Goal: Check status: Check status

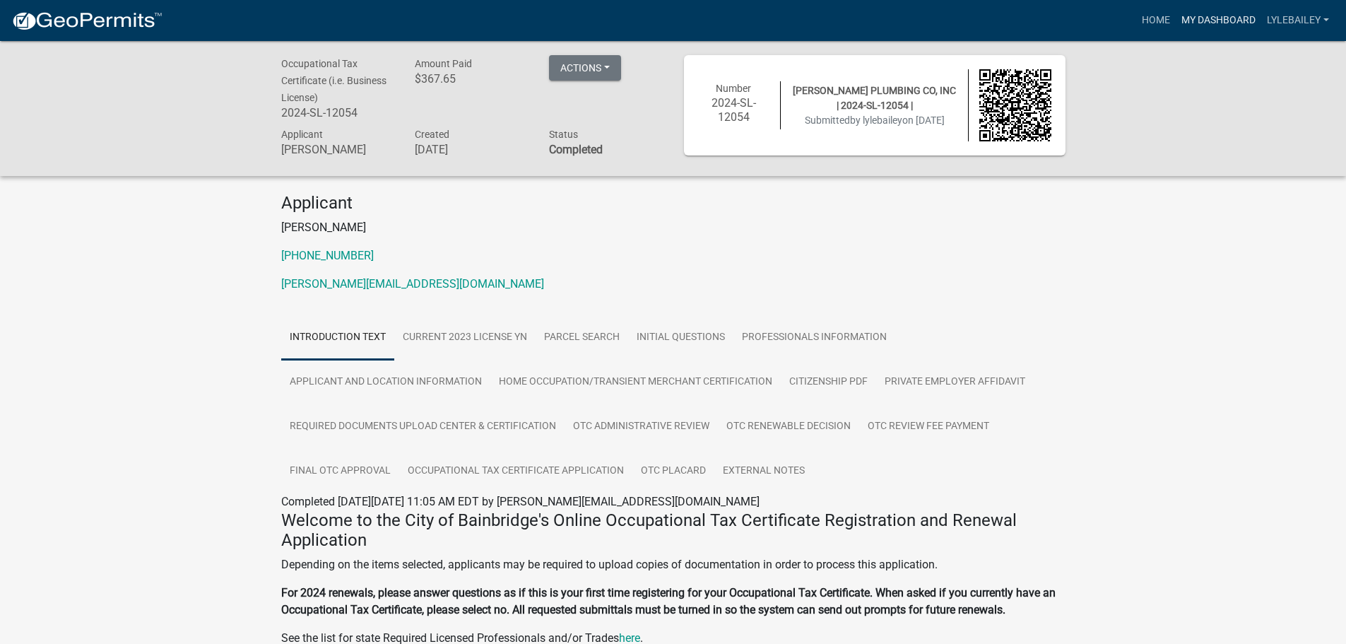
click at [1205, 8] on link "My Dashboard" at bounding box center [1218, 20] width 85 height 27
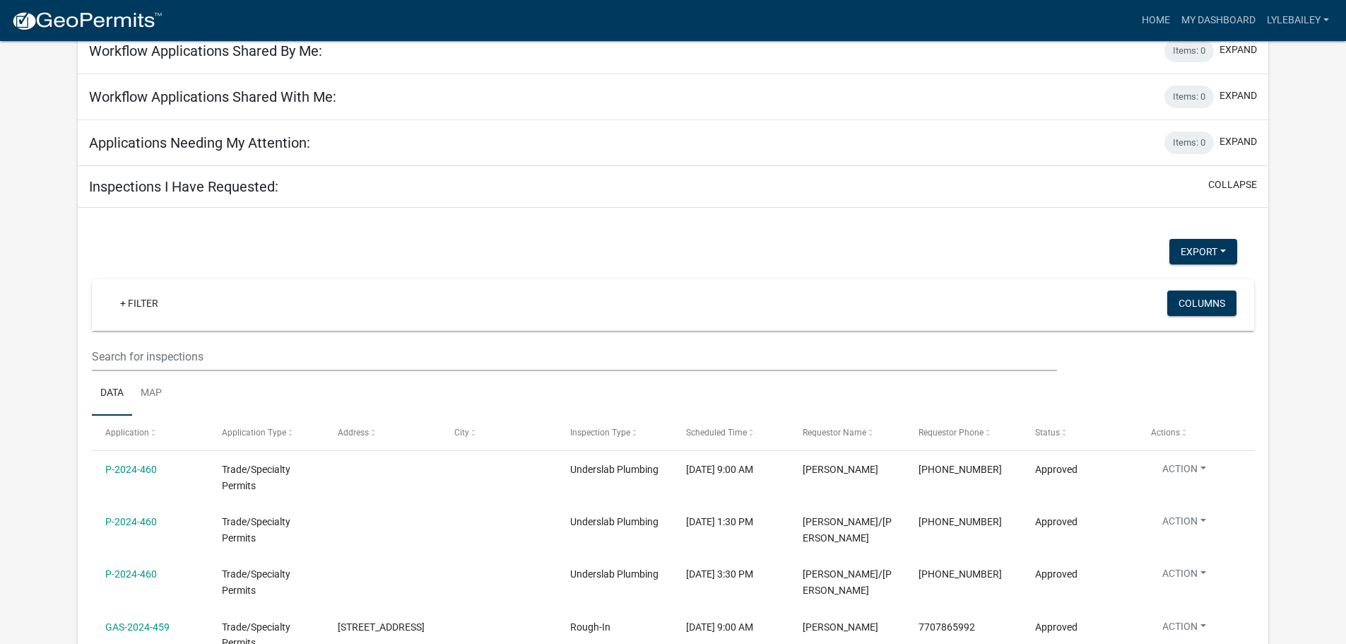
scroll to position [399, 0]
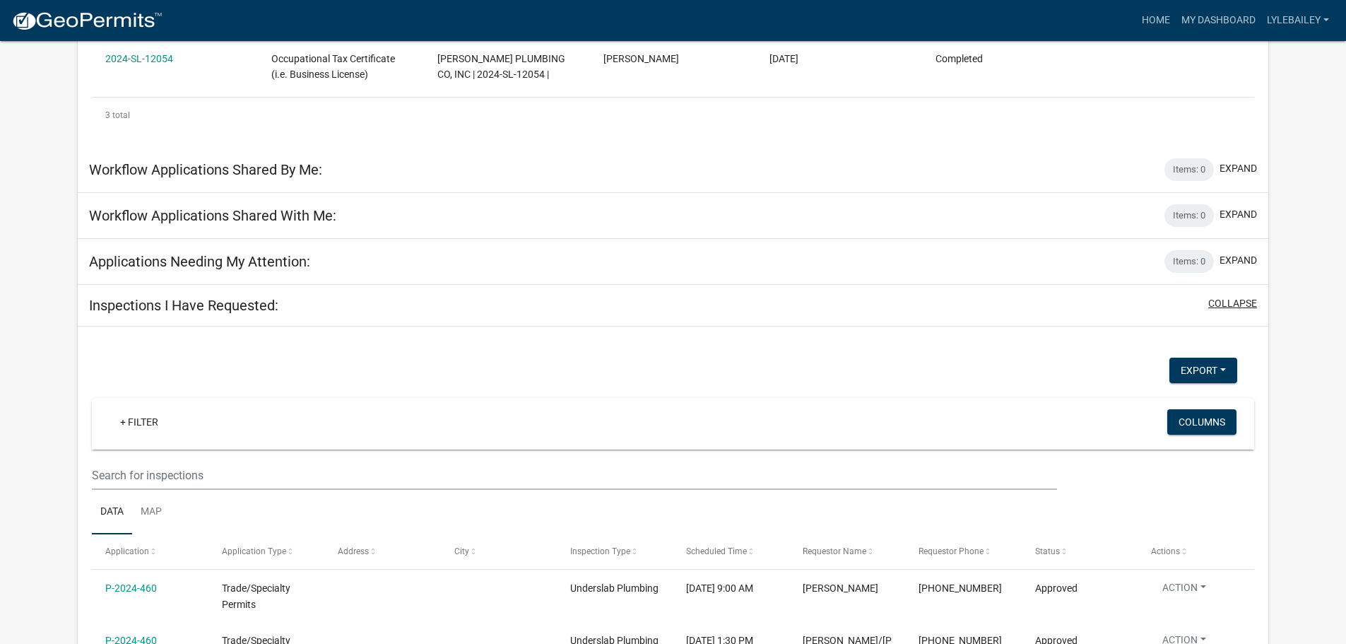
click at [1234, 301] on button "collapse" at bounding box center [1232, 303] width 49 height 15
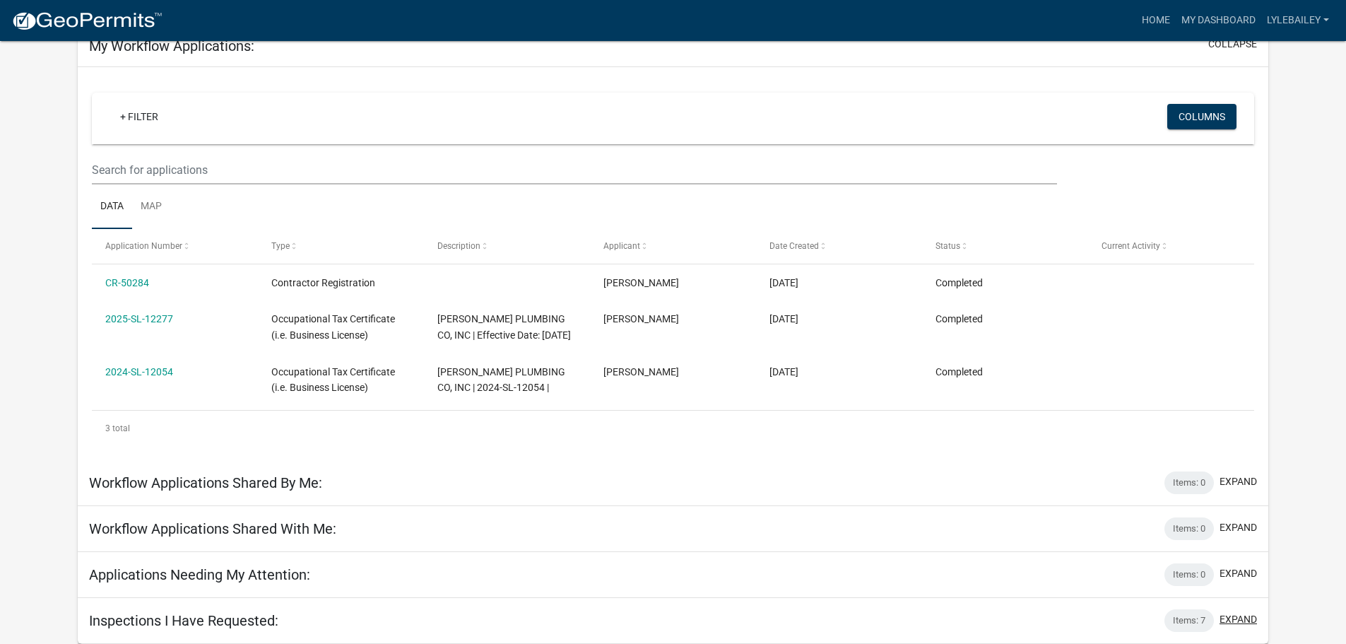
scroll to position [86, 0]
click at [1238, 615] on button "expand" at bounding box center [1238, 619] width 37 height 15
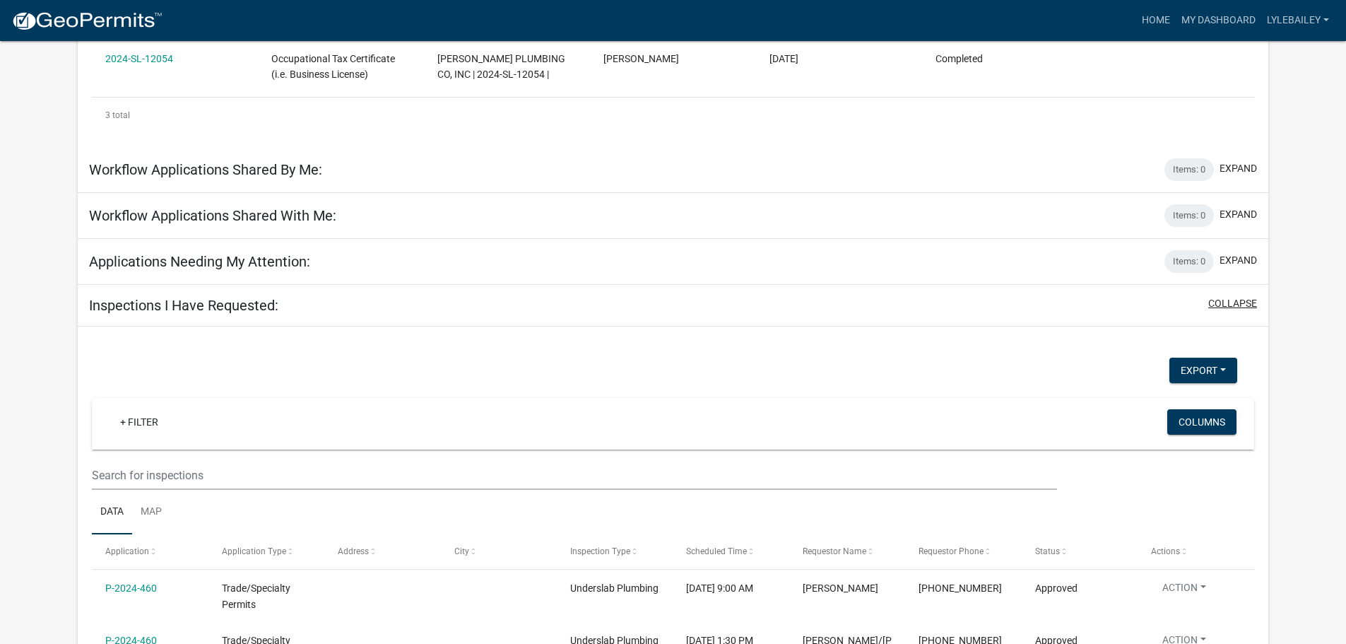
scroll to position [753, 0]
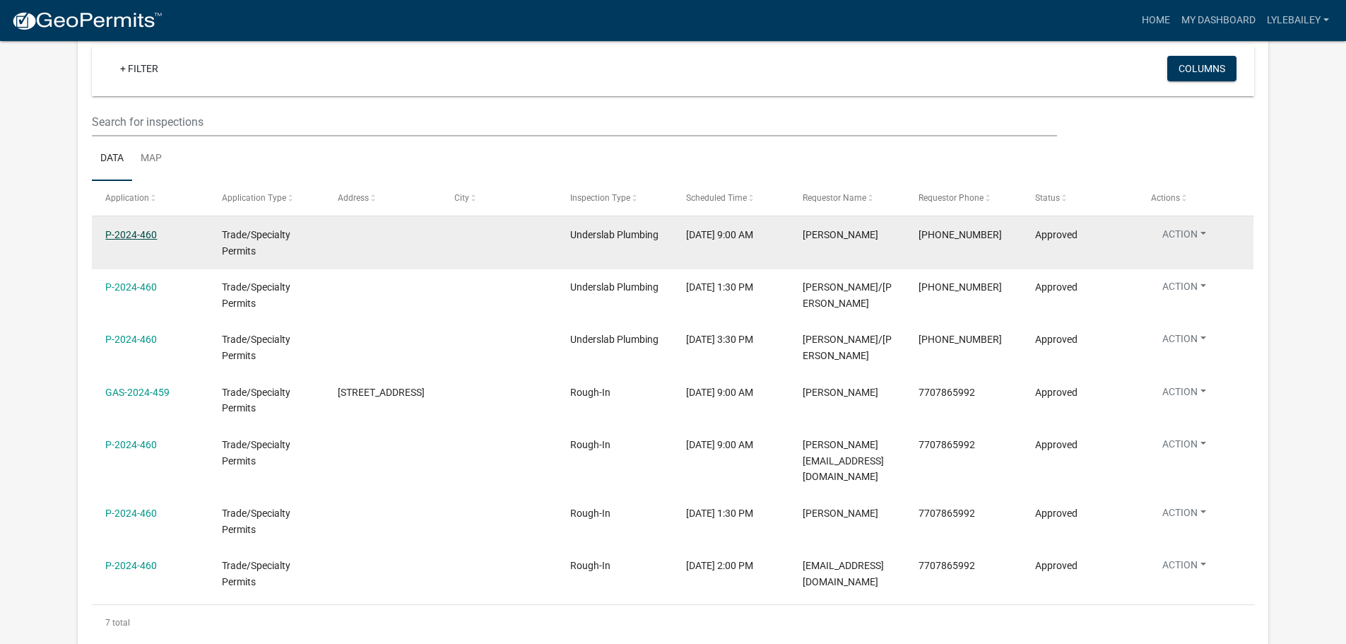
click at [131, 234] on link "P-2024-460" at bounding box center [131, 234] width 52 height 11
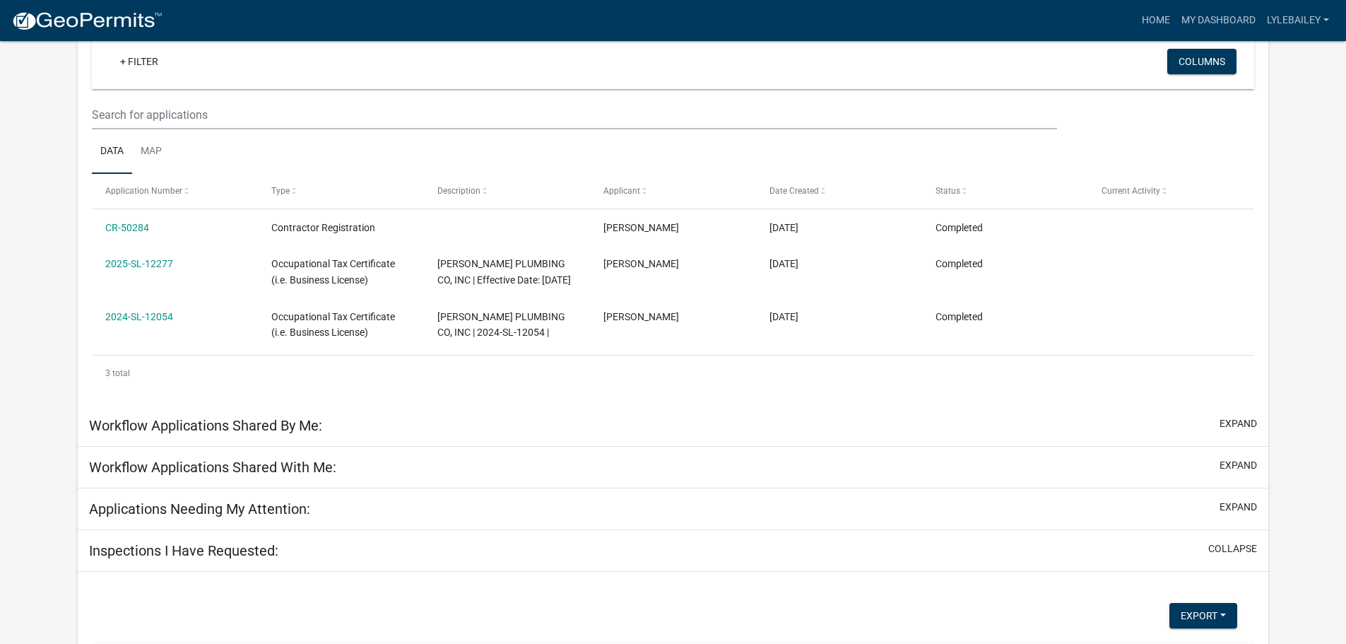
scroll to position [129, 0]
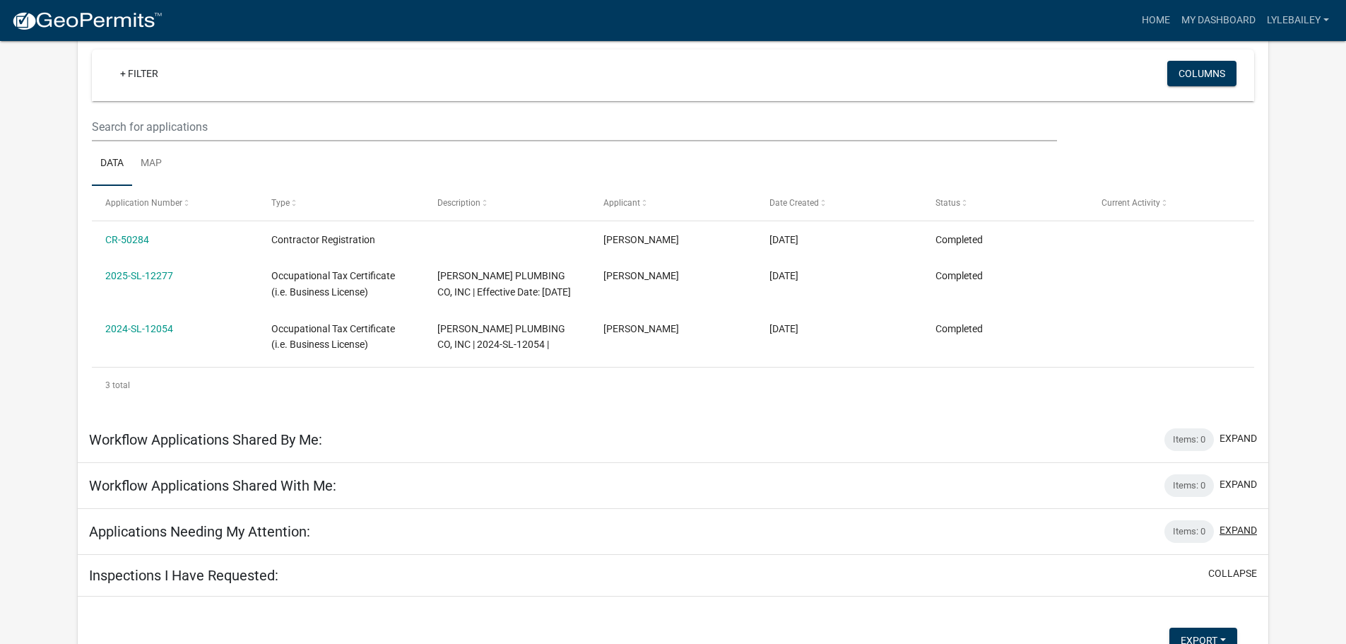
click at [1232, 529] on button "expand" at bounding box center [1238, 530] width 37 height 15
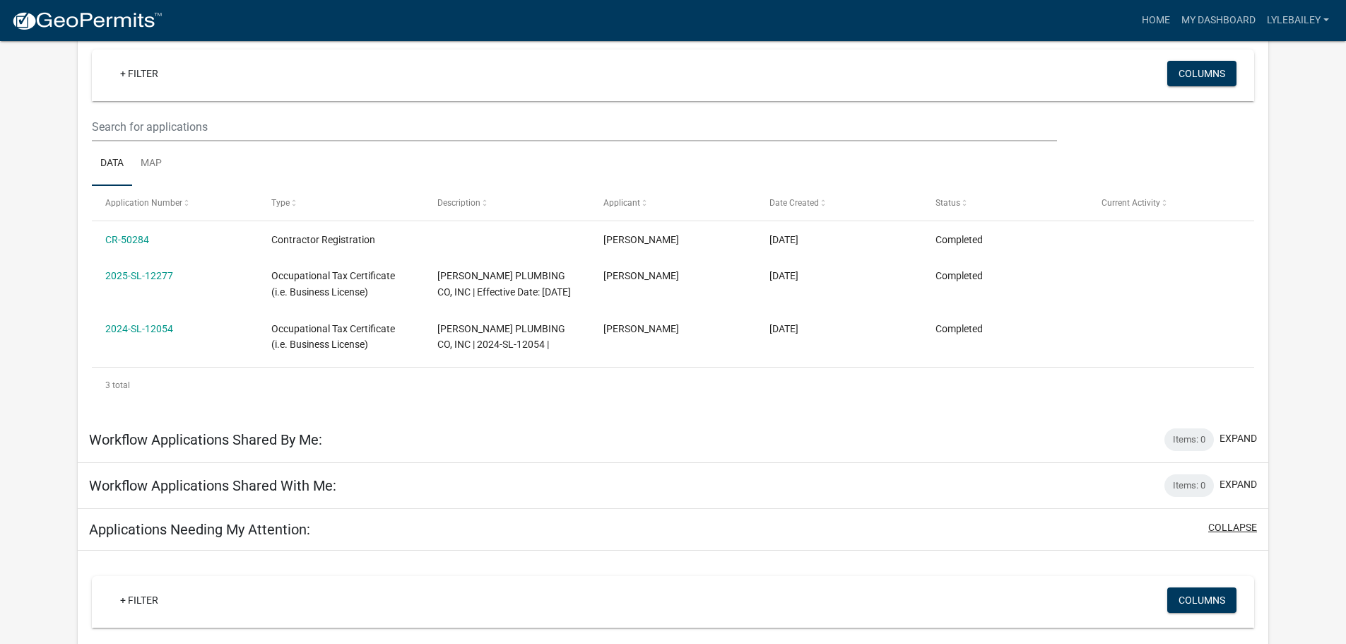
scroll to position [341, 0]
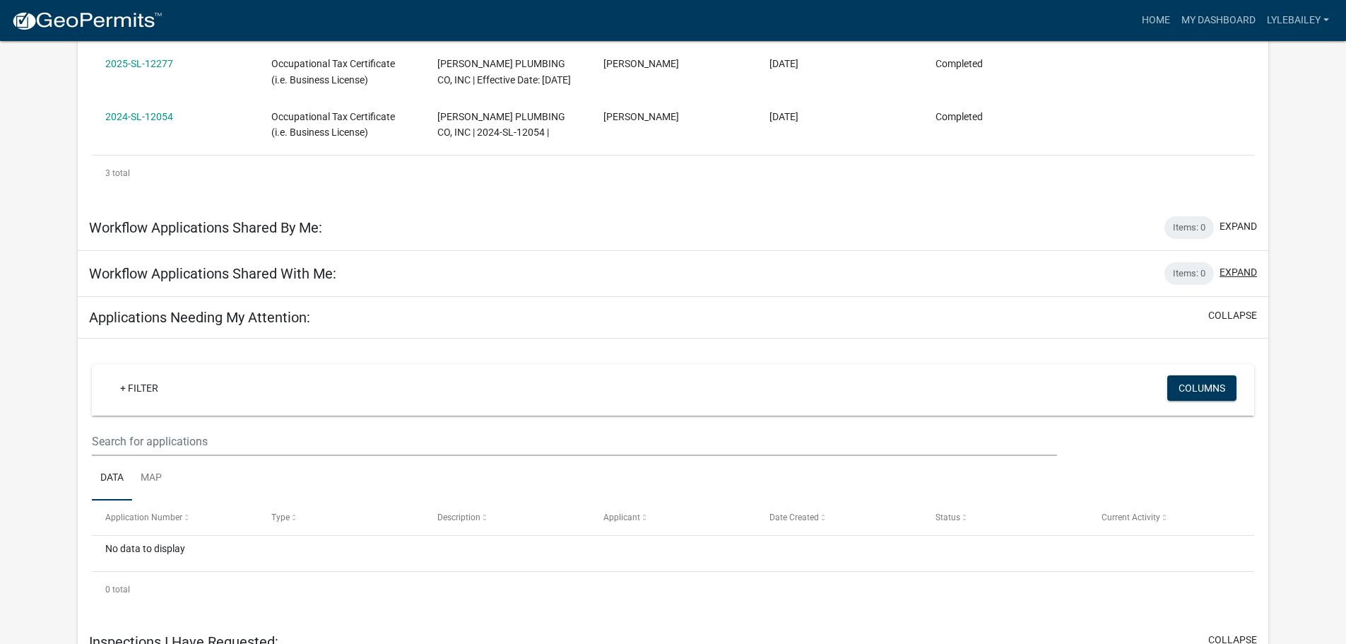
click at [1228, 267] on button "expand" at bounding box center [1238, 272] width 37 height 15
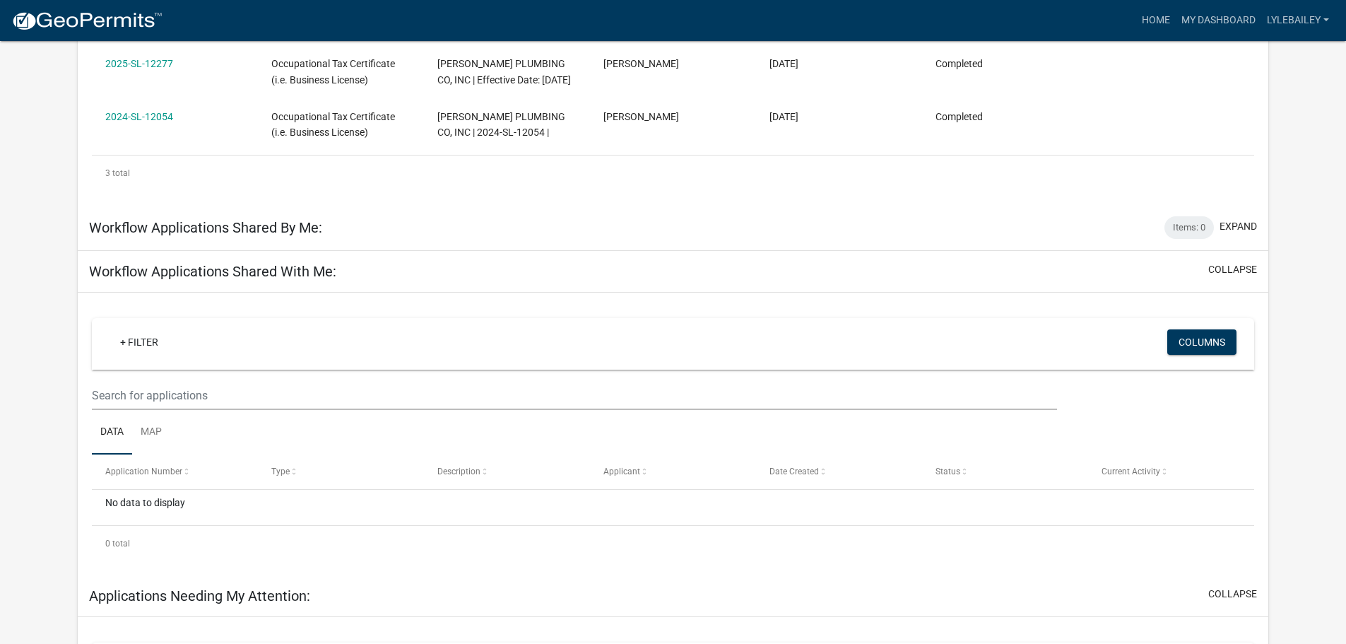
click at [1225, 235] on div "Items: 0 expand" at bounding box center [1210, 227] width 93 height 23
click at [1227, 228] on button "expand" at bounding box center [1238, 226] width 37 height 15
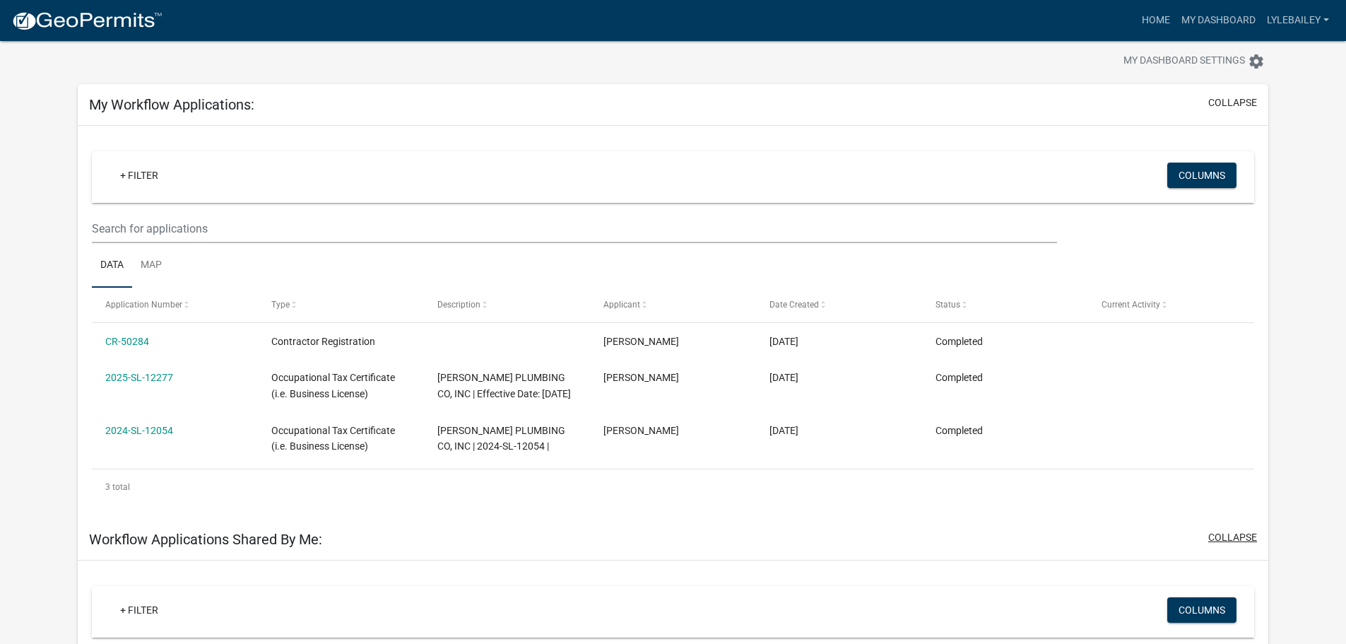
scroll to position [0, 0]
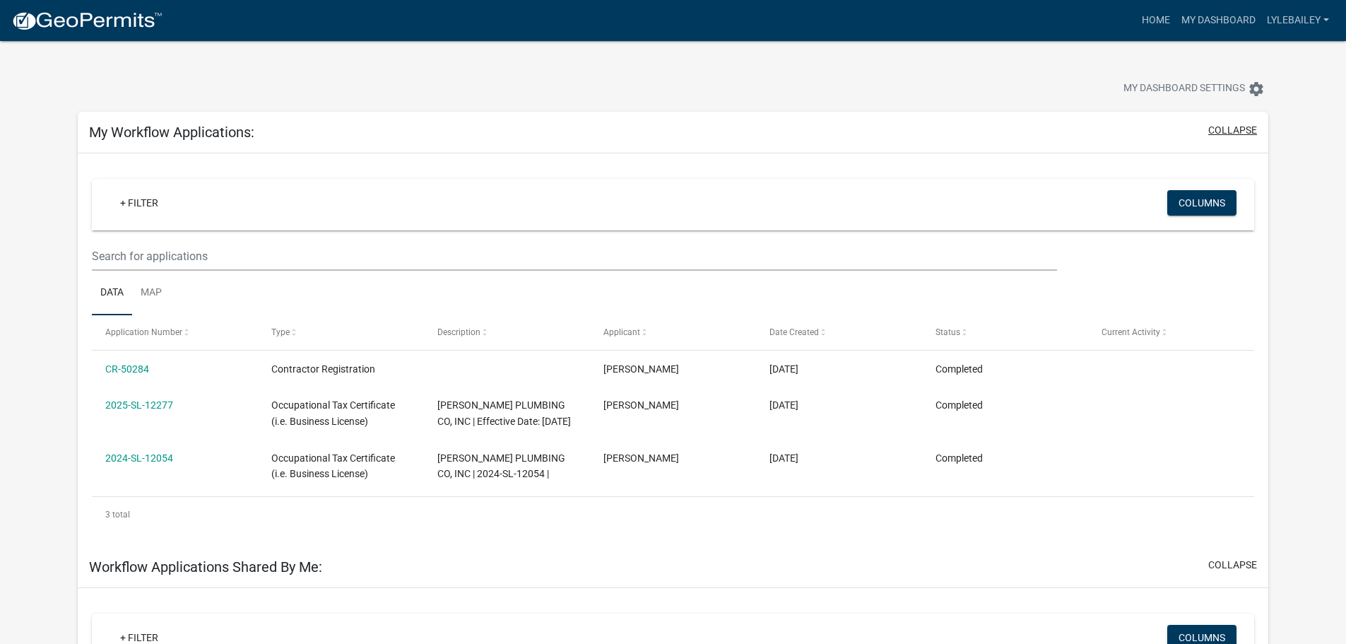
click at [1222, 129] on button "collapse" at bounding box center [1232, 130] width 49 height 15
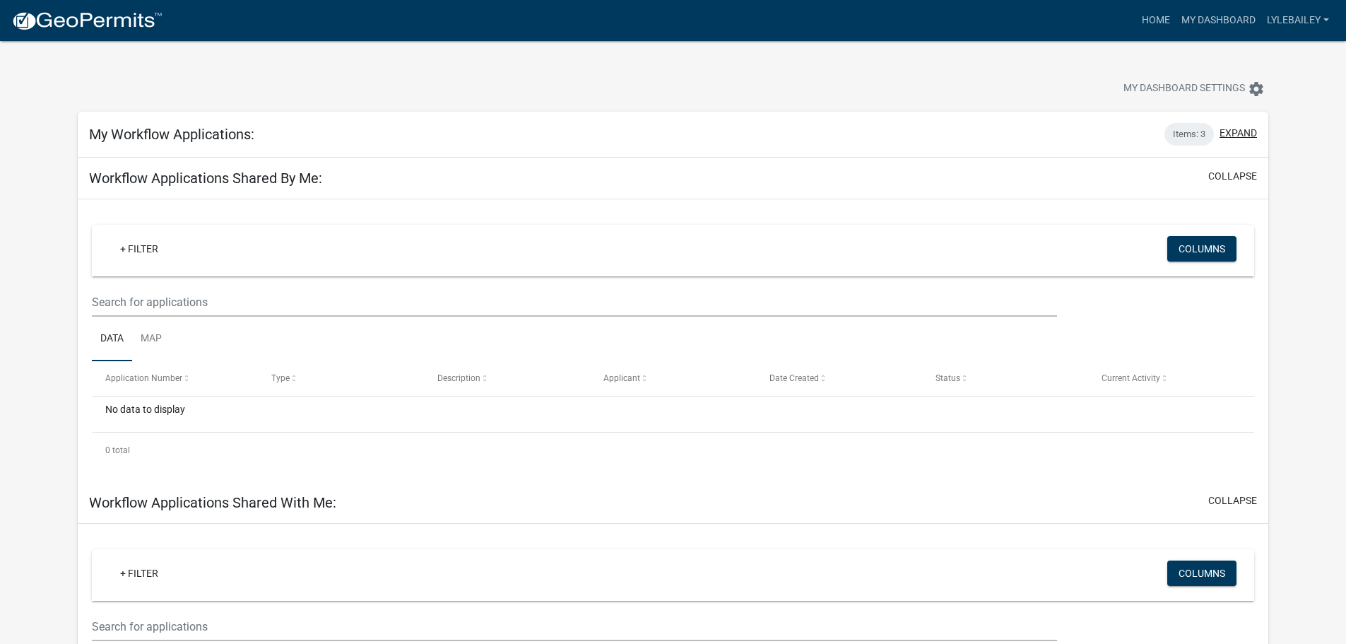
click at [1222, 129] on button "expand" at bounding box center [1238, 133] width 37 height 15
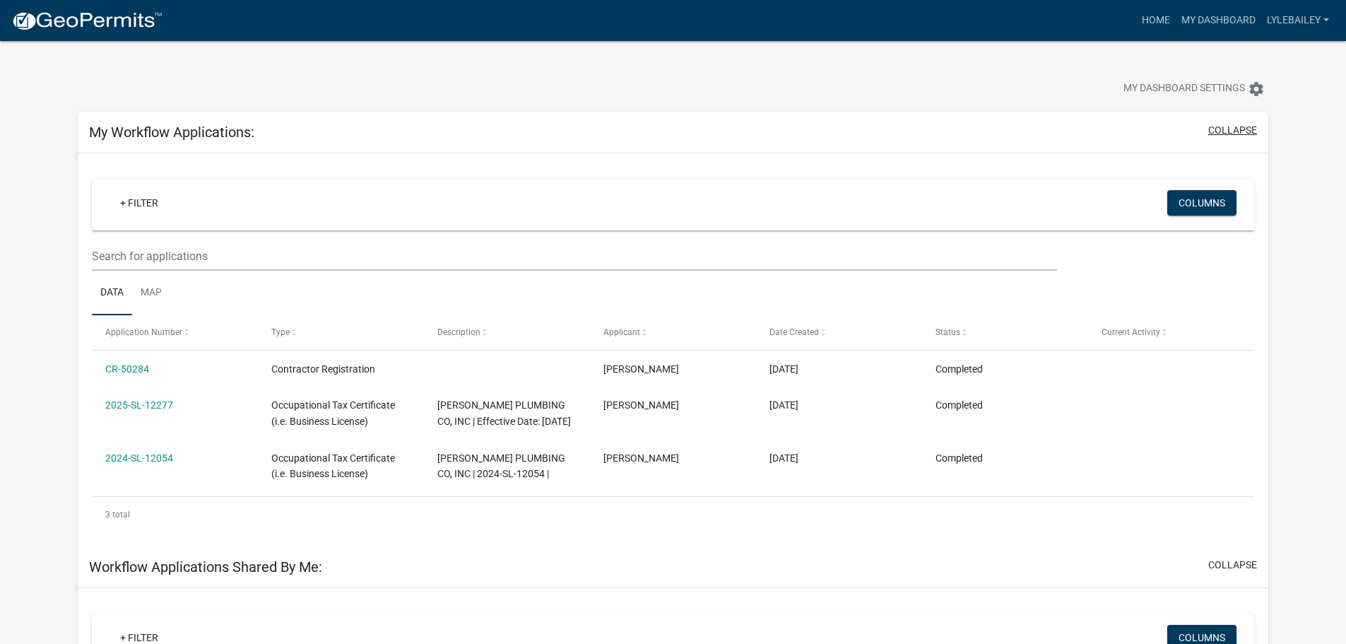
click at [1251, 129] on button "collapse" at bounding box center [1232, 130] width 49 height 15
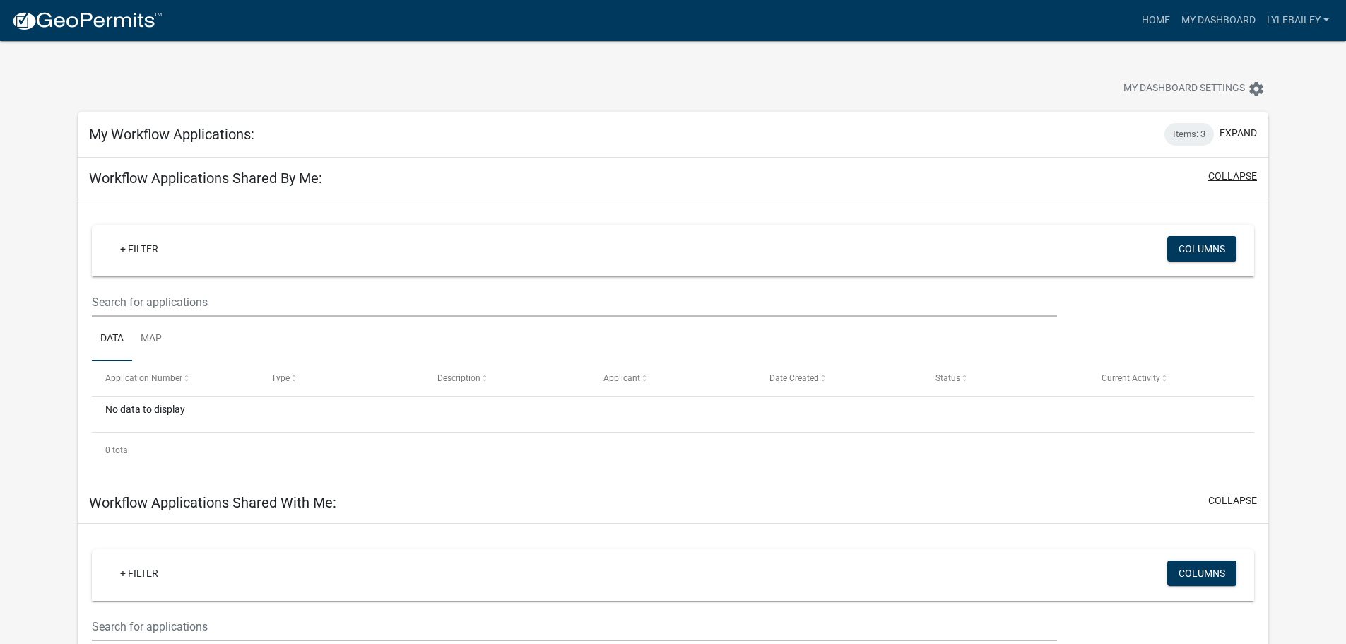
click at [1240, 176] on button "collapse" at bounding box center [1232, 176] width 49 height 15
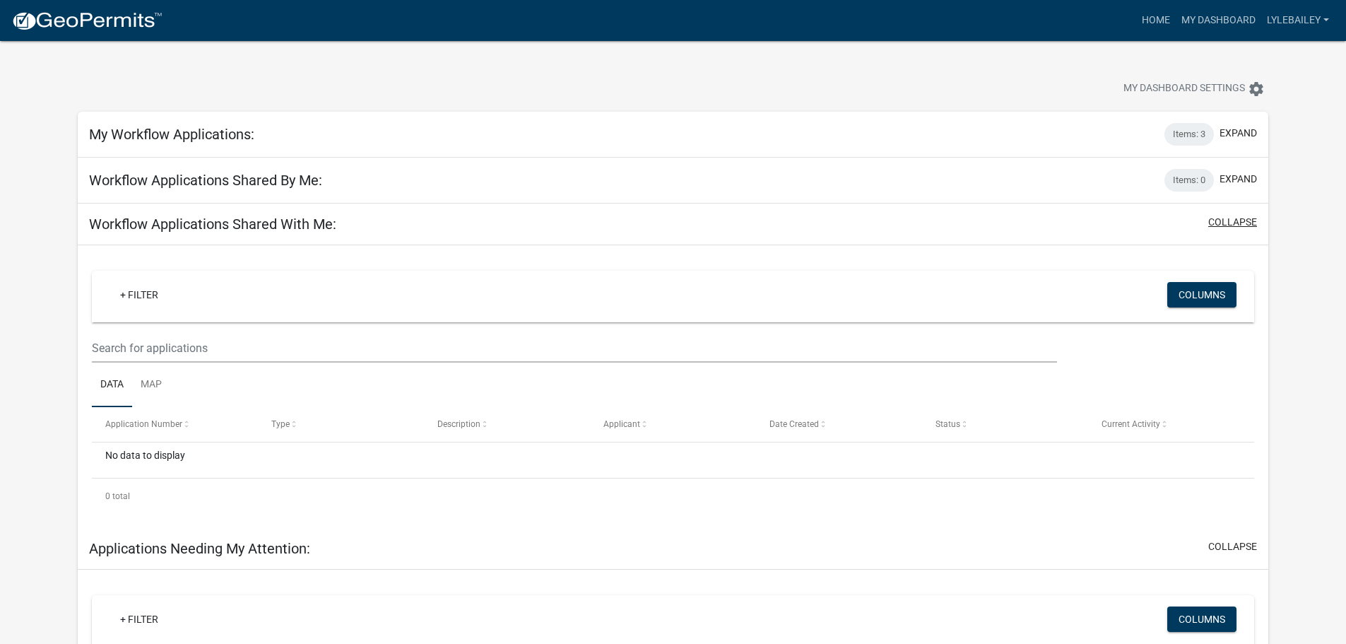
click at [1222, 218] on button "collapse" at bounding box center [1232, 222] width 49 height 15
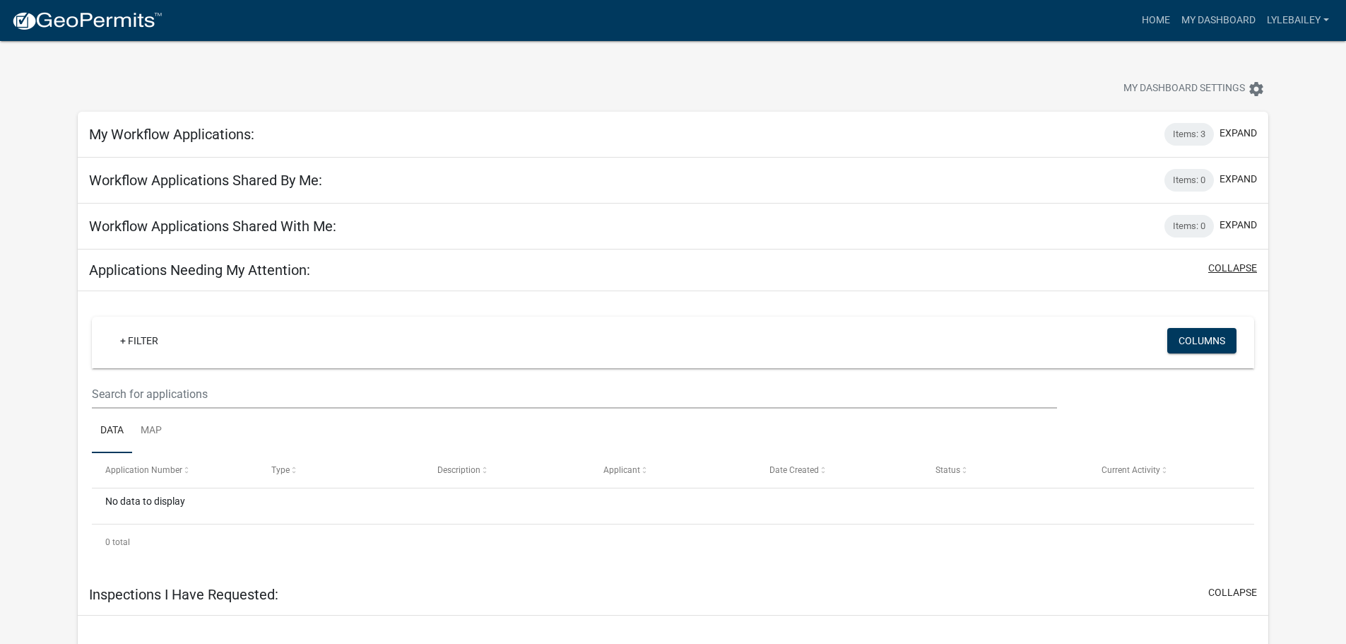
click at [1220, 269] on button "collapse" at bounding box center [1232, 268] width 49 height 15
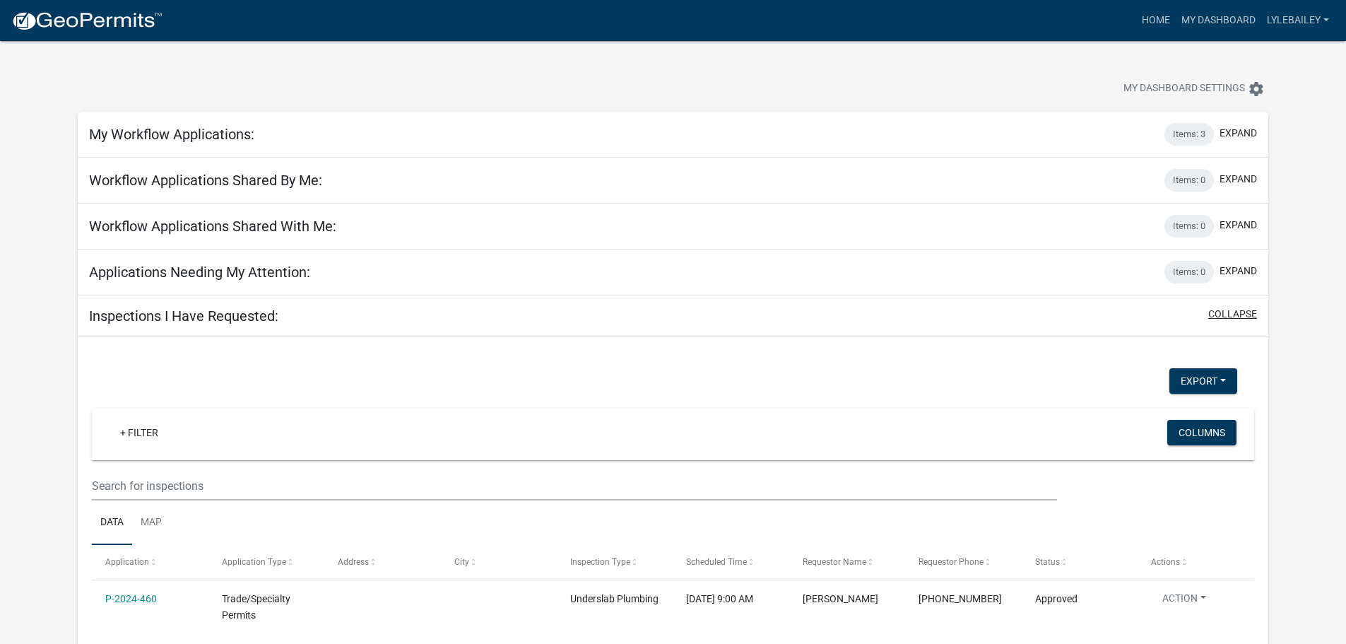
click at [1234, 311] on button "collapse" at bounding box center [1232, 314] width 49 height 15
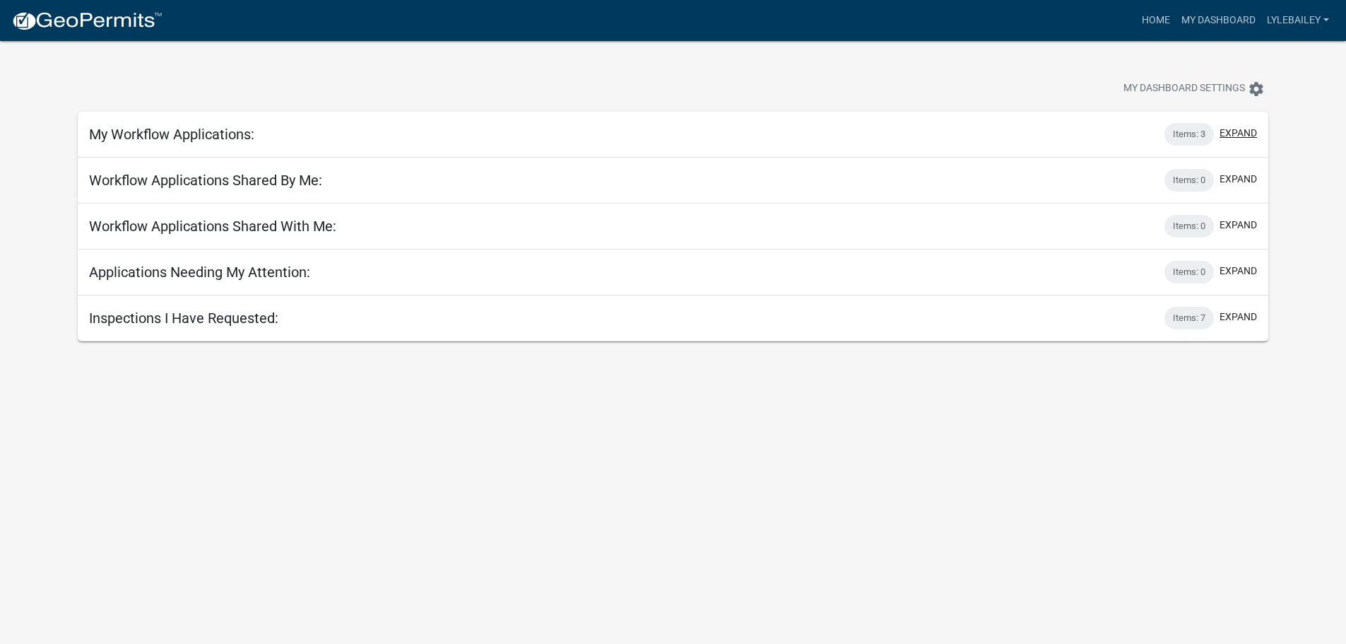
click at [1238, 136] on button "expand" at bounding box center [1238, 133] width 37 height 15
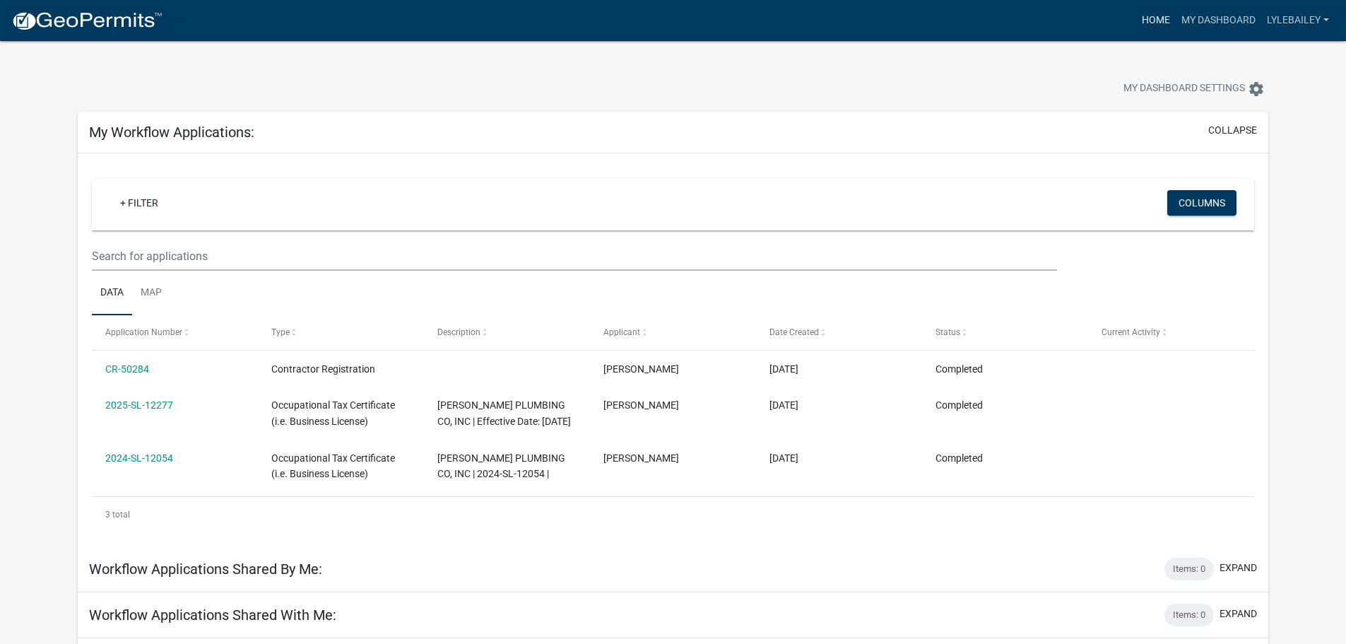
click at [1169, 16] on link "Home" at bounding box center [1156, 20] width 40 height 27
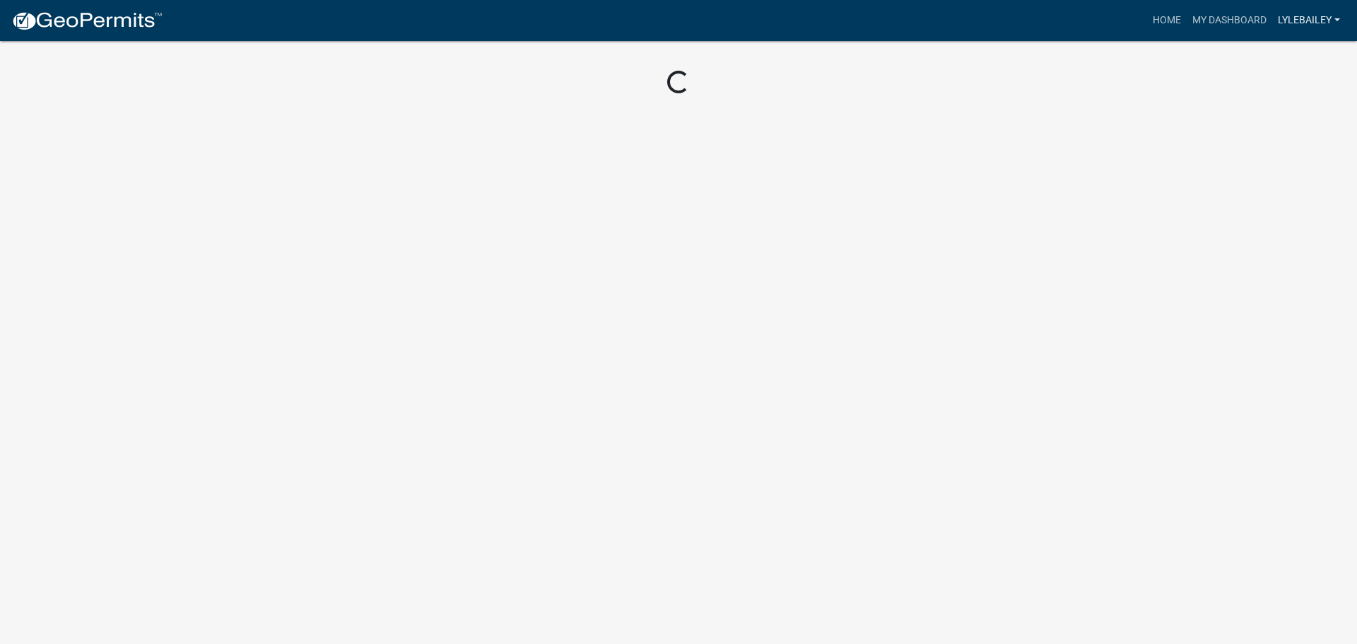
click at [1288, 25] on link "lylebailey" at bounding box center [1308, 20] width 73 height 27
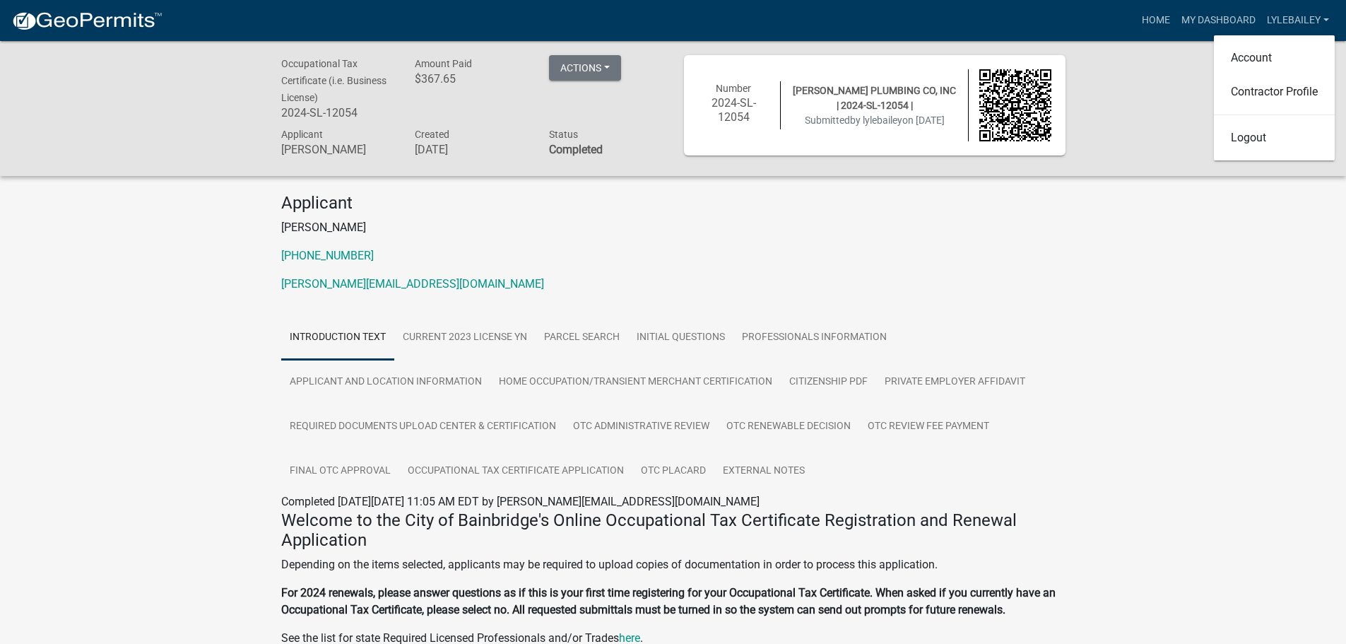
click at [985, 242] on div "Applicant LYLE BAILEY 770-786-5992 caron@glbaileyplumbing.com" at bounding box center [674, 248] width 806 height 111
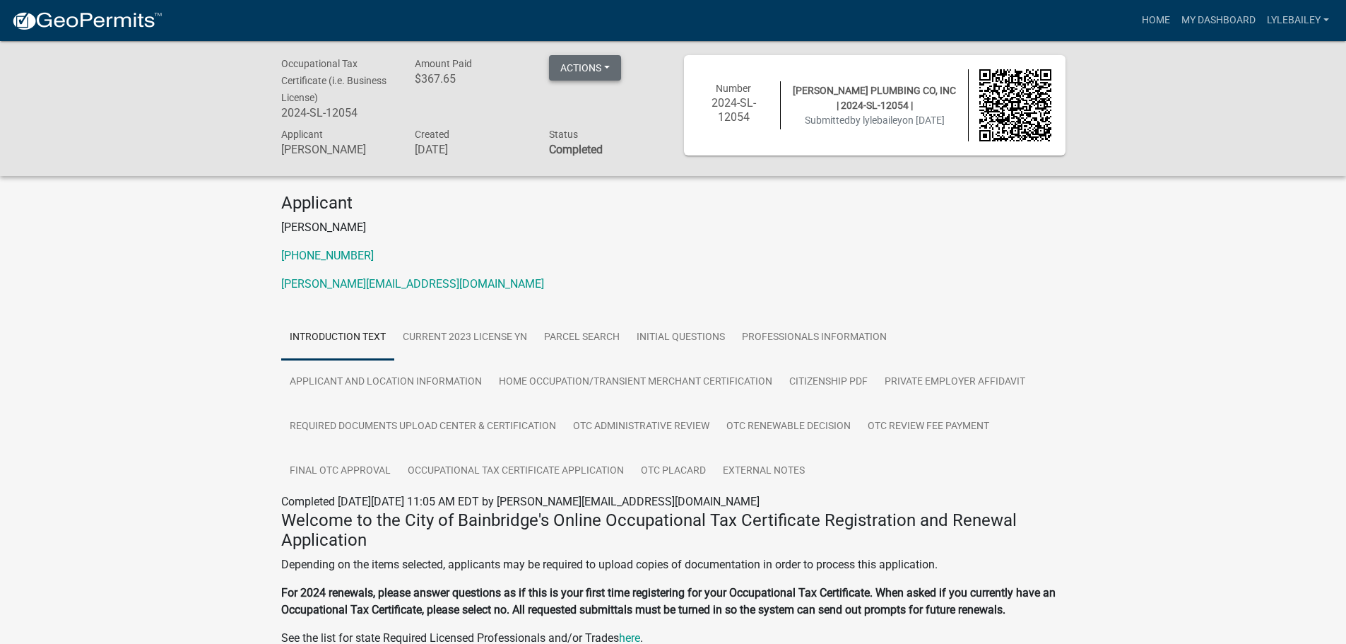
click at [592, 69] on button "Actions" at bounding box center [585, 67] width 72 height 25
click at [614, 284] on p "[PERSON_NAME][EMAIL_ADDRESS][DOMAIN_NAME]" at bounding box center [673, 284] width 784 height 17
click at [566, 56] on button "Actions" at bounding box center [585, 67] width 72 height 25
click at [953, 205] on h4 "Applicant" at bounding box center [673, 203] width 784 height 20
click at [603, 74] on button "Actions" at bounding box center [585, 67] width 72 height 25
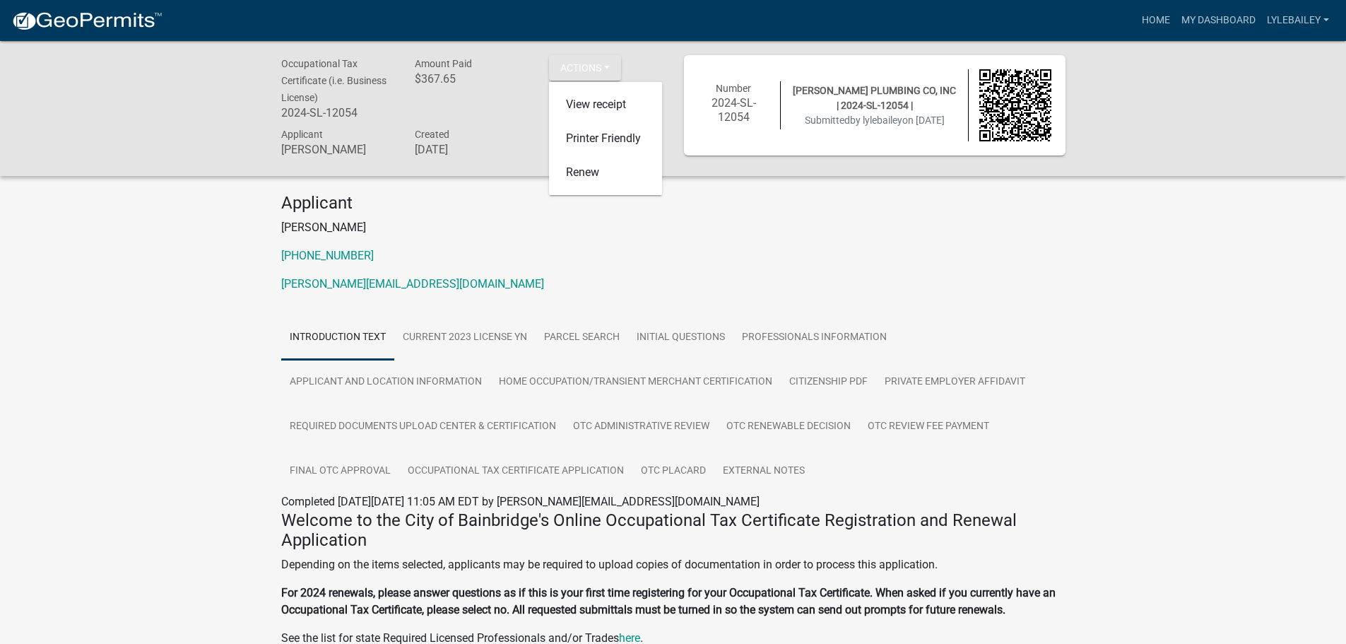
click at [875, 227] on p "[PERSON_NAME]" at bounding box center [673, 227] width 784 height 17
click at [1311, 21] on link "lylebailey" at bounding box center [1297, 20] width 73 height 27
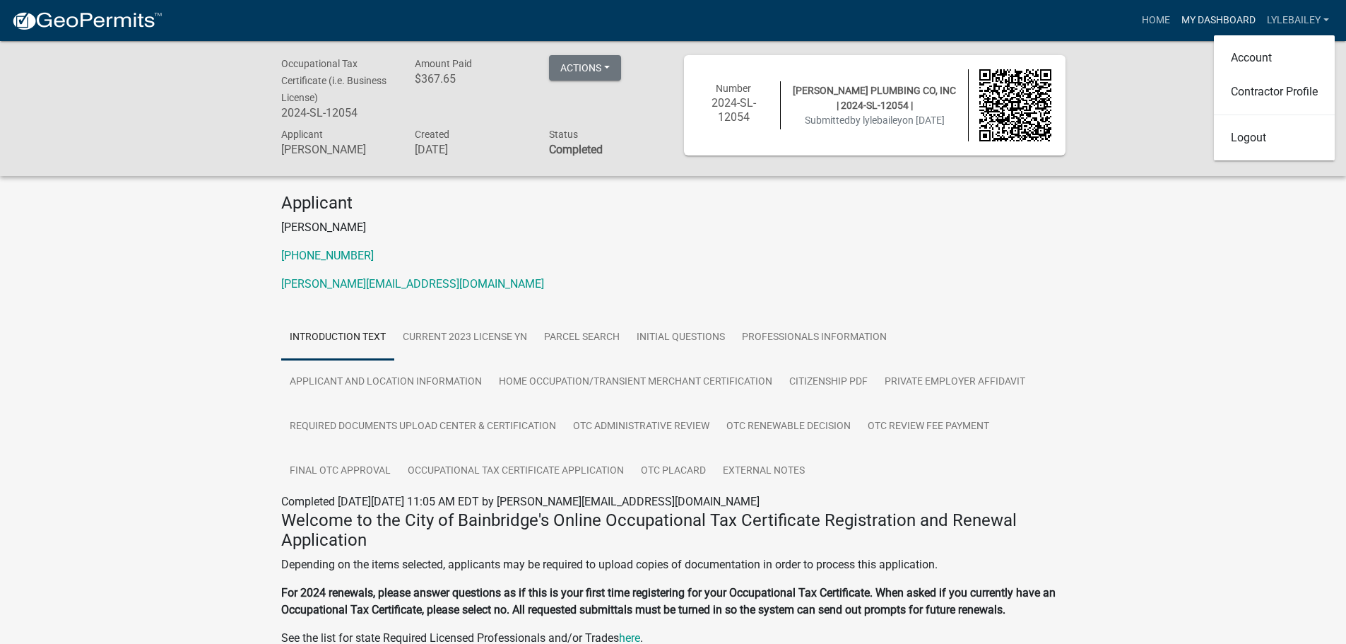
click at [1225, 28] on link "My Dashboard" at bounding box center [1218, 20] width 85 height 27
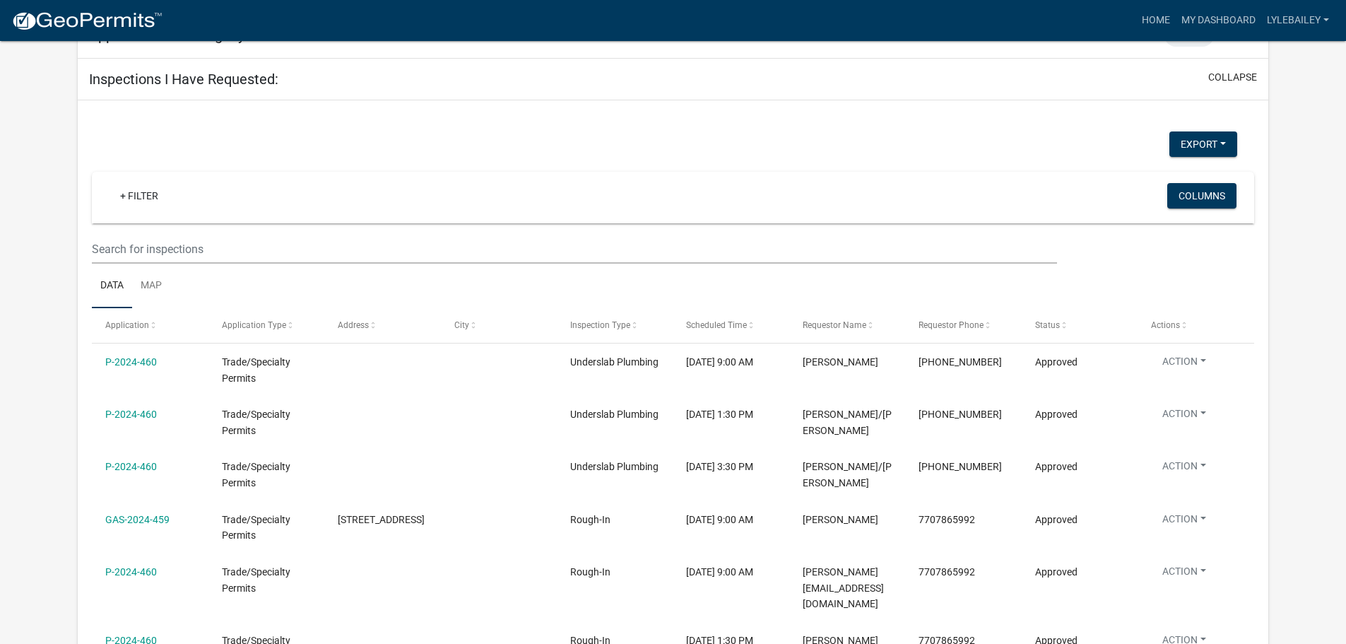
scroll to position [778, 0]
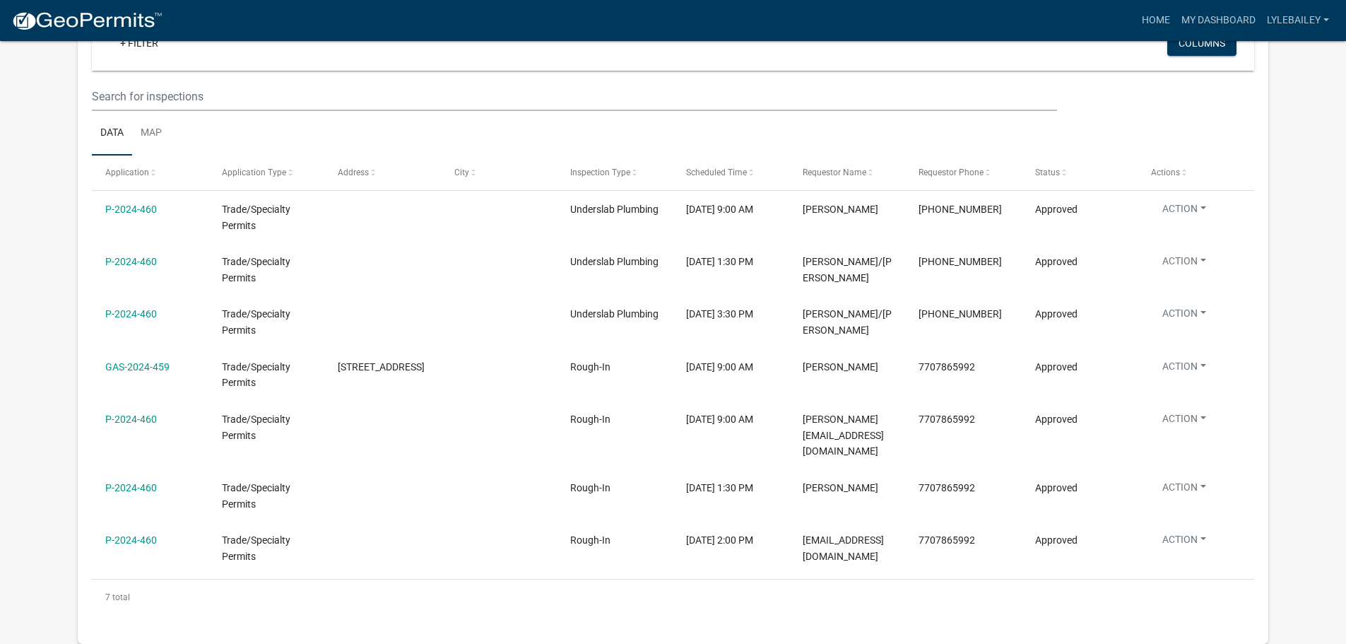
drag, startPoint x: 141, startPoint y: 201, endPoint x: 38, endPoint y: 211, distance: 103.0
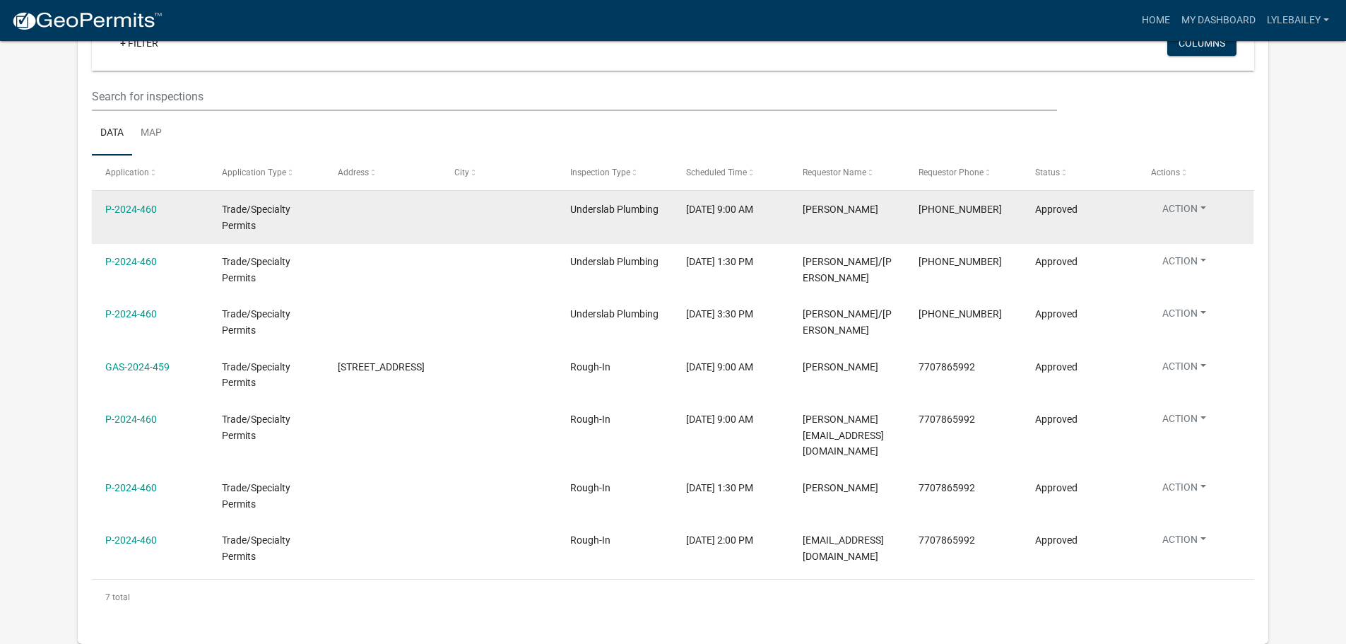
click at [1210, 206] on button "Action" at bounding box center [1184, 211] width 66 height 20
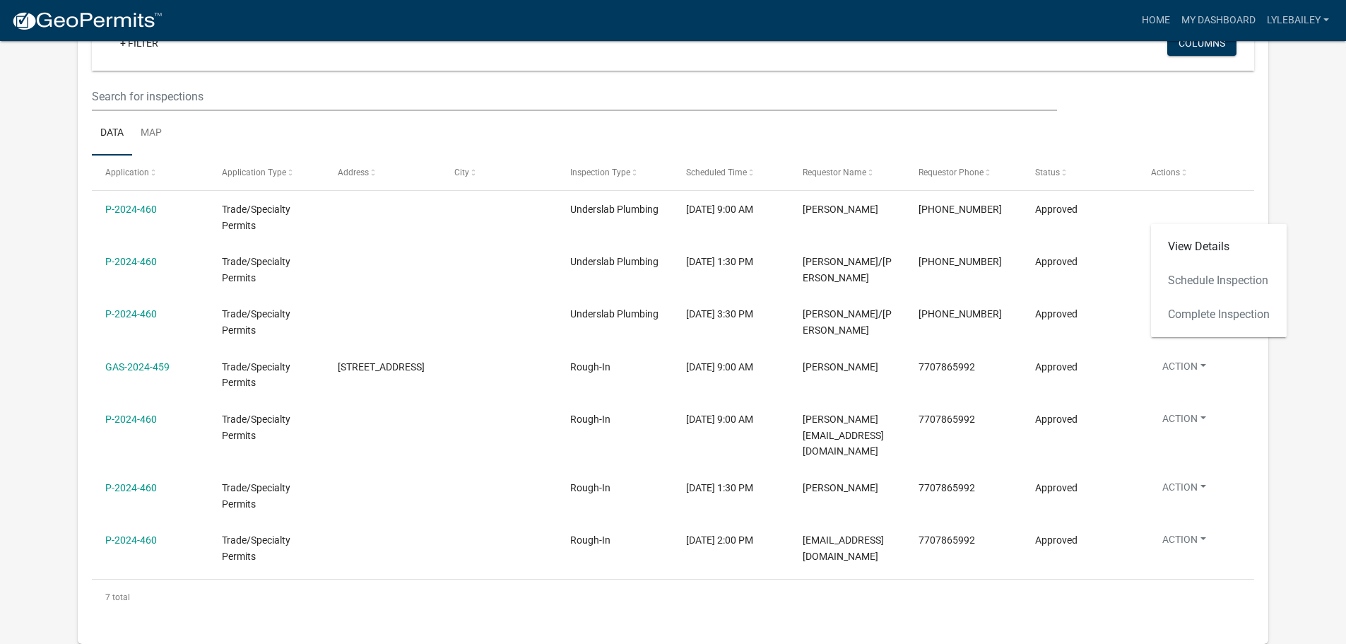
click at [1211, 281] on div "View Details Schedule Inspection Complete Inspection" at bounding box center [1219, 280] width 136 height 113
click at [1205, 247] on link "View Details" at bounding box center [1219, 247] width 136 height 34
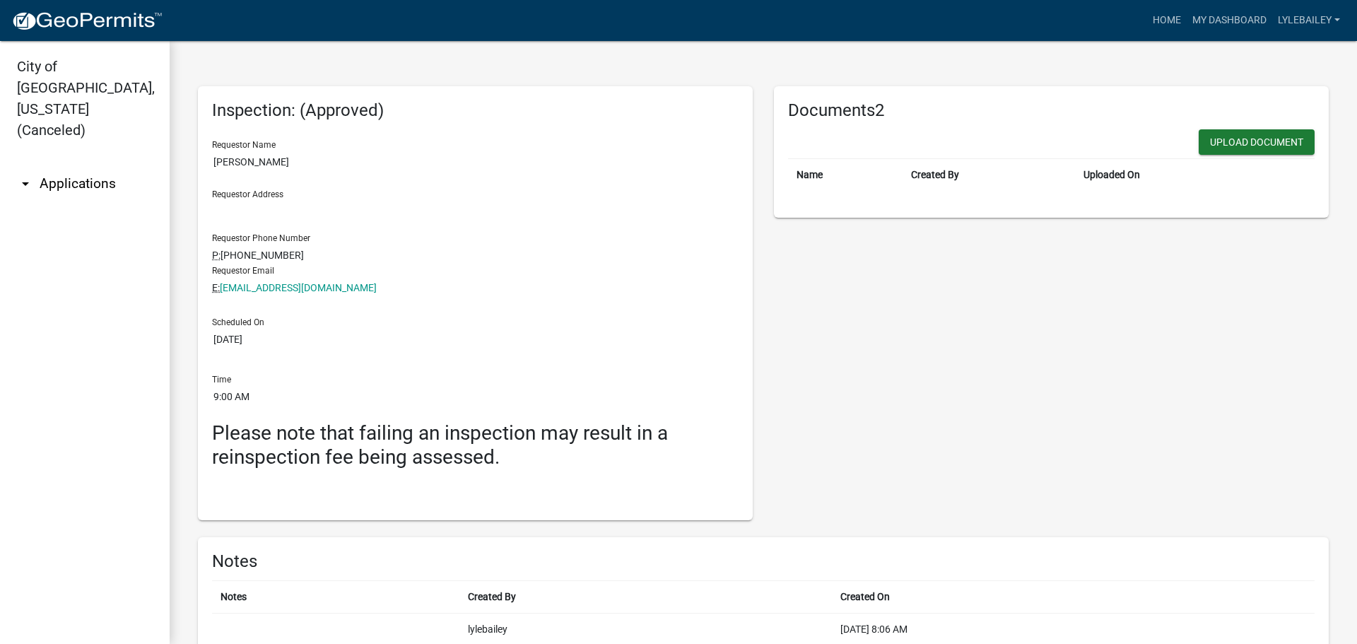
click at [14, 167] on link "arrow_drop_down Applications" at bounding box center [85, 184] width 170 height 34
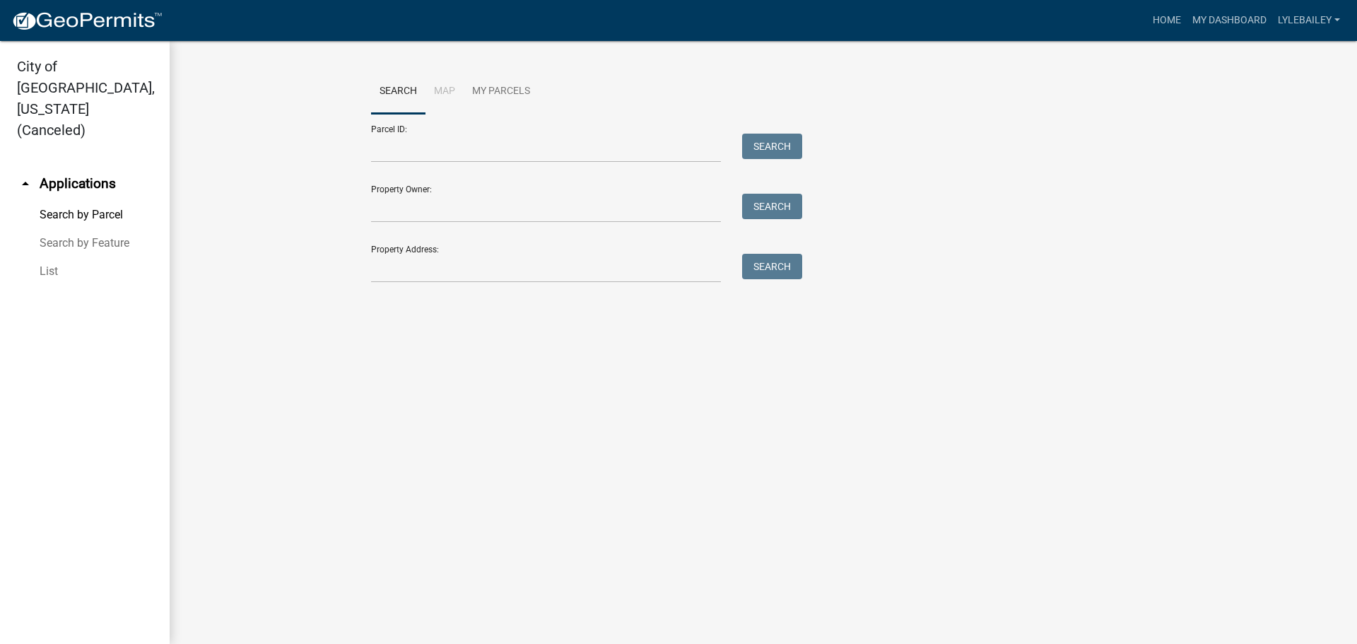
click at [25, 175] on icon "arrow_drop_up" at bounding box center [25, 183] width 17 height 17
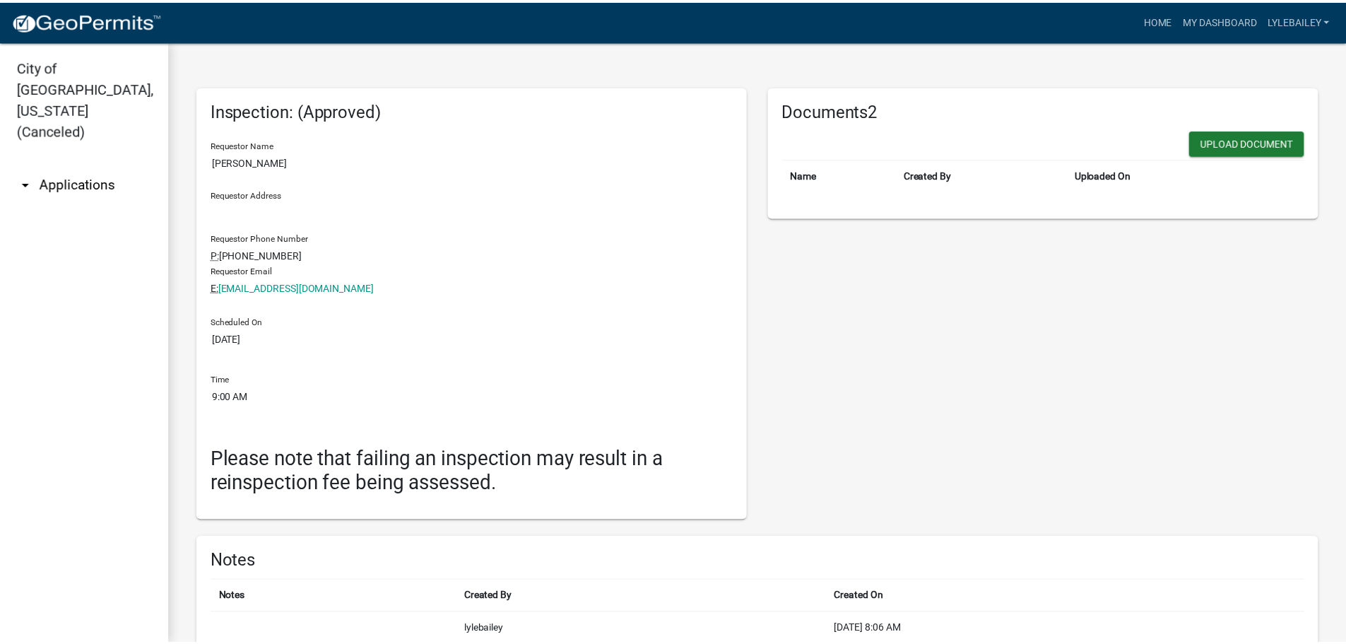
scroll to position [55, 0]
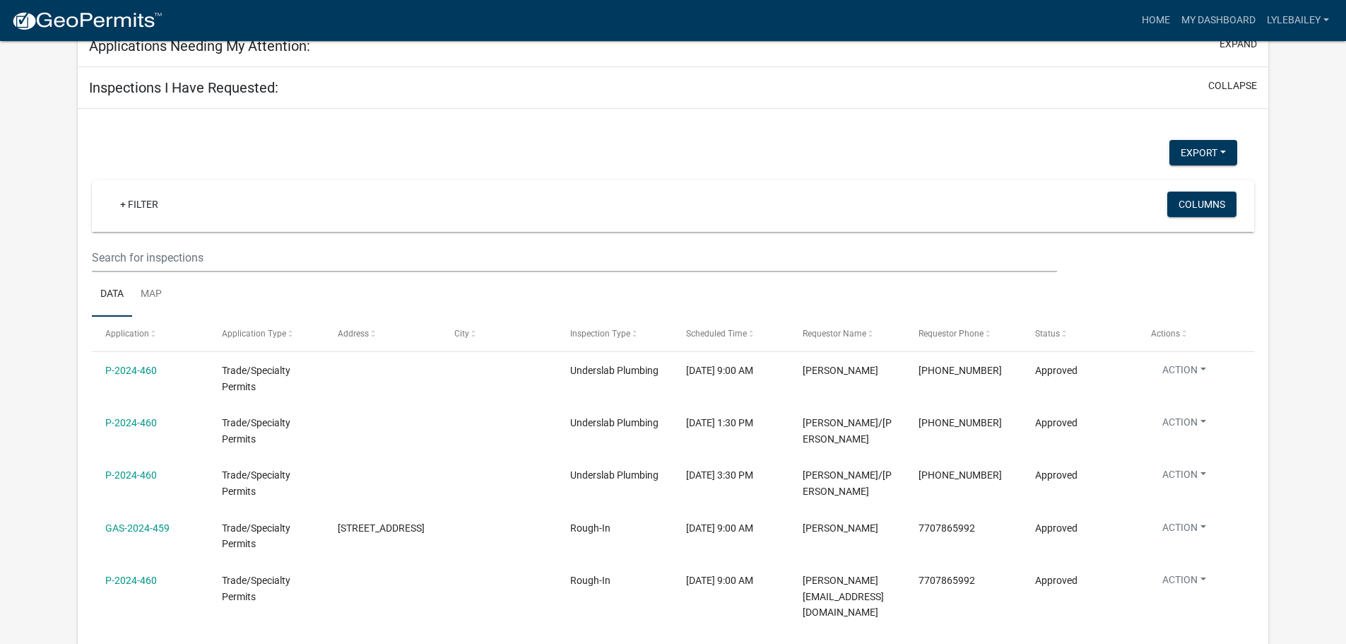
scroll to position [707, 0]
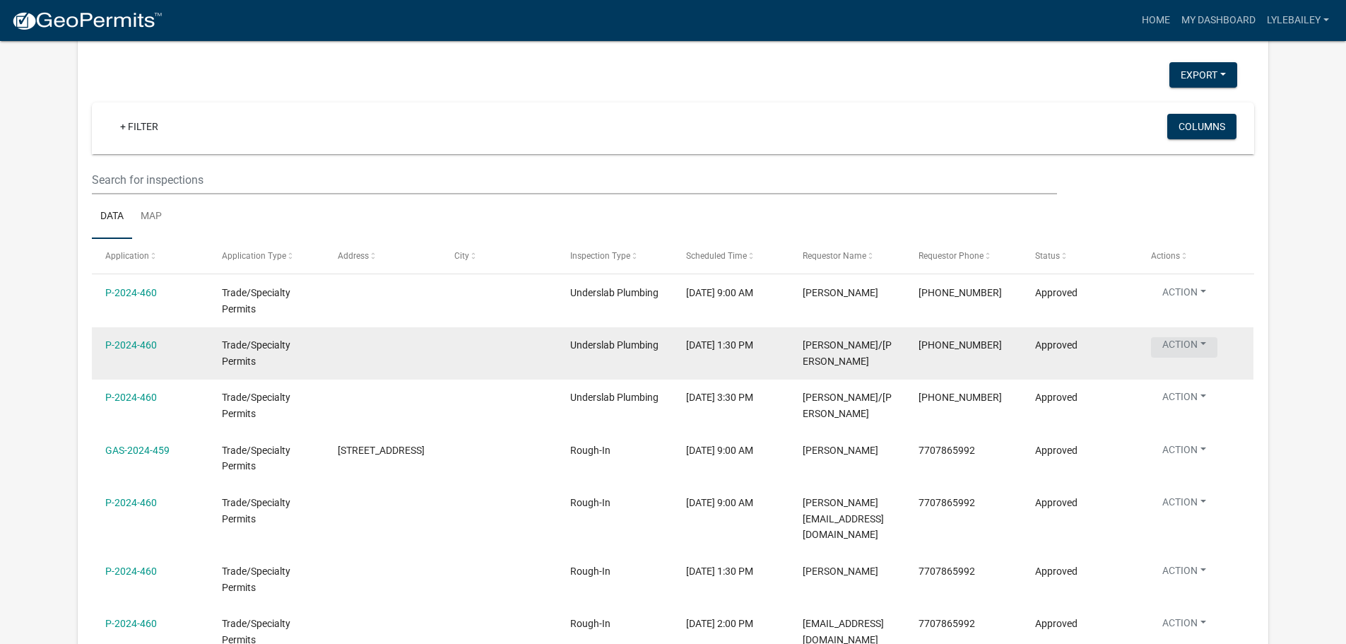
click at [1195, 343] on button "Action" at bounding box center [1184, 347] width 66 height 20
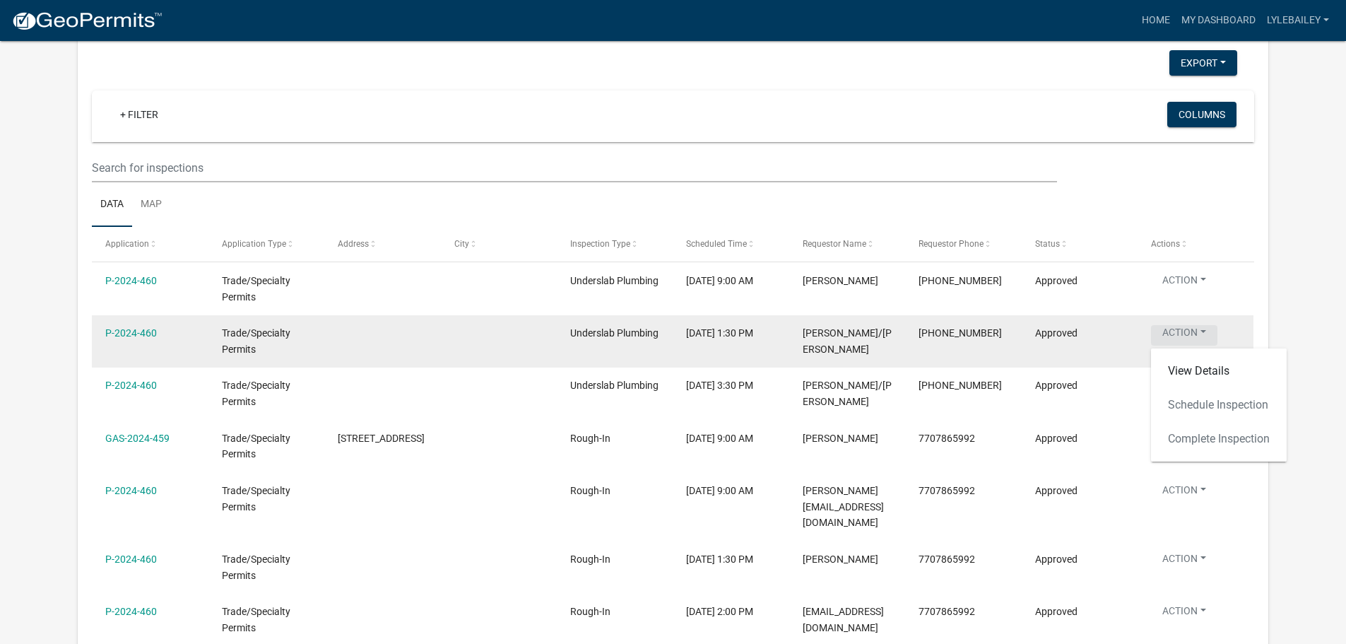
scroll to position [695, 0]
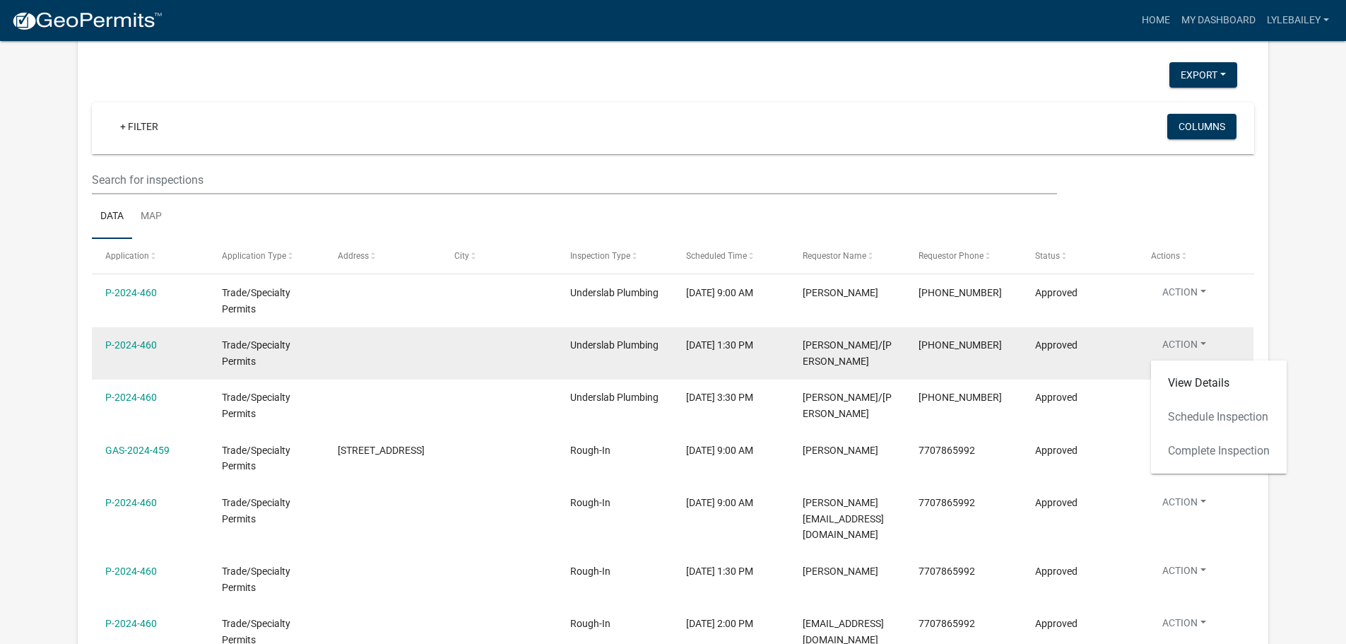
click at [1195, 343] on button "Action" at bounding box center [1184, 347] width 66 height 20
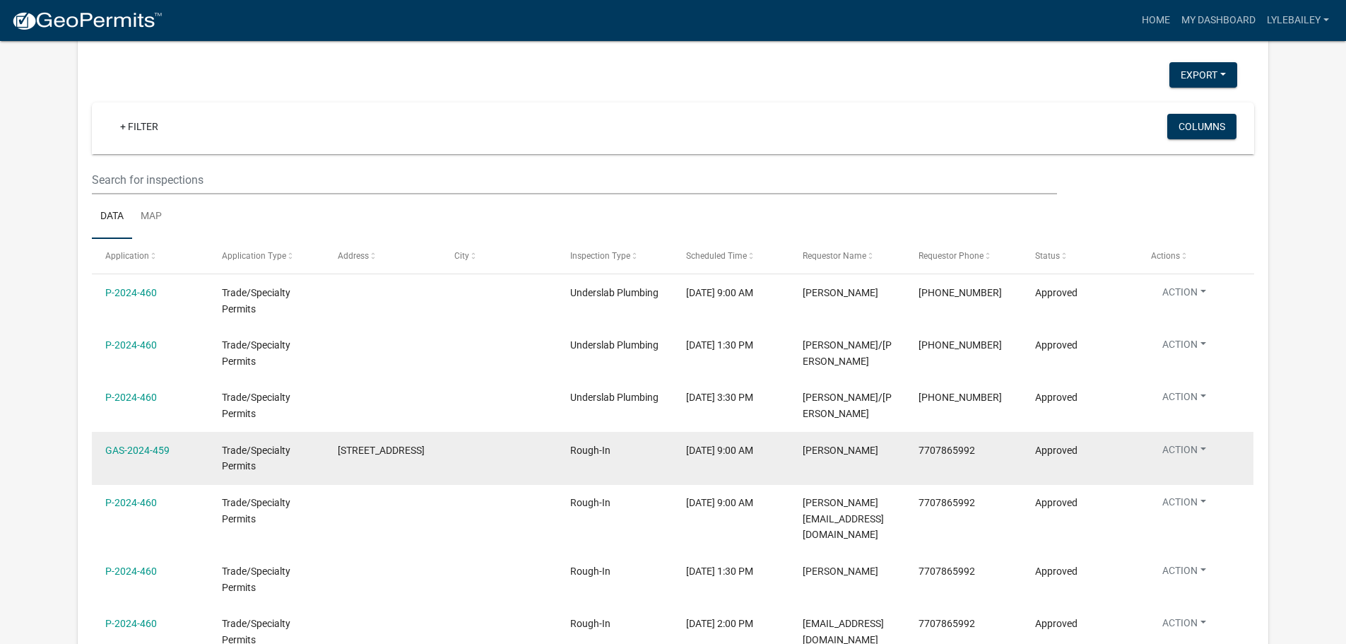
click at [1181, 358] on button "Action" at bounding box center [1184, 347] width 66 height 20
click at [1181, 449] on button "Action" at bounding box center [1184, 452] width 66 height 20
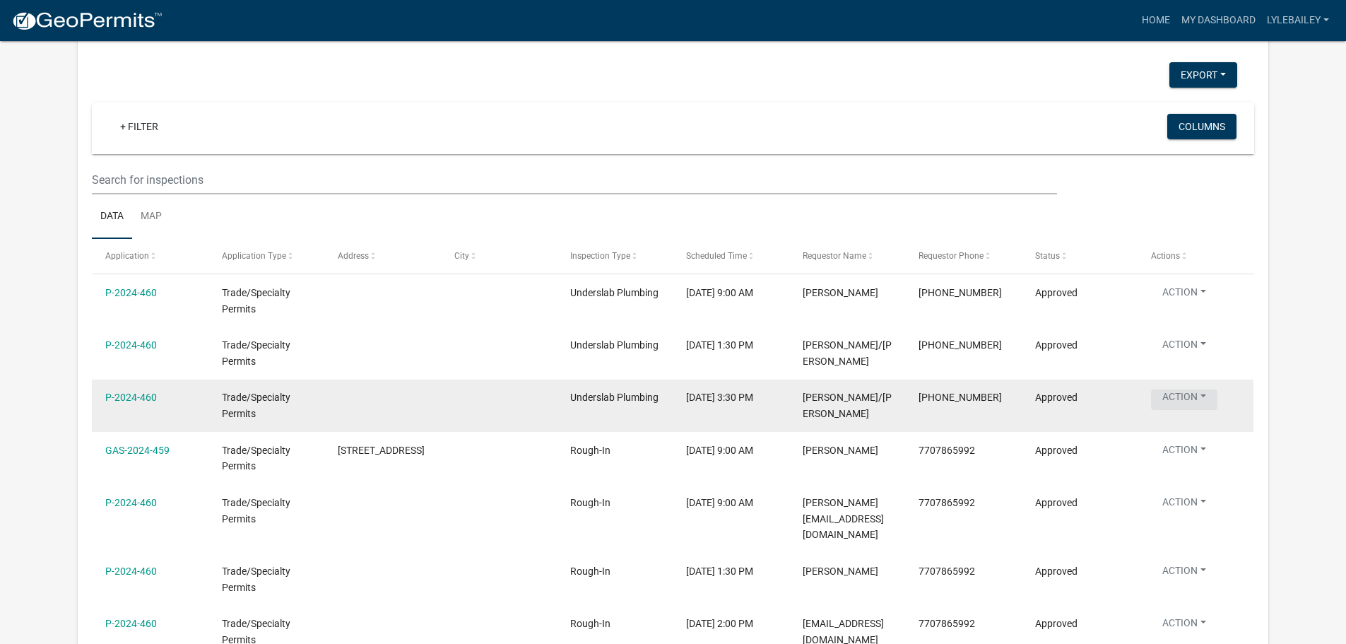
click at [1198, 305] on button "Action" at bounding box center [1184, 295] width 66 height 20
click at [1198, 396] on button "Action" at bounding box center [1184, 399] width 66 height 20
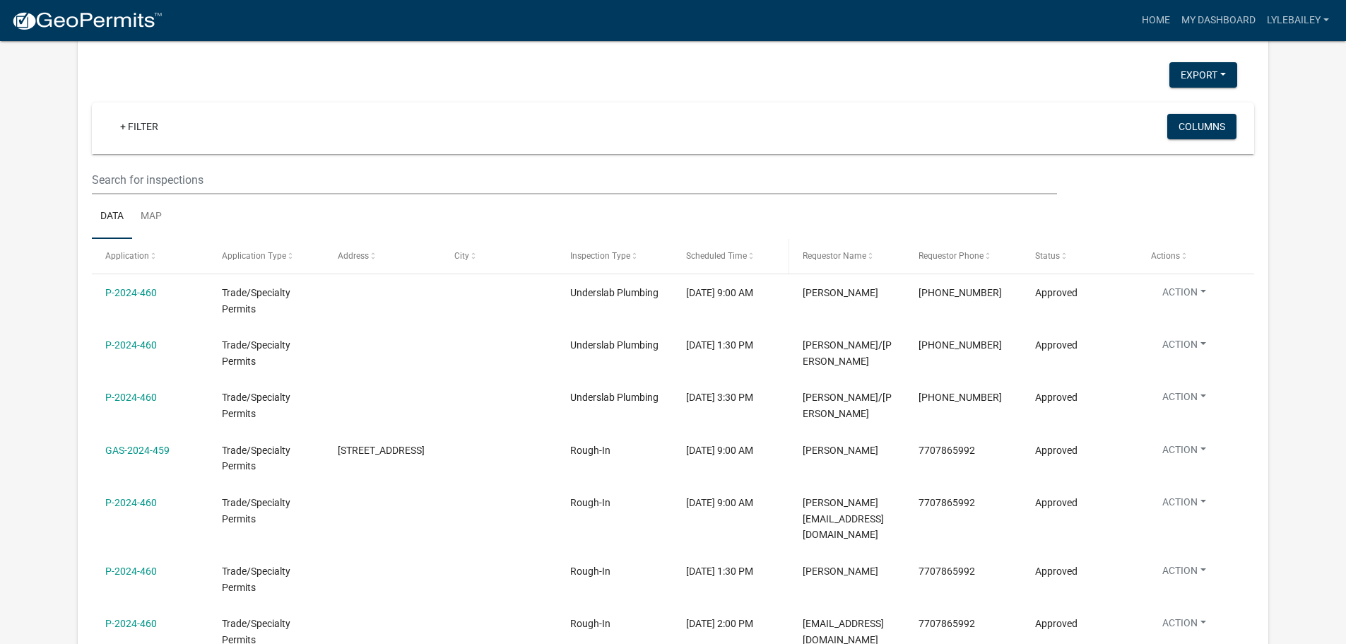
click at [724, 254] on span "Scheduled Time" at bounding box center [716, 256] width 61 height 10
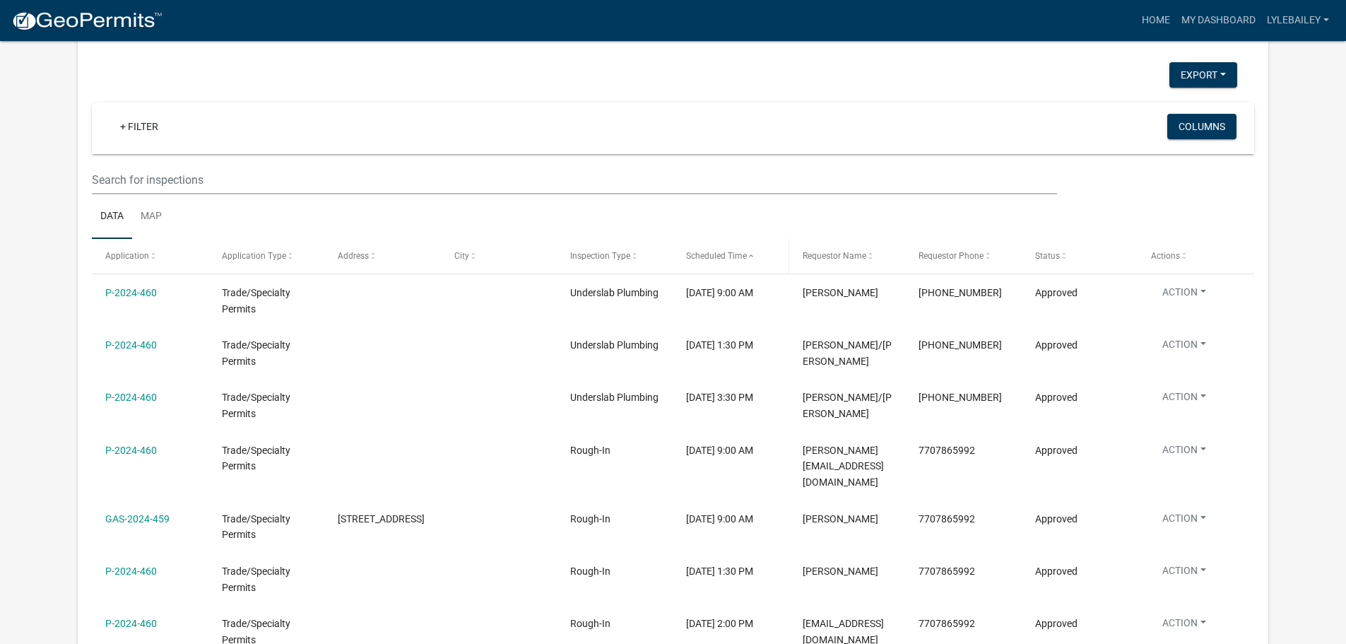
click at [724, 254] on span "Scheduled Time" at bounding box center [716, 256] width 61 height 10
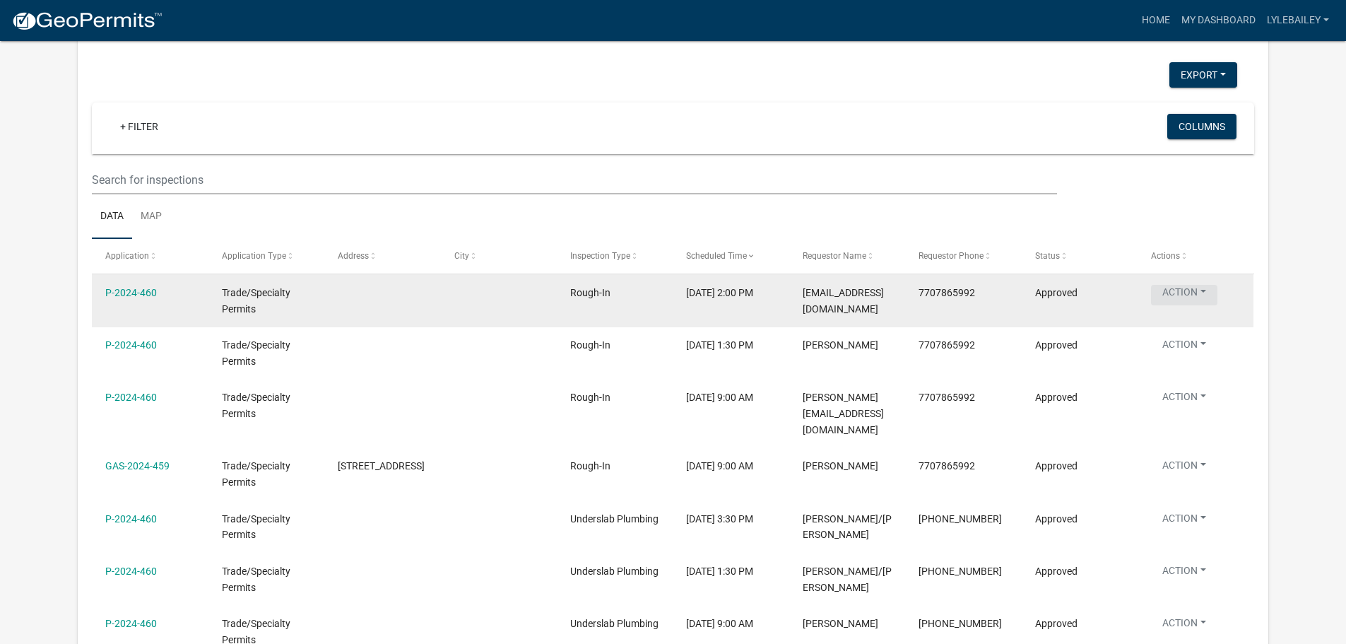
click at [1202, 290] on button "Action" at bounding box center [1184, 295] width 66 height 20
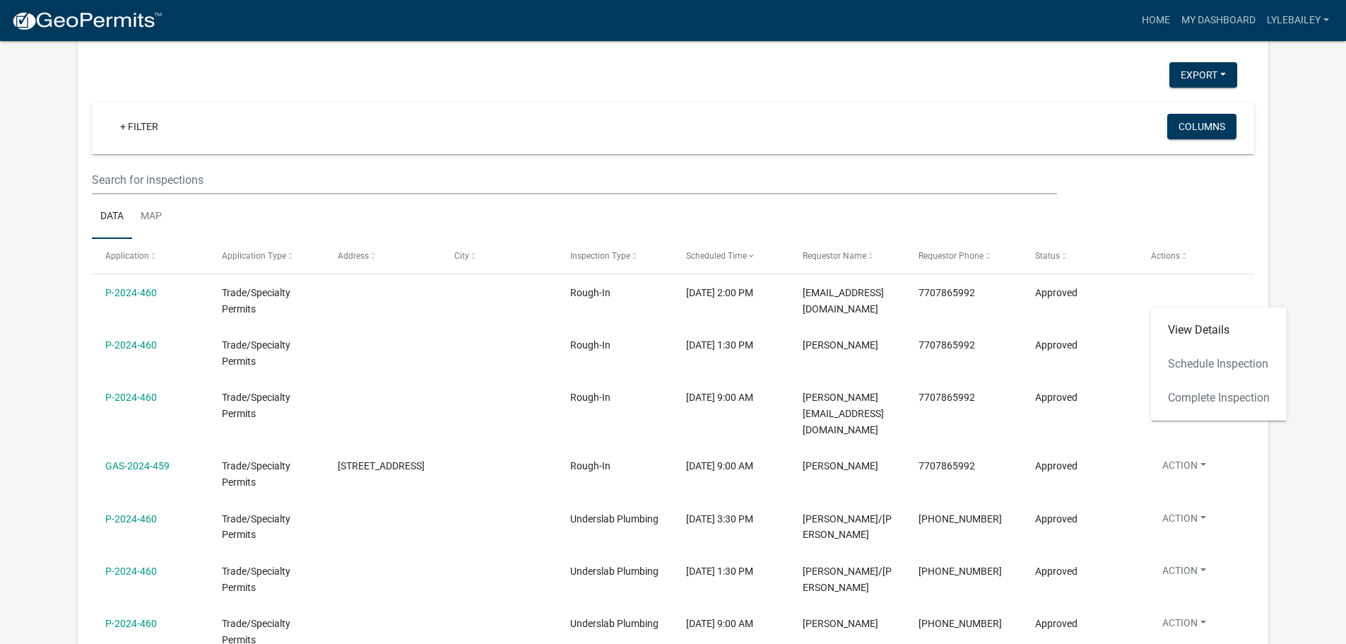
click at [1193, 357] on div "View Details Schedule Inspection Complete Inspection" at bounding box center [1219, 363] width 136 height 113
click at [1267, 219] on div "Export Excel Format (.xlsx) CSV Format (.csv) + Filter Columns Data Map Applica…" at bounding box center [673, 379] width 1191 height 696
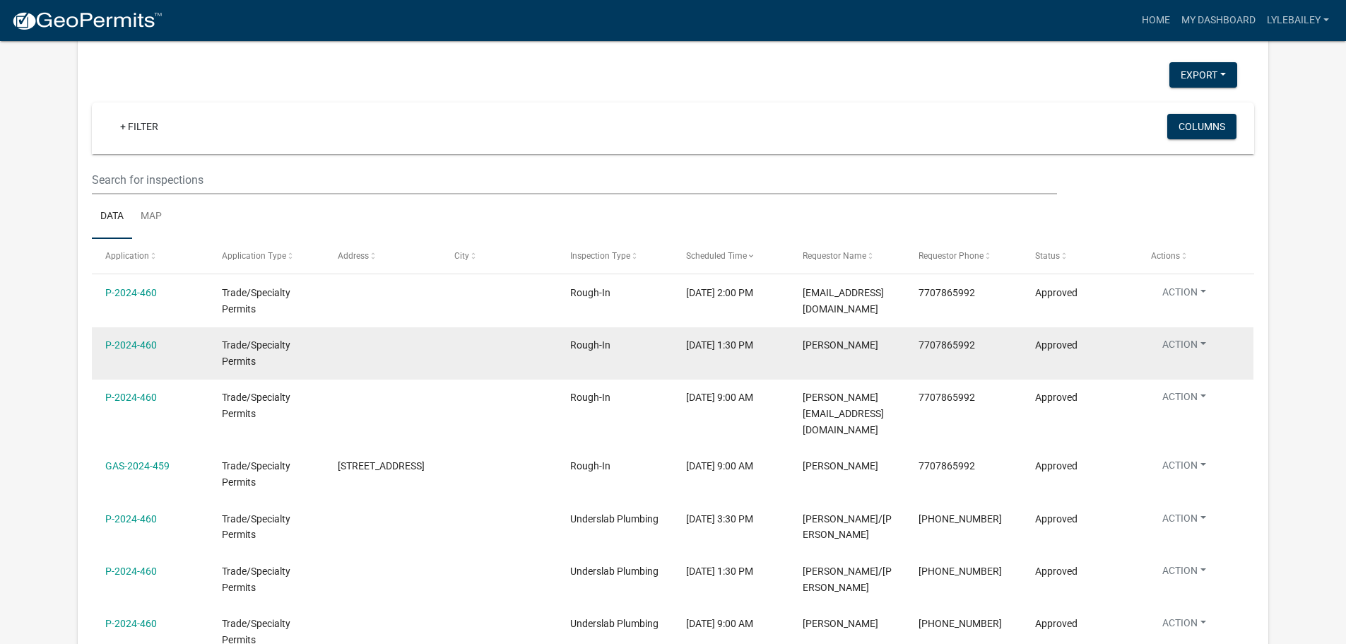
click at [1191, 342] on button "Action" at bounding box center [1184, 347] width 66 height 20
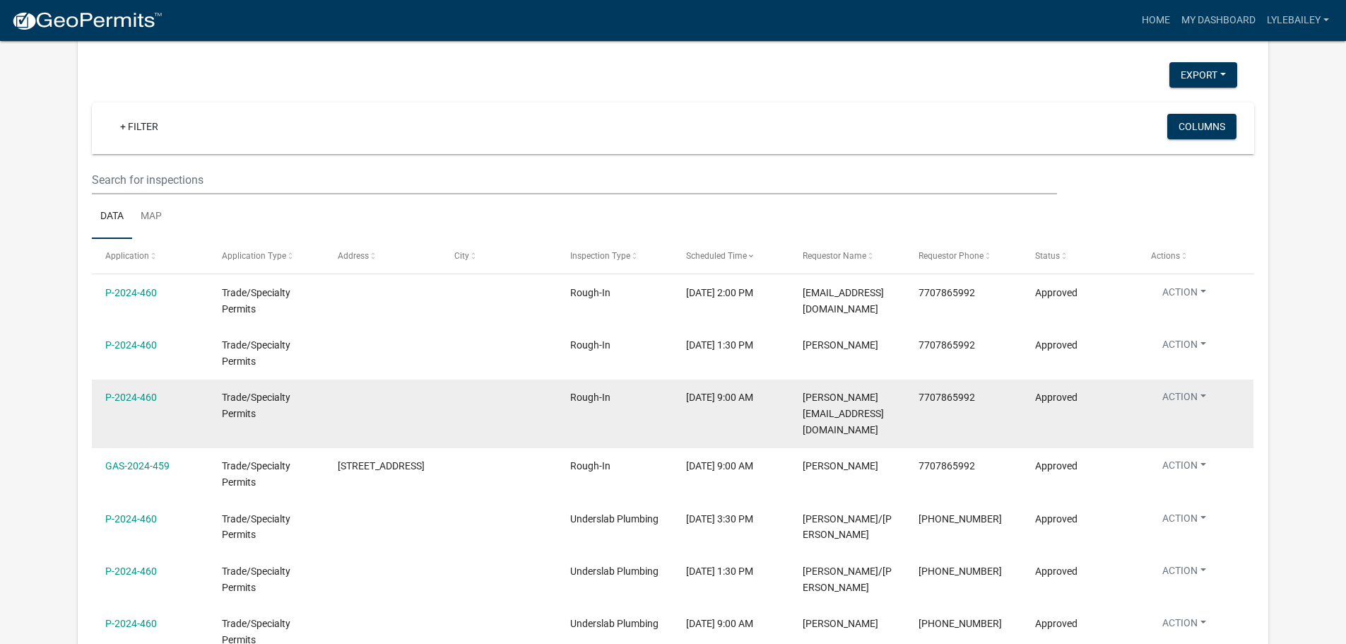
click at [1179, 305] on button "Action" at bounding box center [1184, 295] width 66 height 20
click at [1179, 396] on button "Action" at bounding box center [1184, 399] width 66 height 20
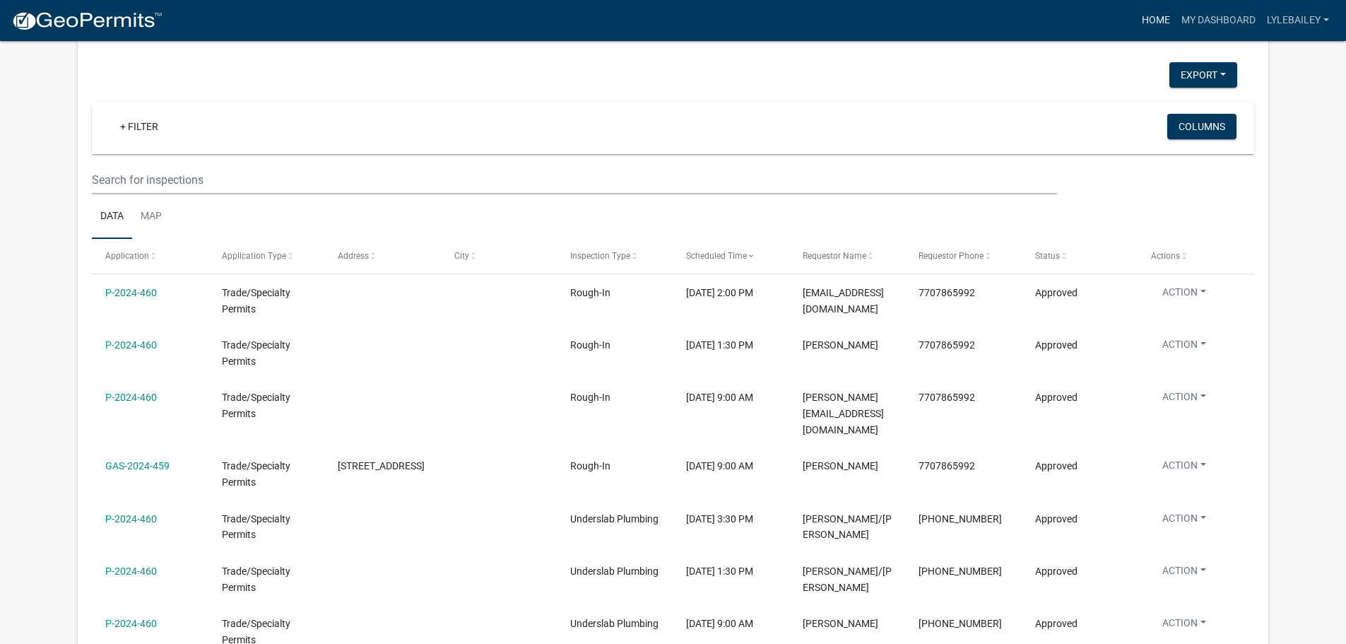
click at [1163, 18] on link "Home" at bounding box center [1156, 20] width 40 height 27
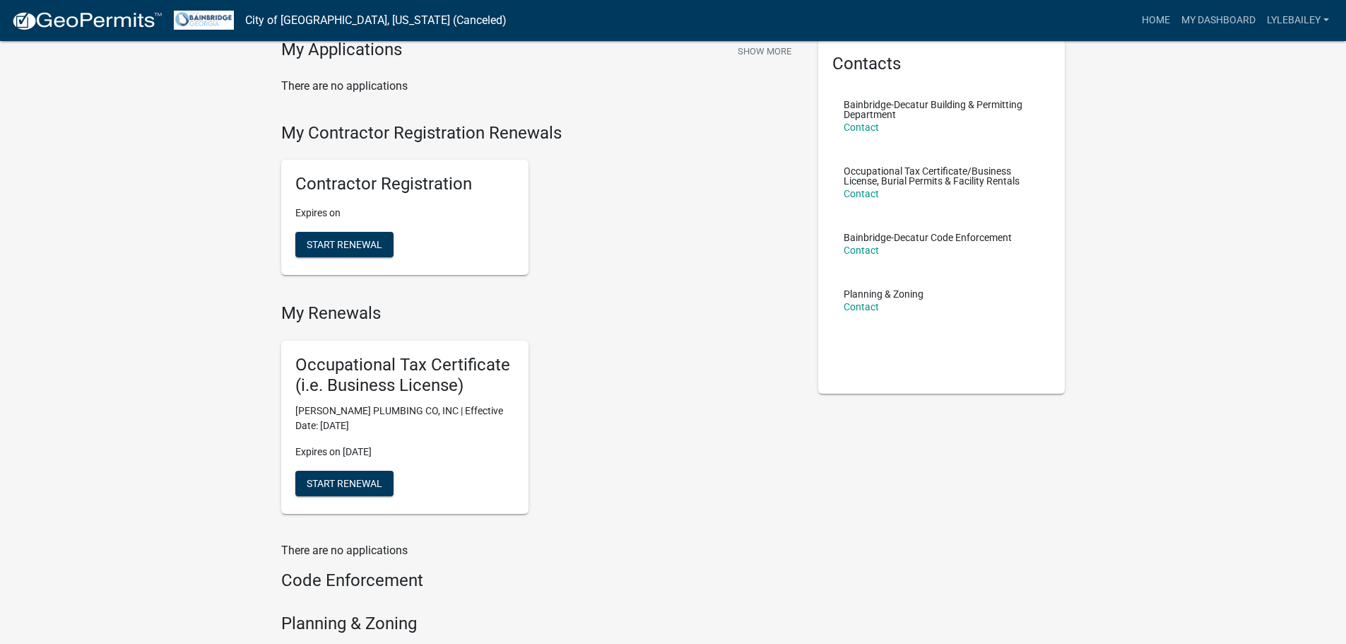
scroll to position [42, 0]
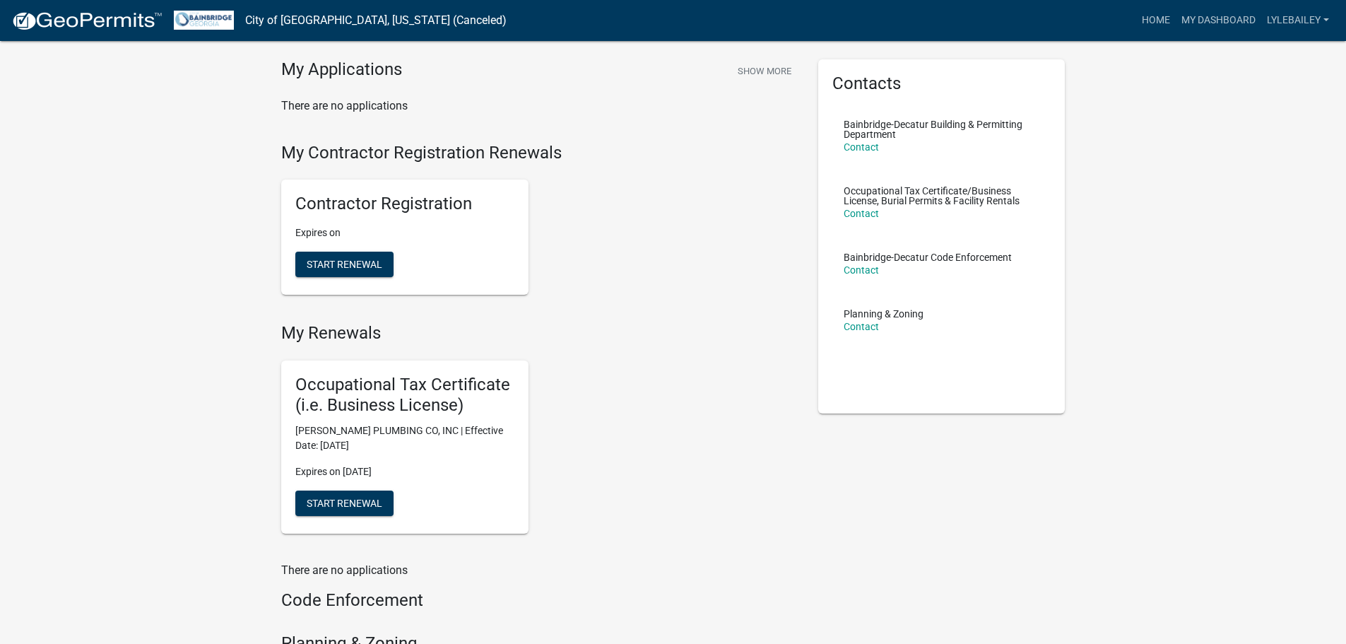
click at [399, 403] on h5 "Occupational Tax Certificate (i.e. Business License)" at bounding box center [404, 395] width 219 height 41
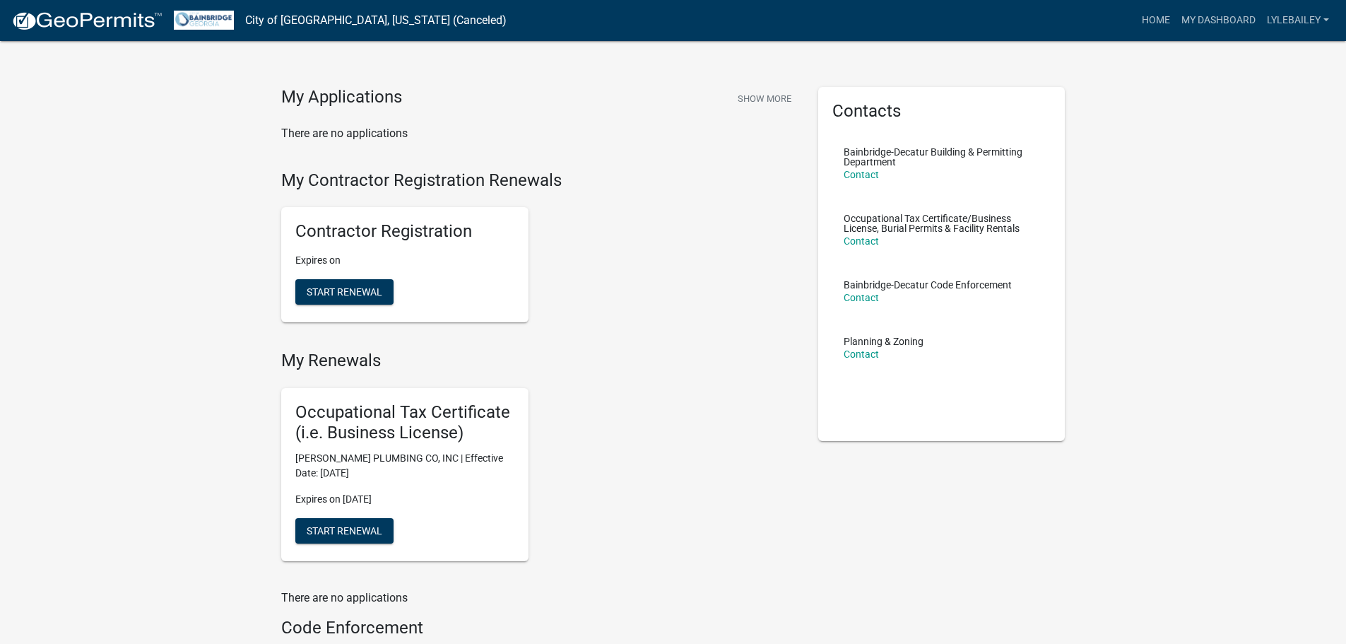
scroll to position [0, 0]
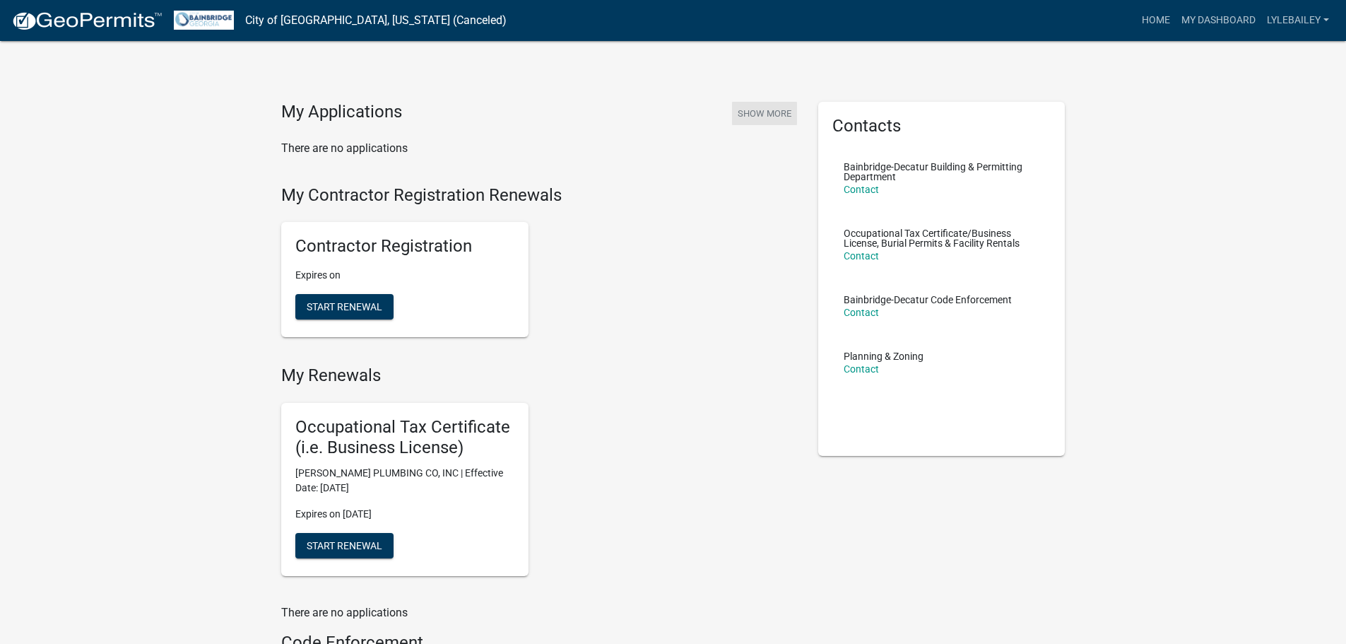
click at [769, 114] on button "Show More" at bounding box center [764, 113] width 65 height 23
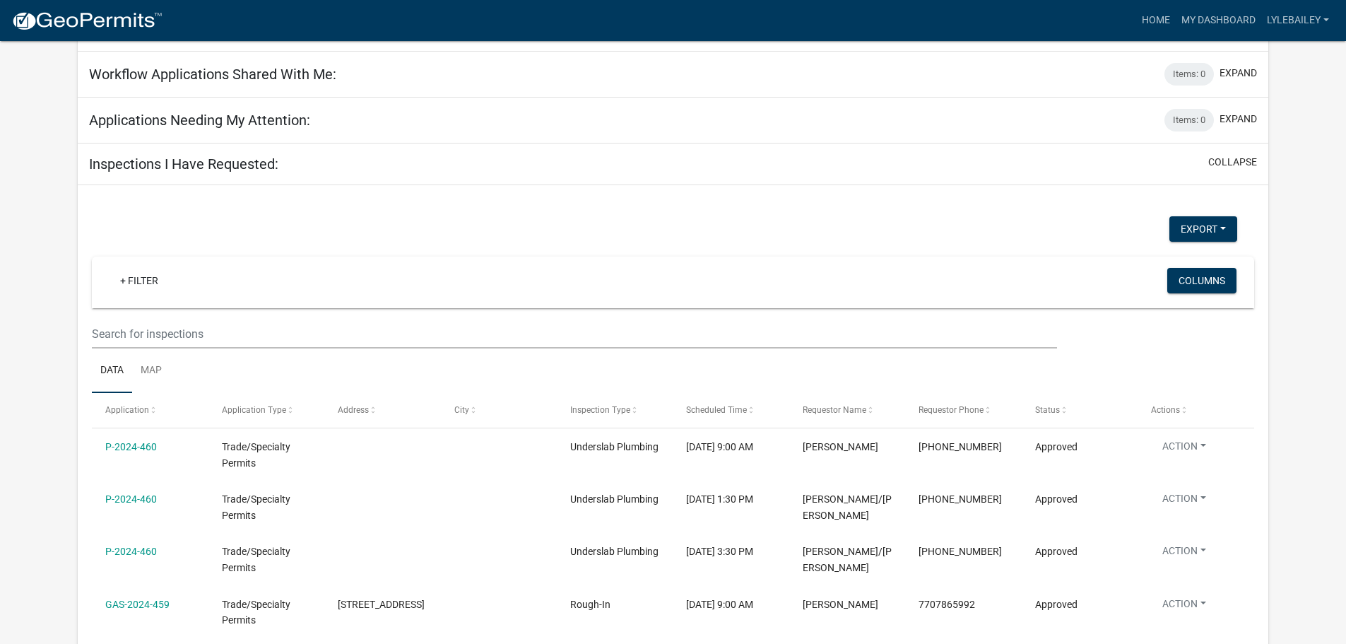
scroll to position [753, 0]
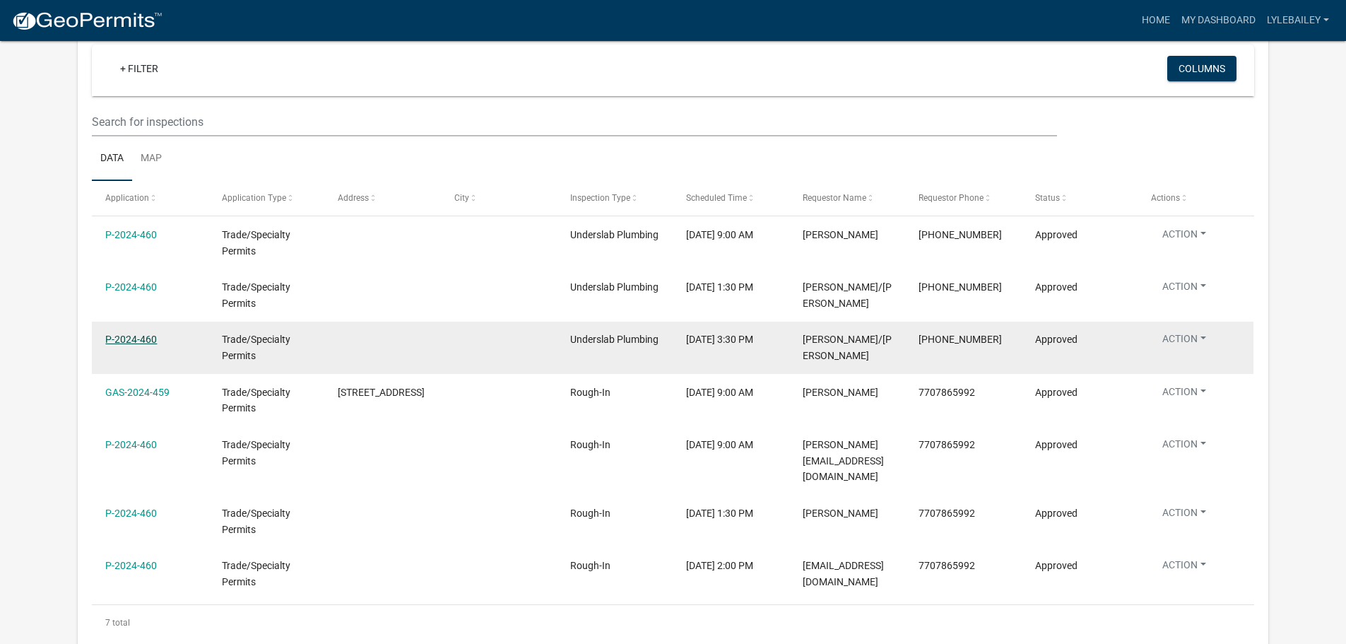
click at [142, 340] on link "P-2024-460" at bounding box center [131, 339] width 52 height 11
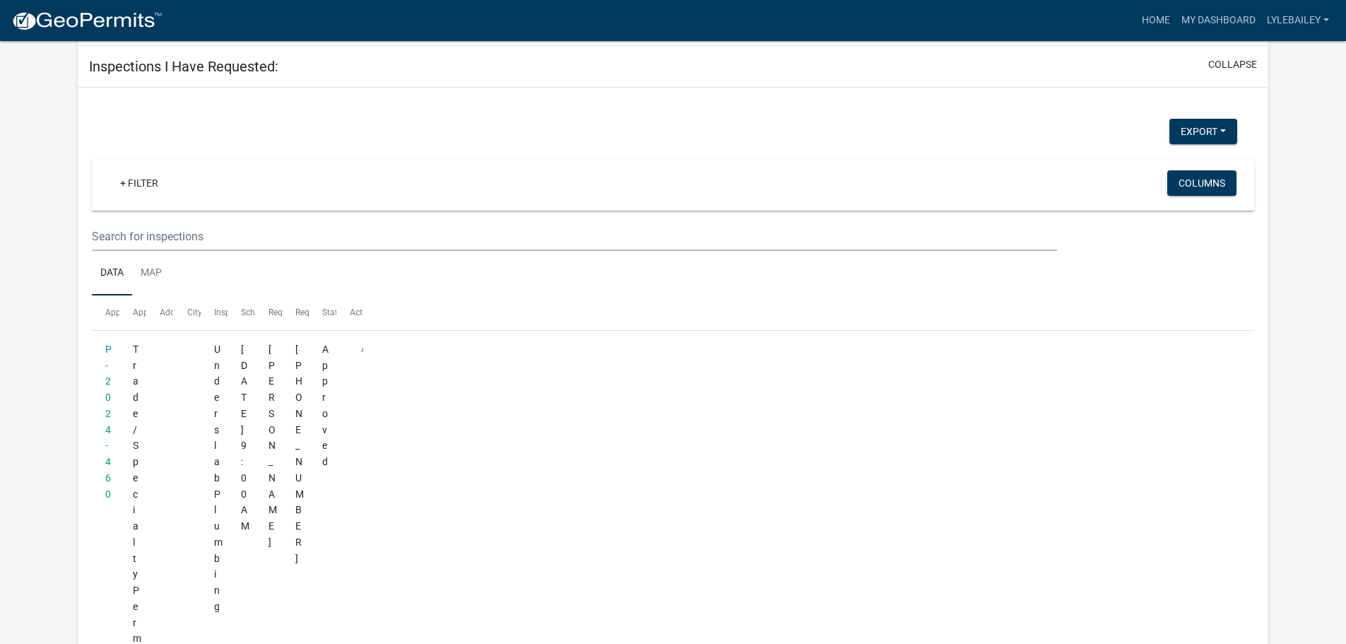
scroll to position [489, 0]
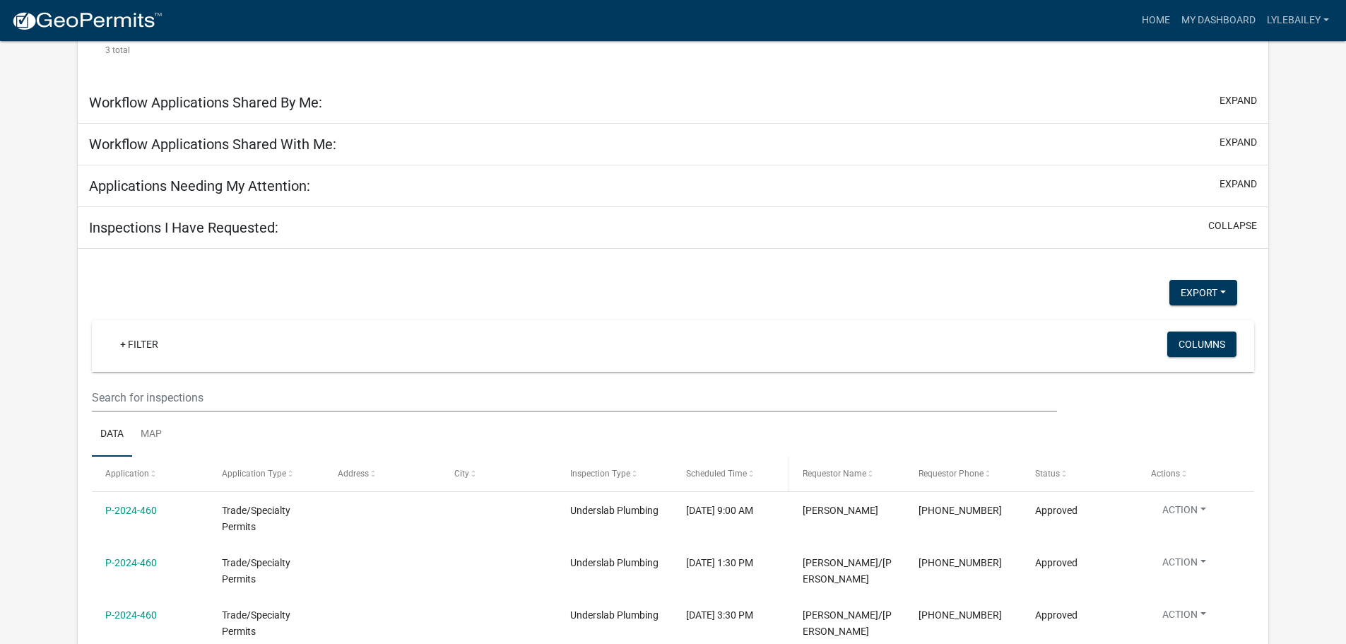
click at [721, 474] on span "Scheduled Time" at bounding box center [716, 473] width 61 height 10
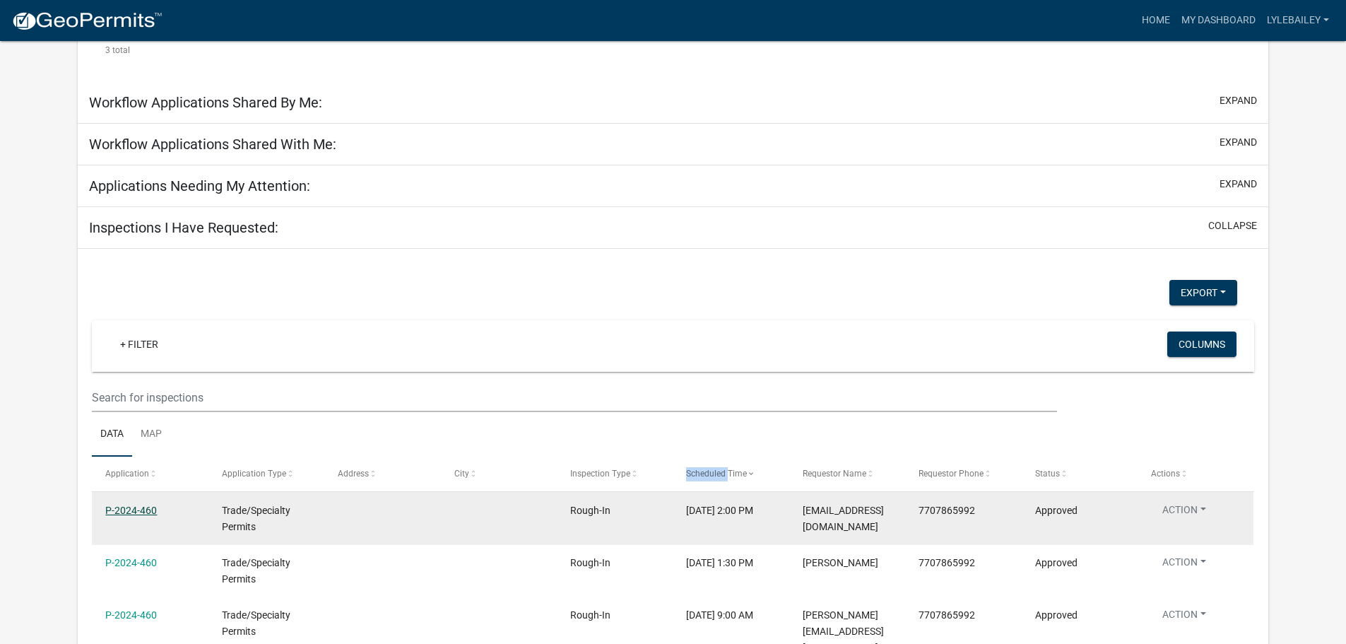
click at [117, 512] on link "P-2024-460" at bounding box center [131, 510] width 52 height 11
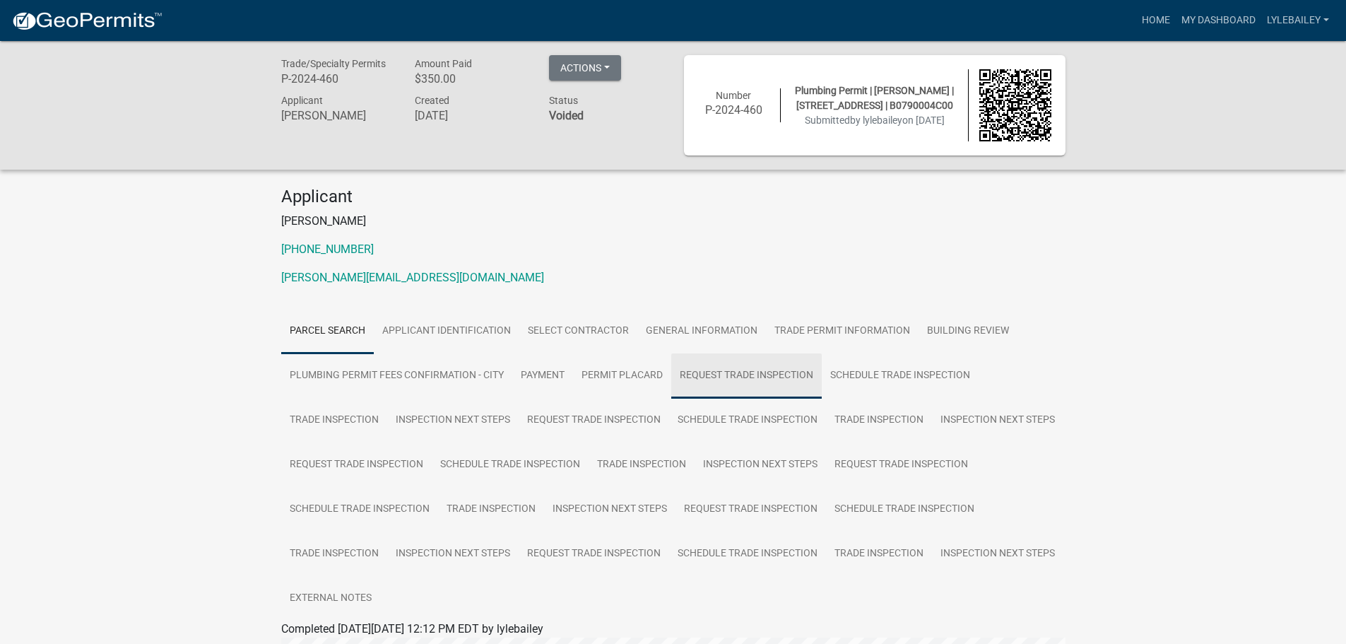
click at [694, 370] on link "Request Trade Inspection" at bounding box center [746, 375] width 151 height 45
click at [775, 382] on link "Request Trade Inspection" at bounding box center [746, 375] width 151 height 45
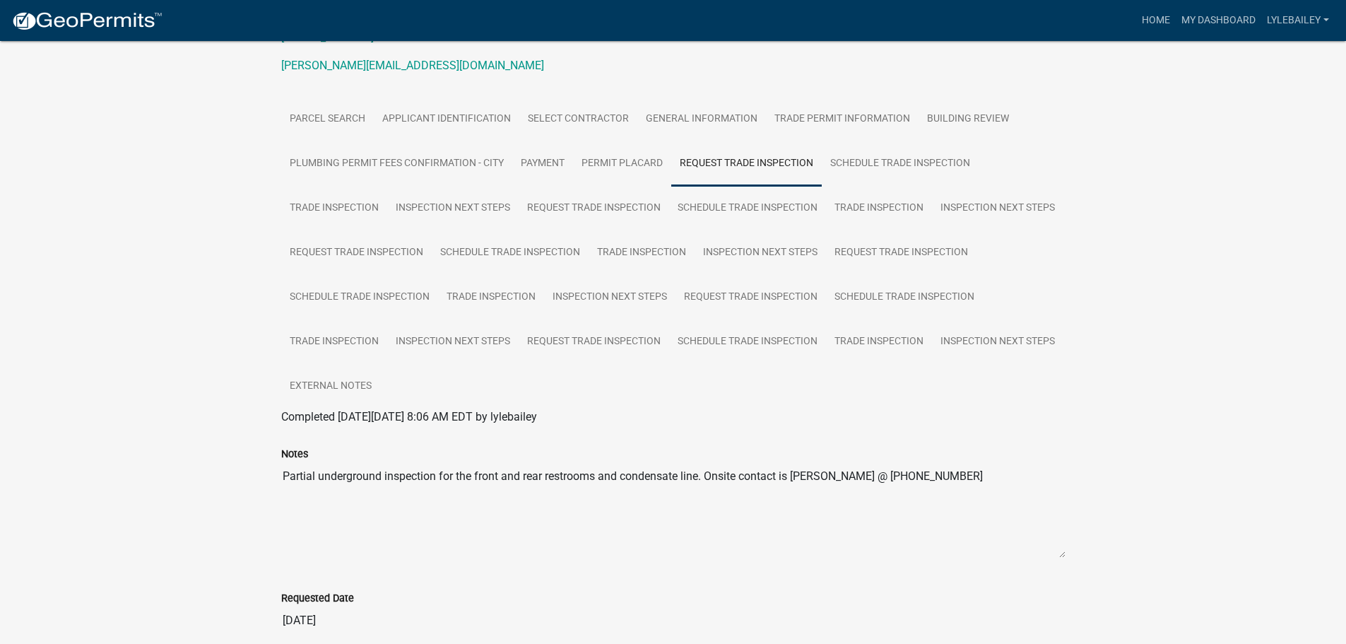
scroll to position [71, 0]
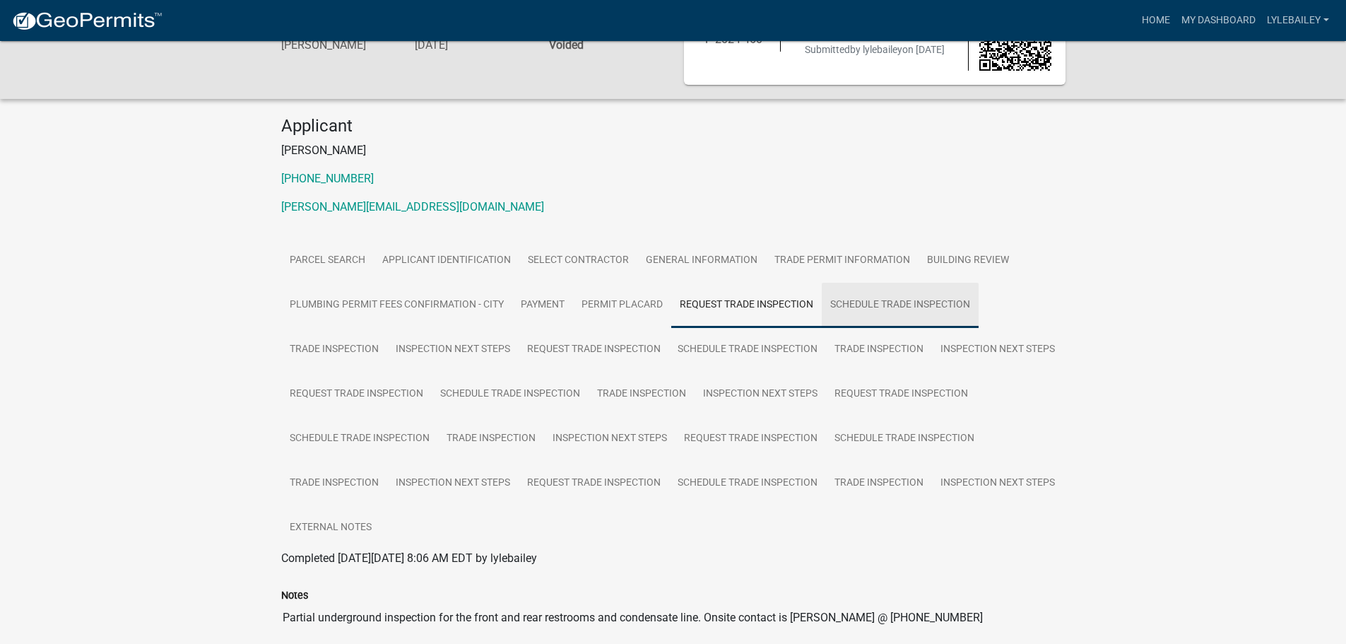
click at [883, 311] on link "Schedule Trade Inspection" at bounding box center [900, 305] width 157 height 45
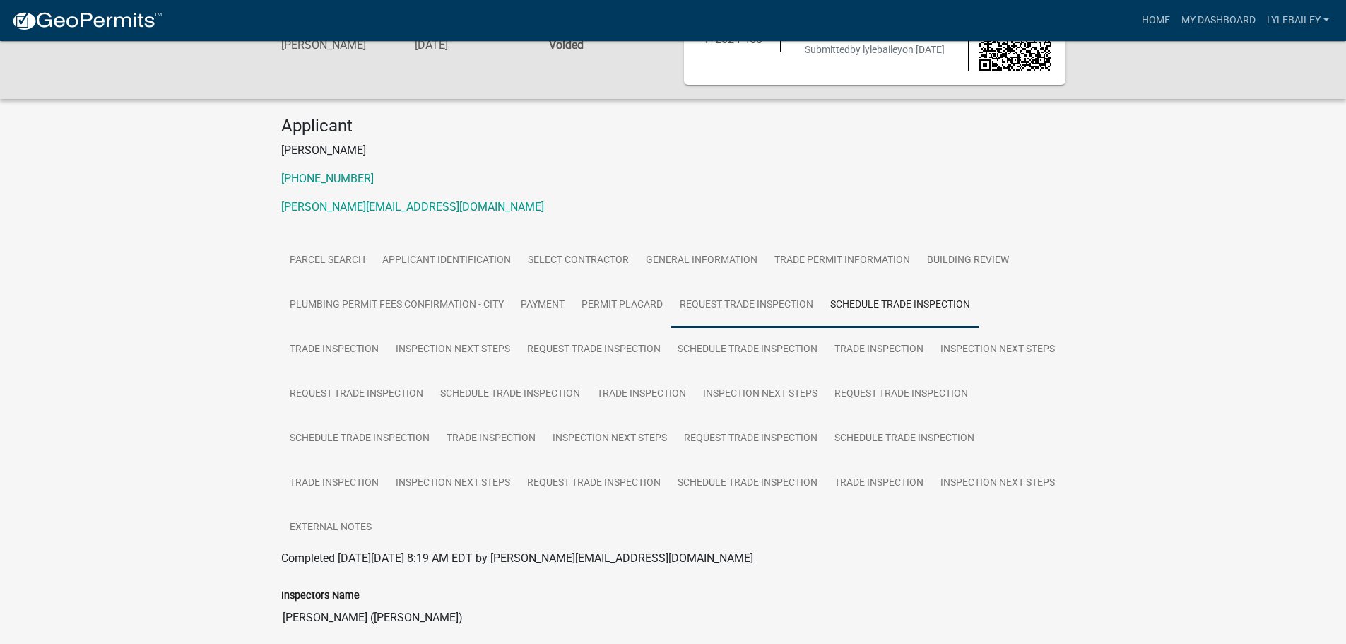
click at [766, 314] on link "Request Trade Inspection" at bounding box center [746, 305] width 151 height 45
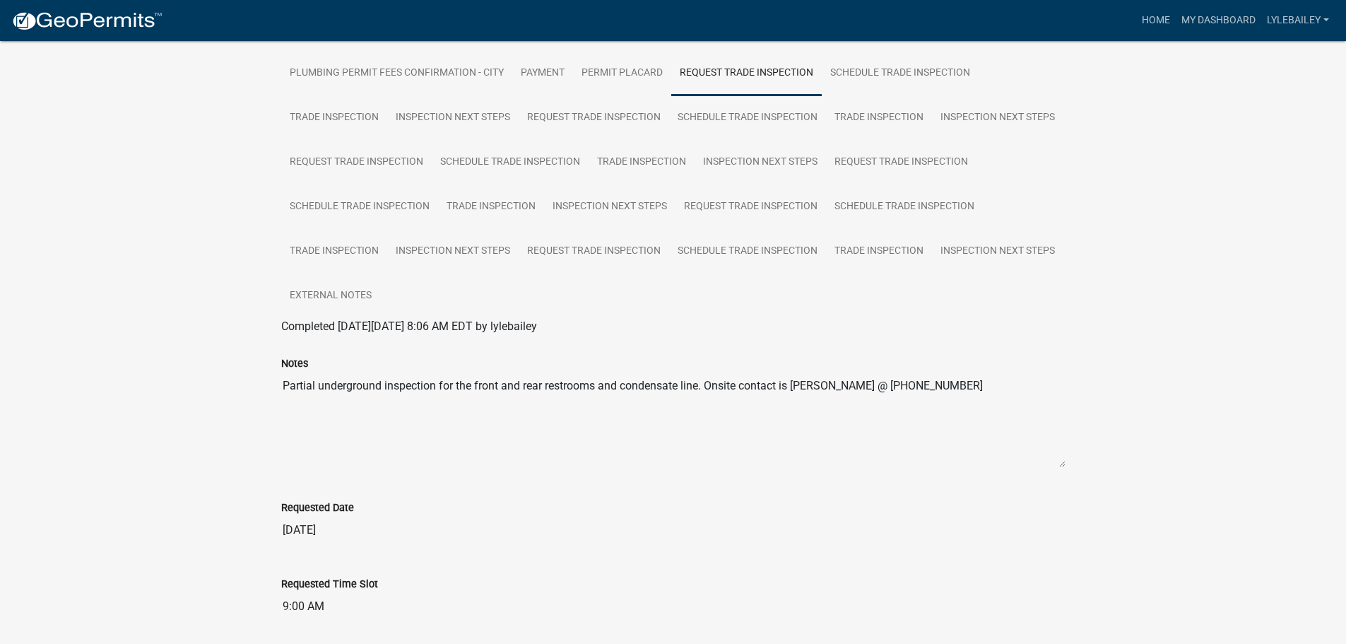
scroll to position [20, 0]
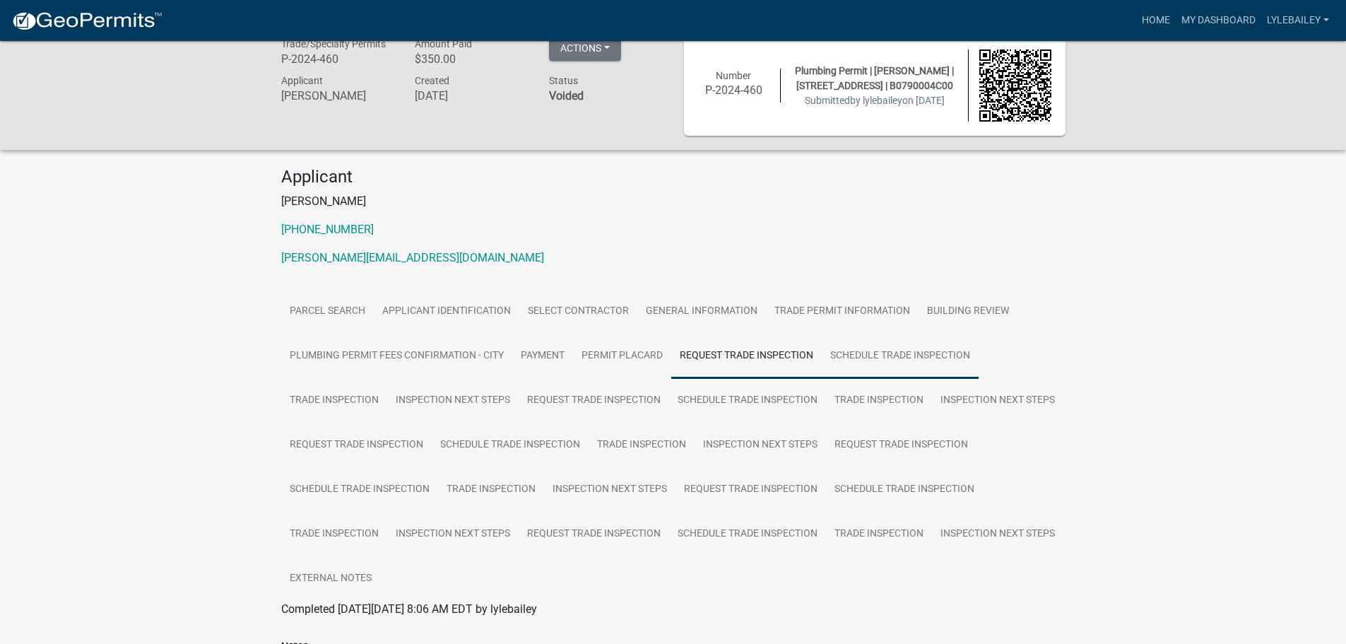
click at [878, 353] on link "Schedule Trade Inspection" at bounding box center [900, 356] width 157 height 45
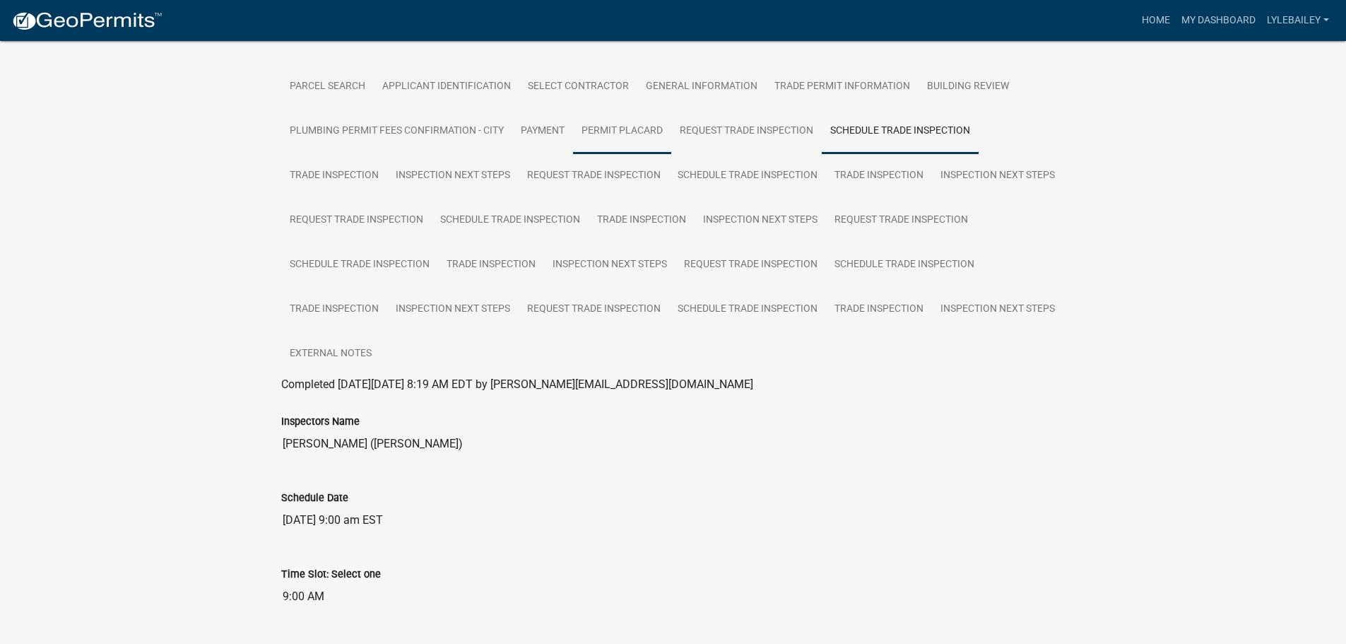
scroll to position [219, 0]
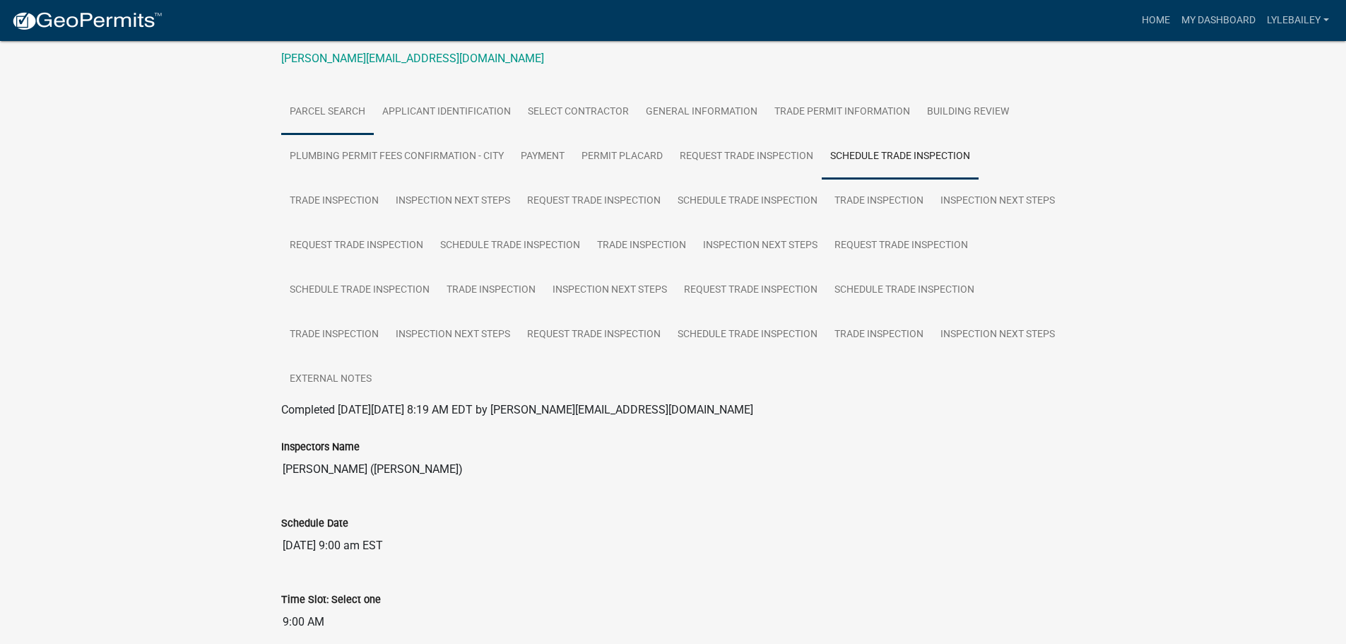
click at [299, 95] on link "Parcel search" at bounding box center [327, 112] width 93 height 45
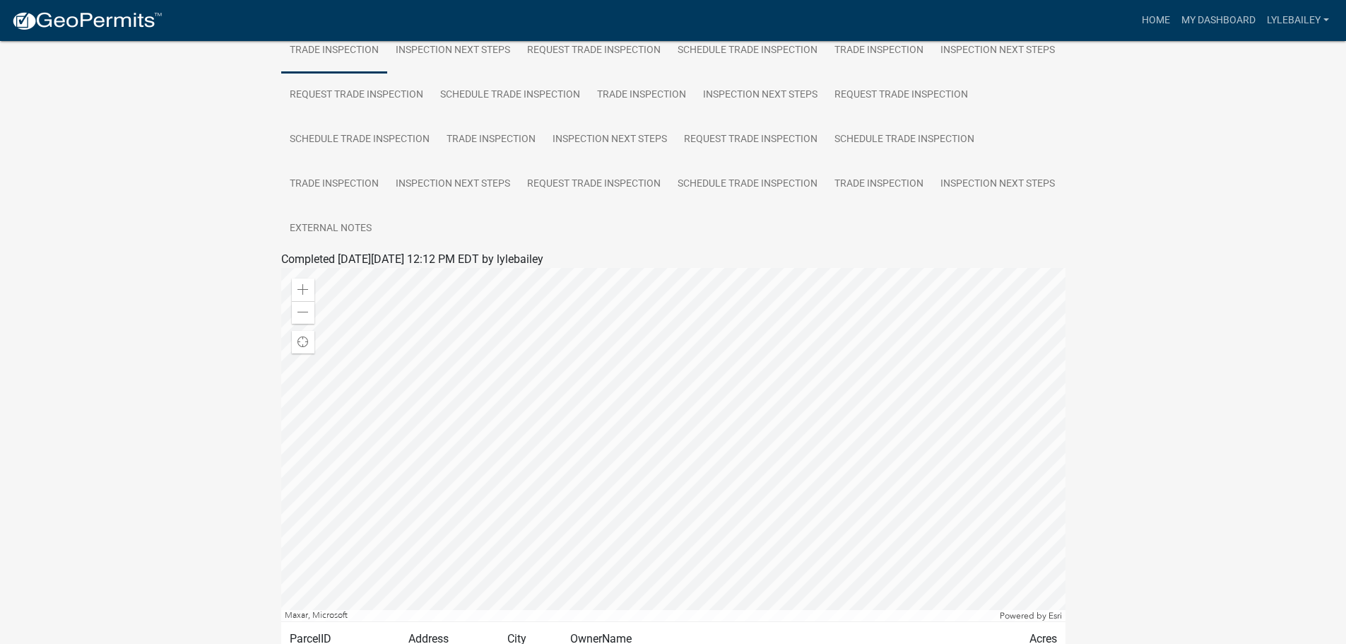
scroll to position [136, 0]
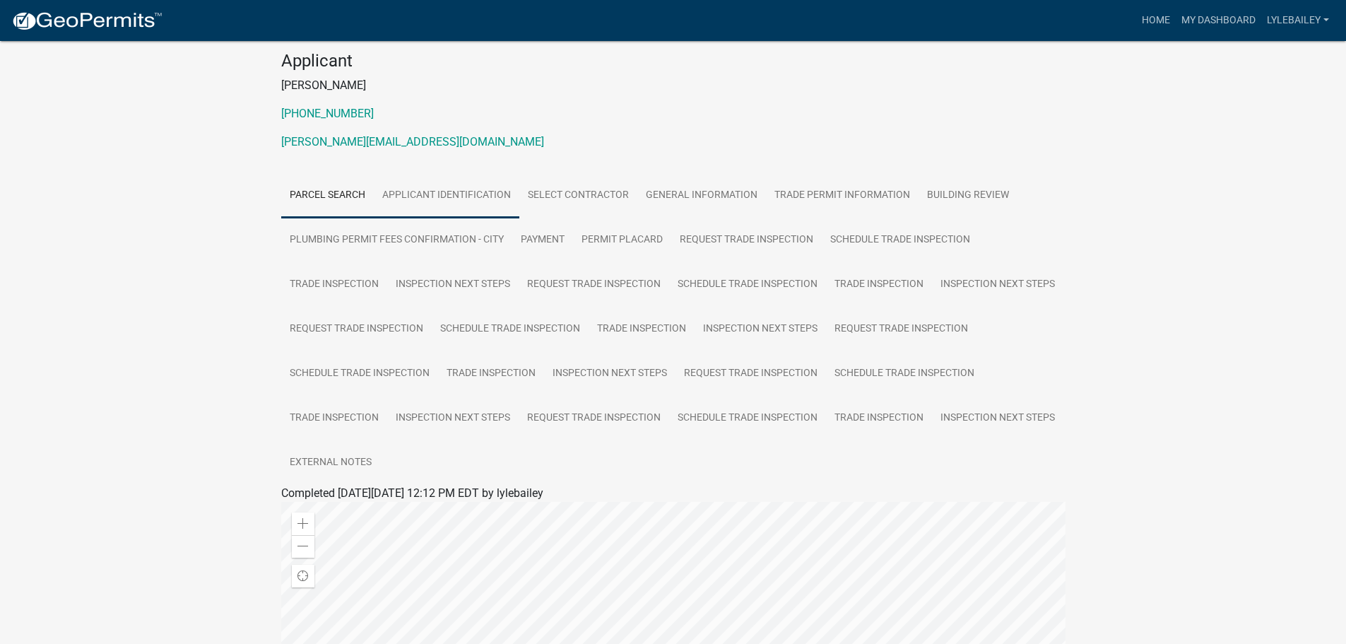
click at [398, 180] on link "Applicant Identification" at bounding box center [447, 195] width 146 height 45
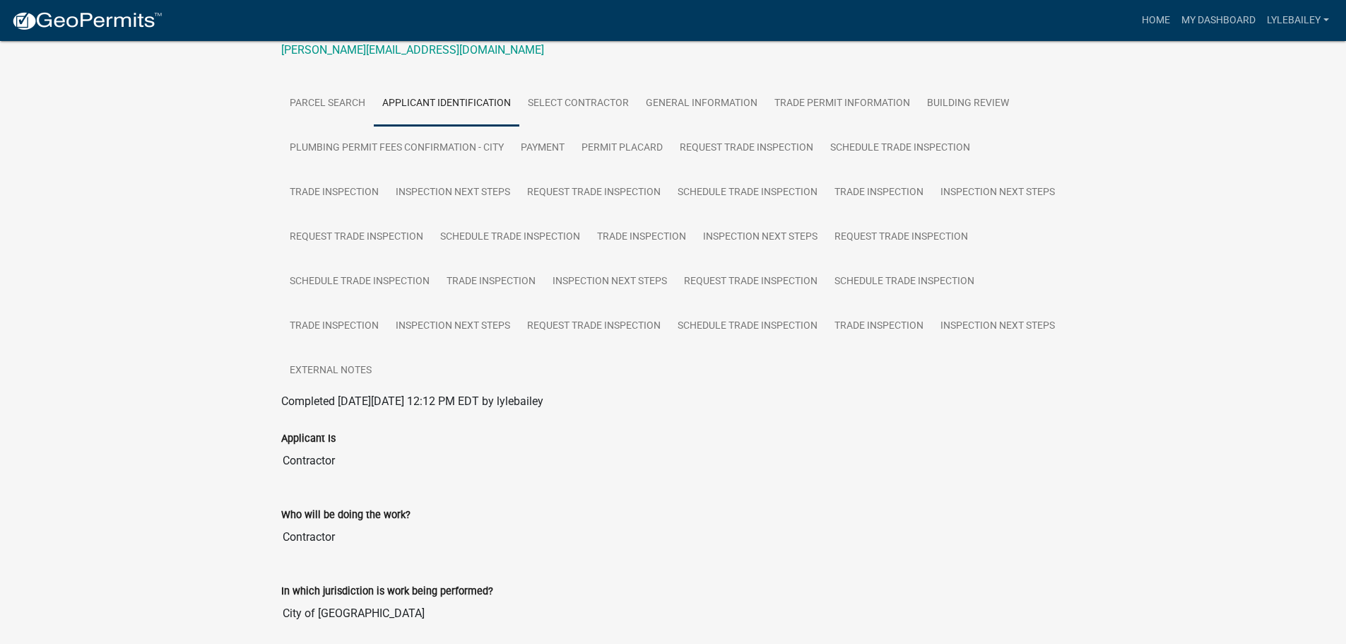
scroll to position [284, 0]
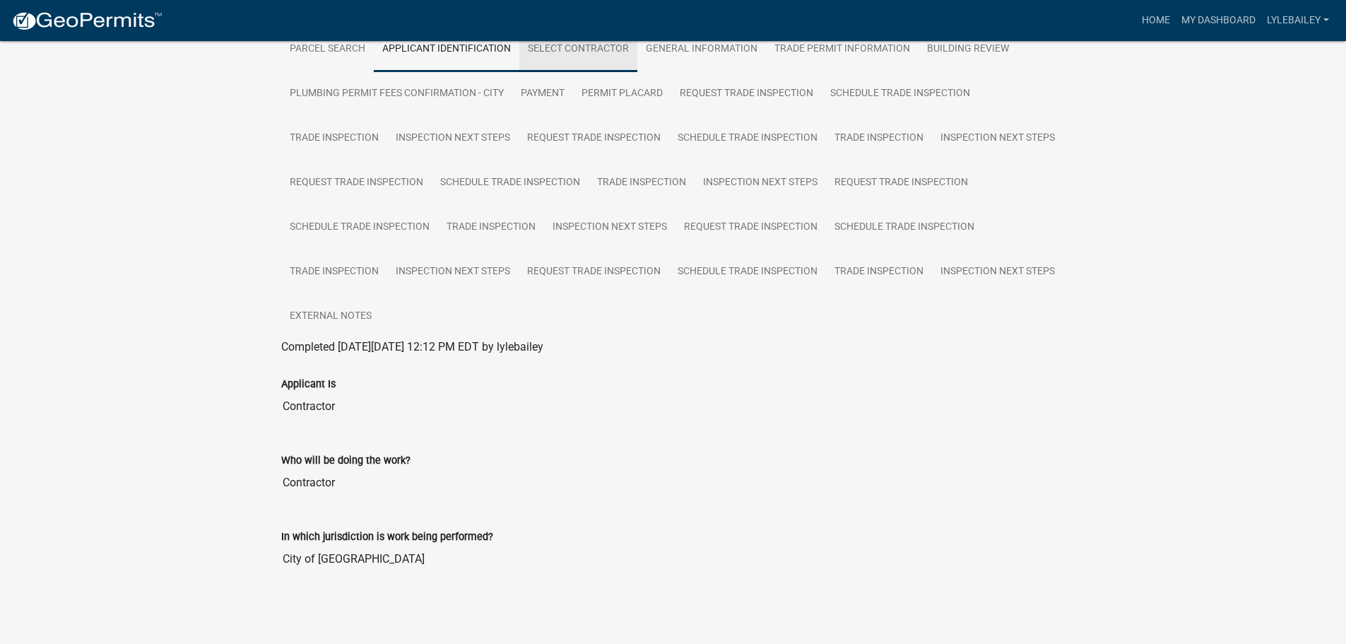
click at [582, 50] on link "Select Contractor" at bounding box center [578, 49] width 118 height 45
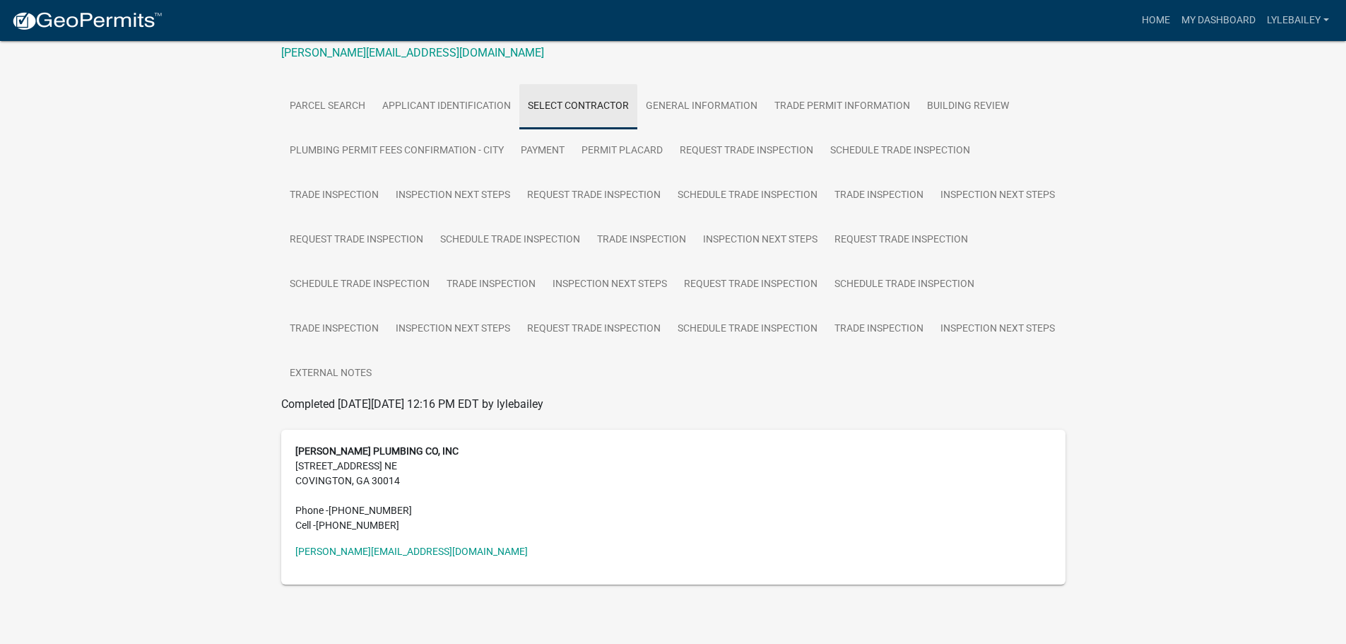
scroll to position [227, 0]
click at [733, 104] on link "General Information" at bounding box center [701, 106] width 129 height 45
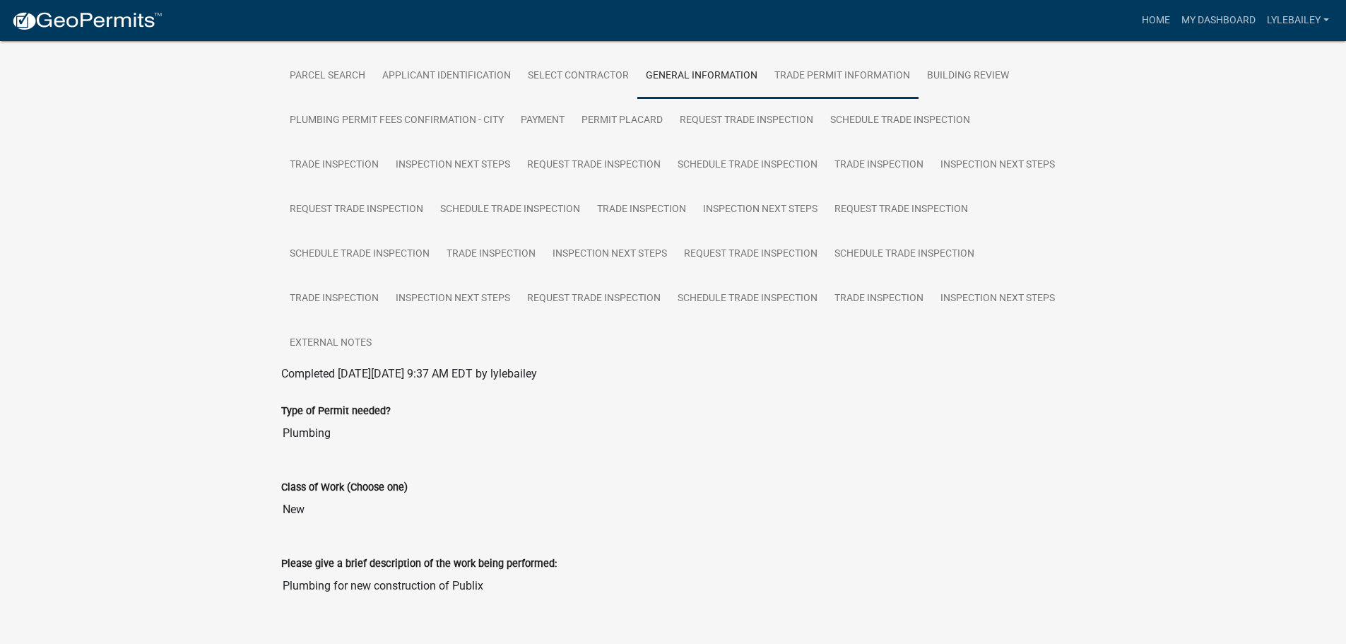
scroll to position [184, 0]
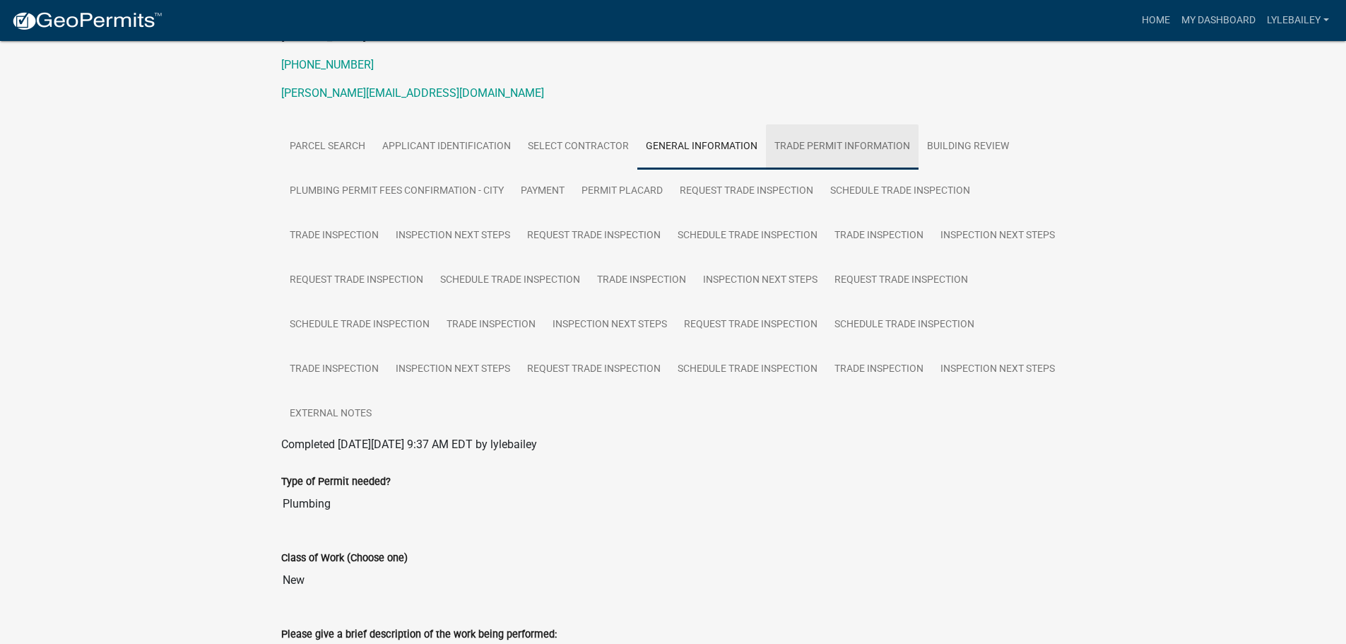
click at [818, 147] on link "Trade Permit Information" at bounding box center [842, 146] width 153 height 45
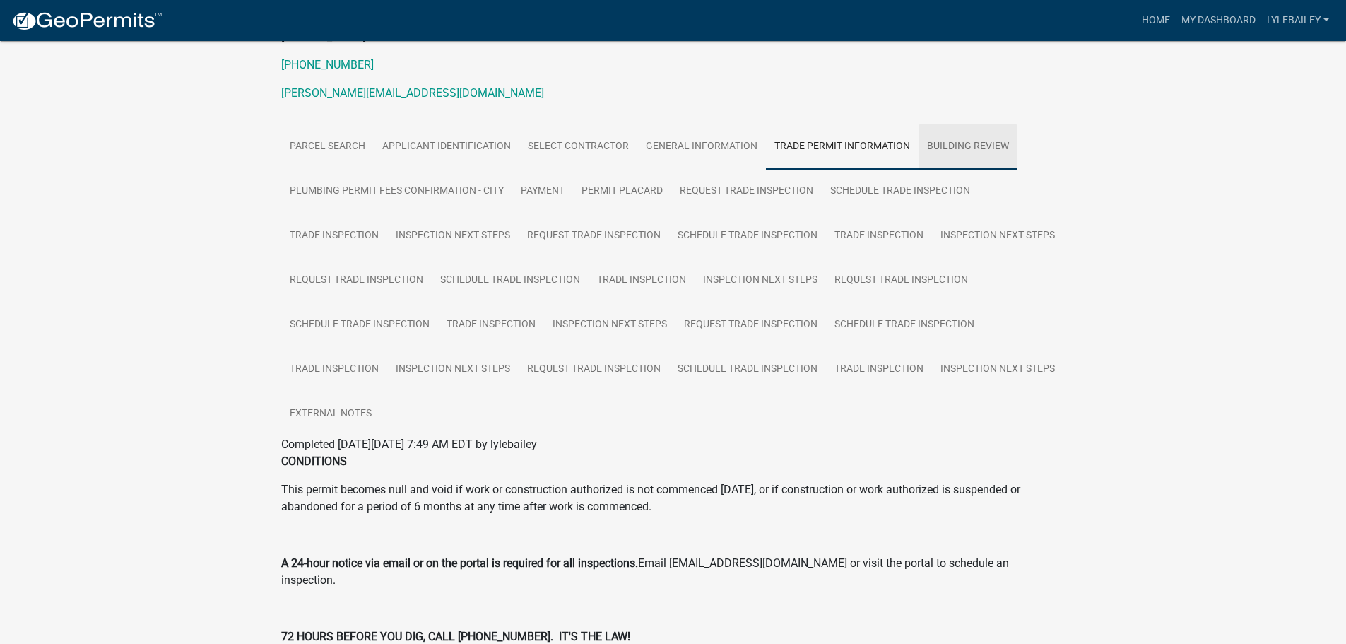
click at [939, 133] on link "Building Review" at bounding box center [968, 146] width 99 height 45
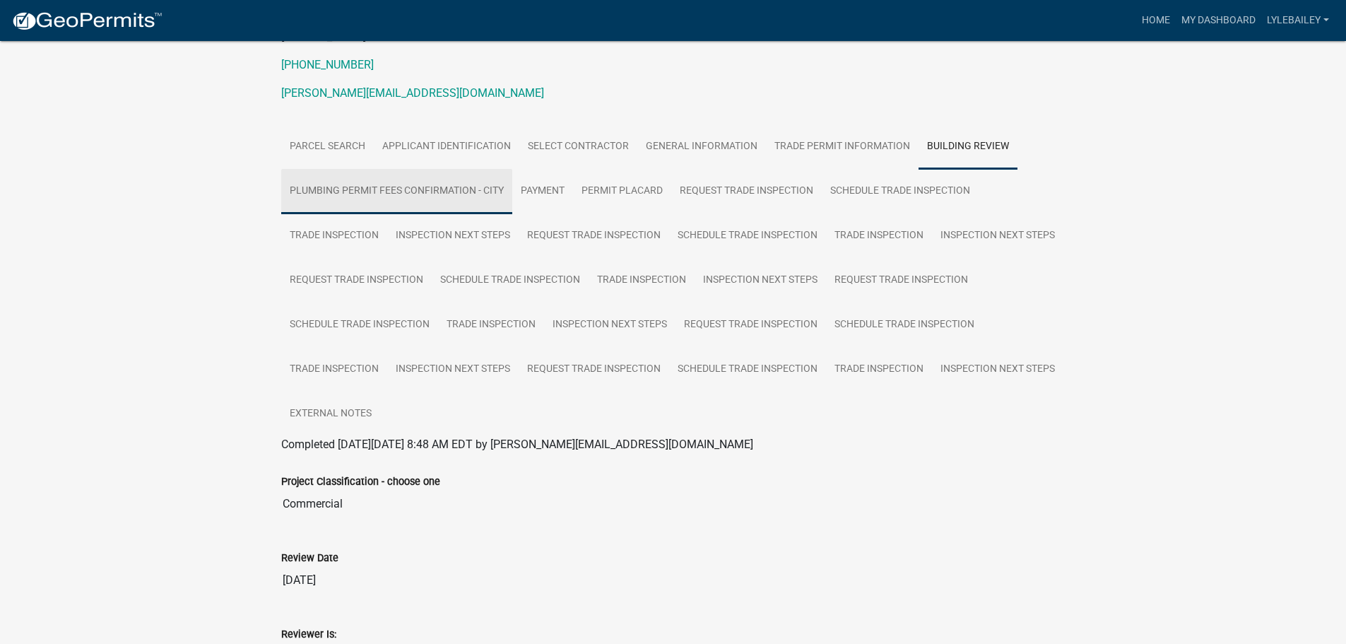
click at [338, 208] on link "Plumbing Permit Fees Confirmation - City" at bounding box center [396, 191] width 231 height 45
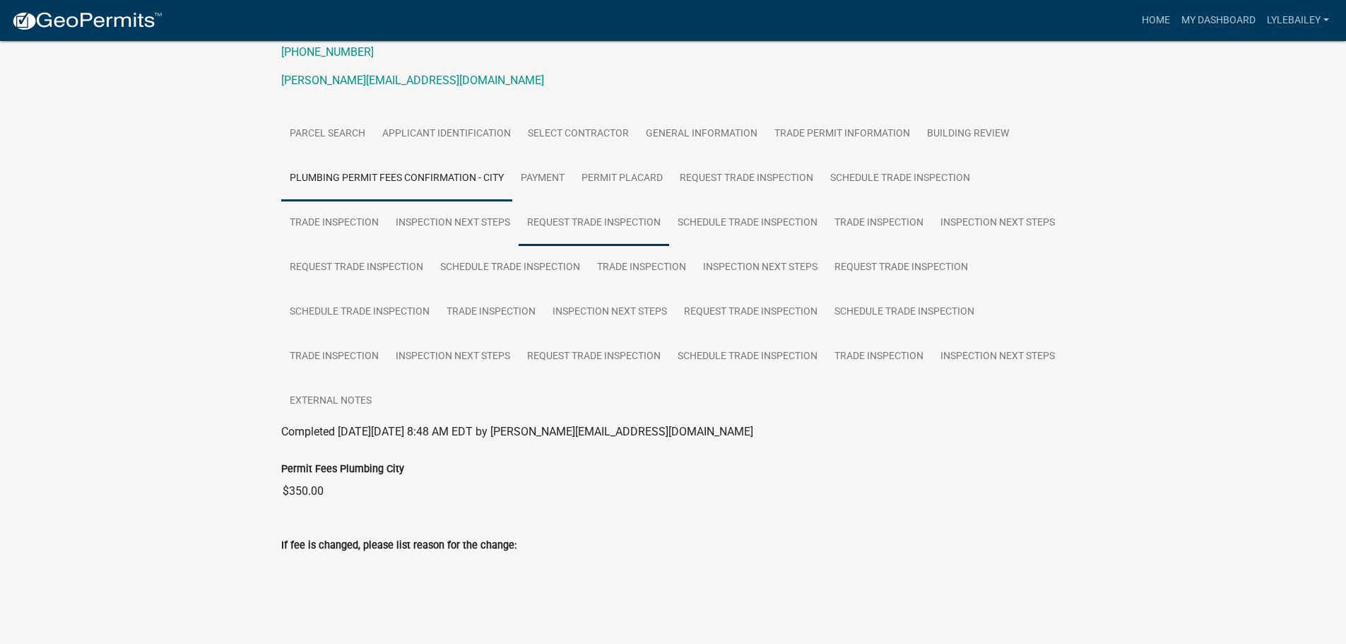
scroll to position [208, 0]
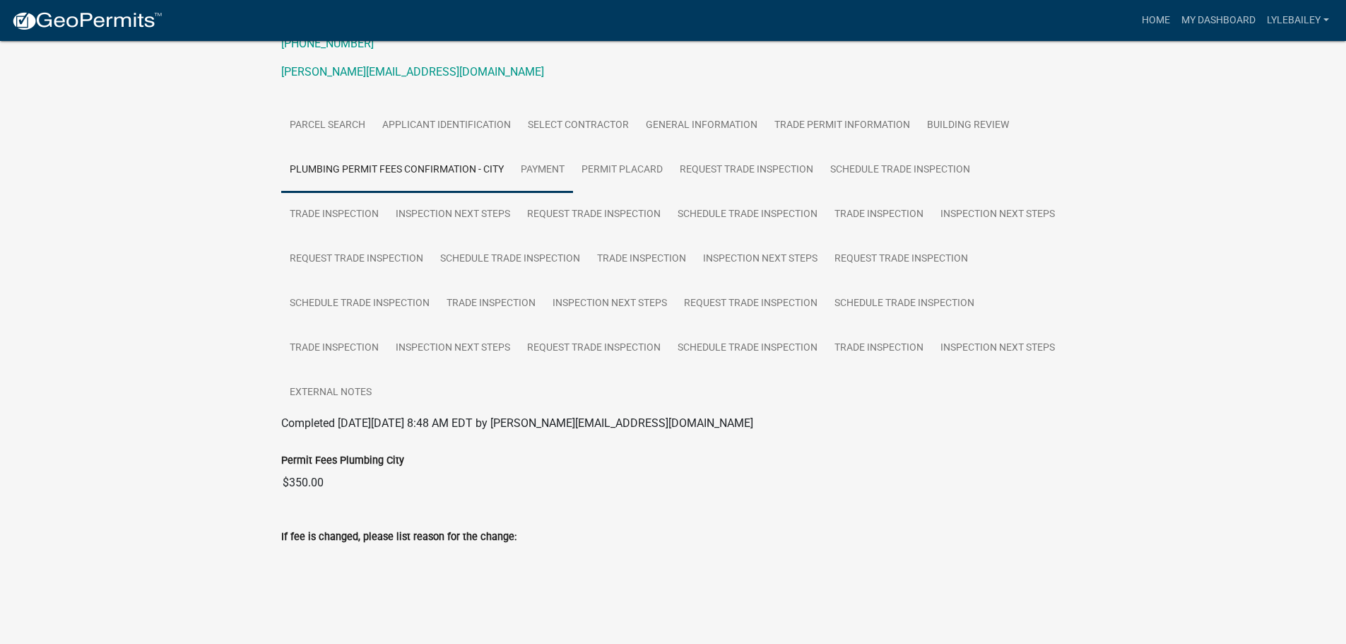
click at [536, 167] on link "Payment" at bounding box center [542, 170] width 61 height 45
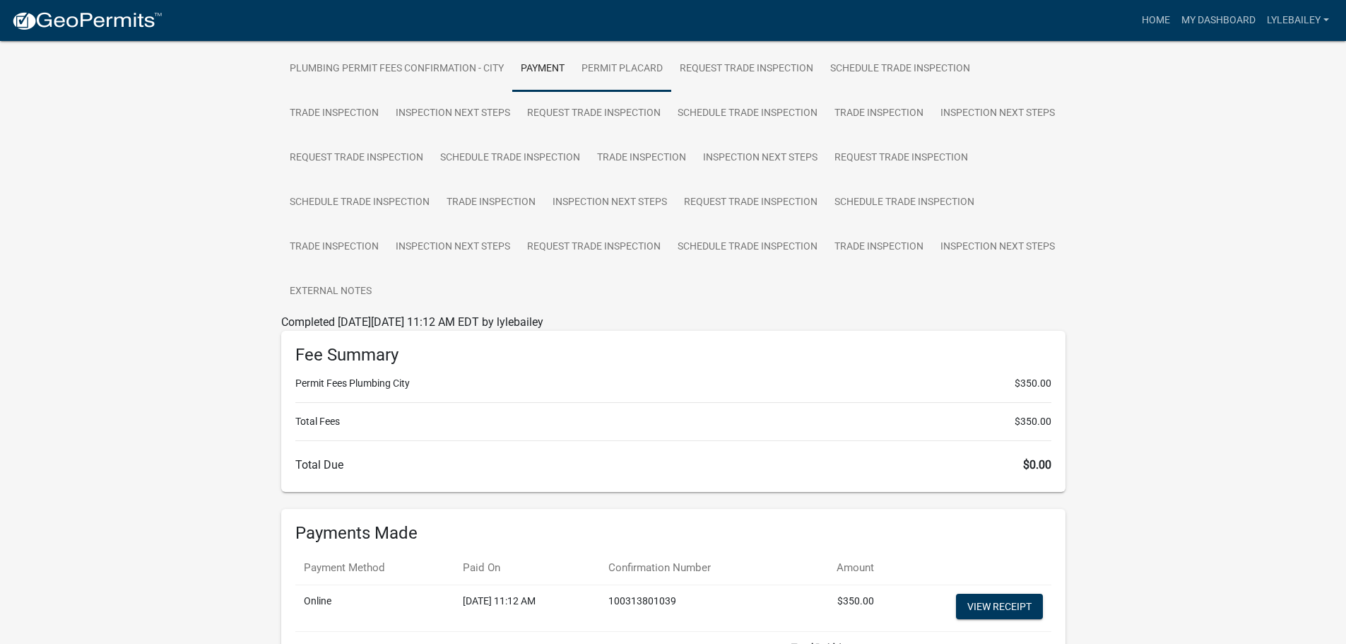
scroll to position [273, 0]
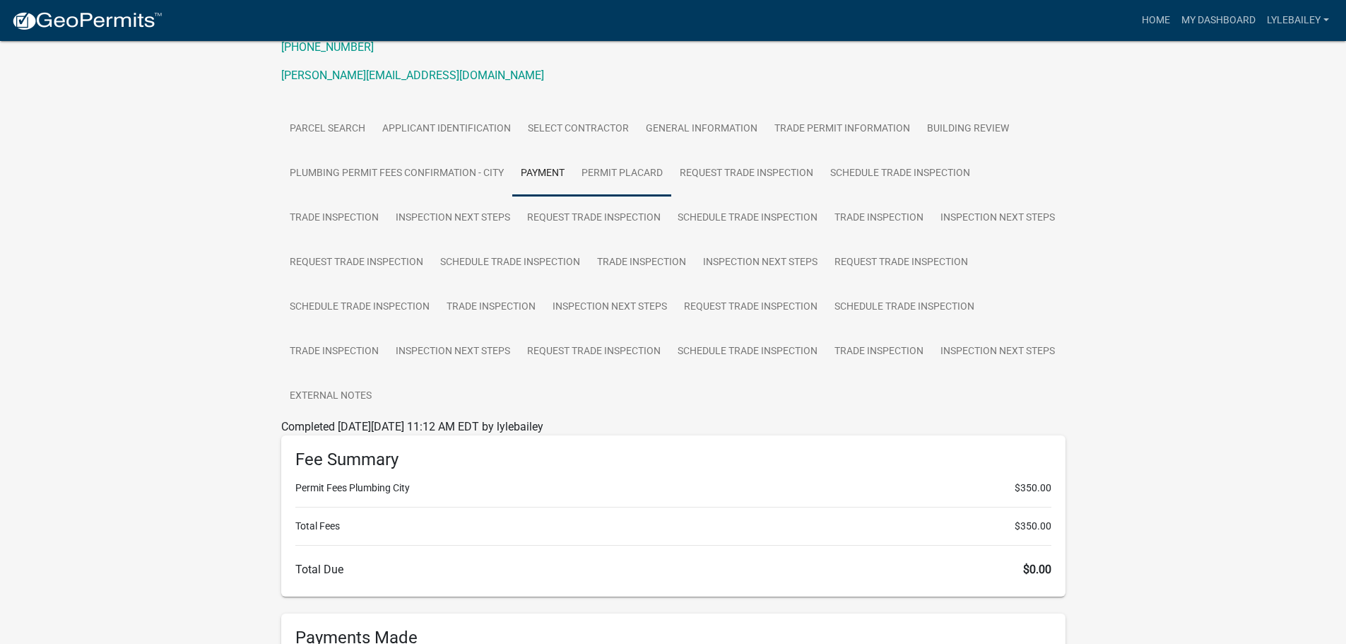
click at [635, 183] on link "Permit Placard" at bounding box center [622, 173] width 98 height 45
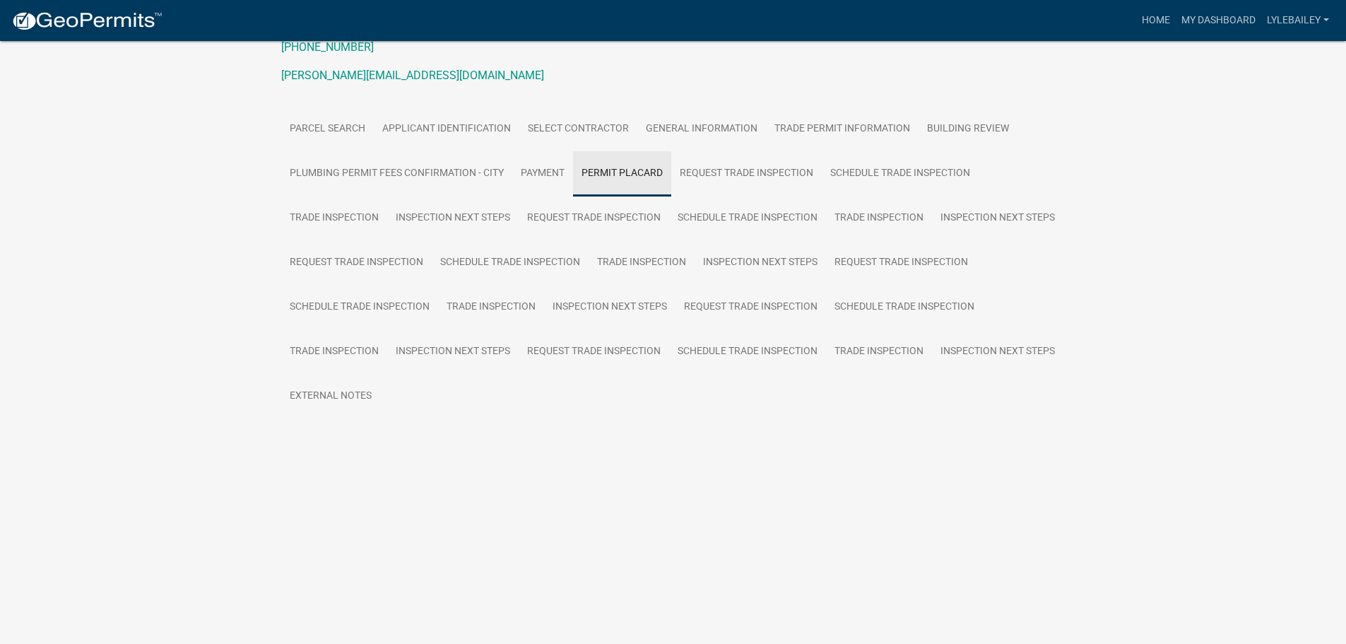
scroll to position [72, 0]
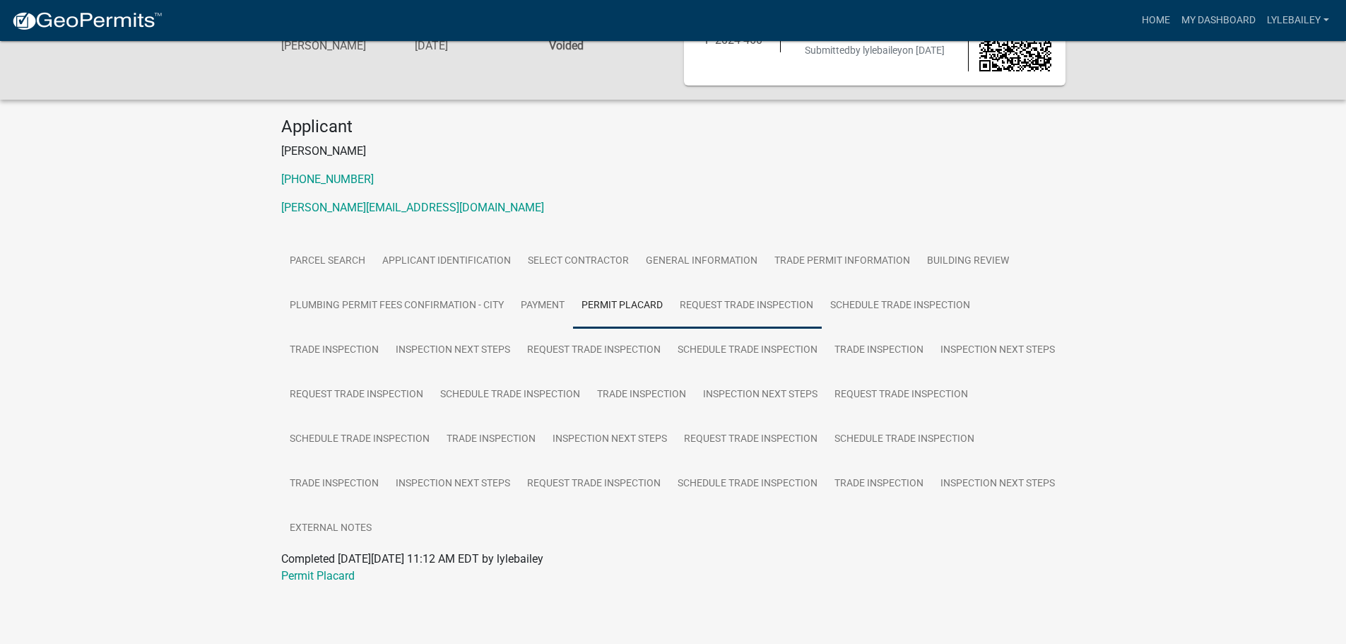
click at [707, 322] on link "Request Trade Inspection" at bounding box center [746, 305] width 151 height 45
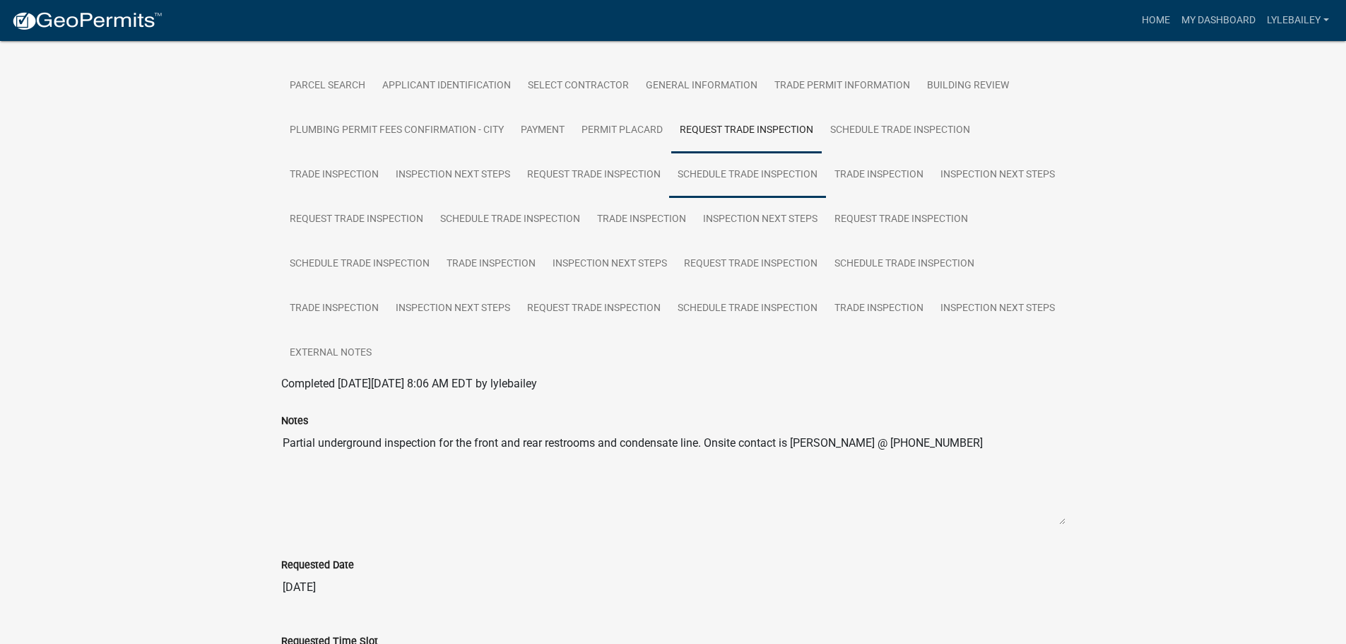
scroll to position [232, 0]
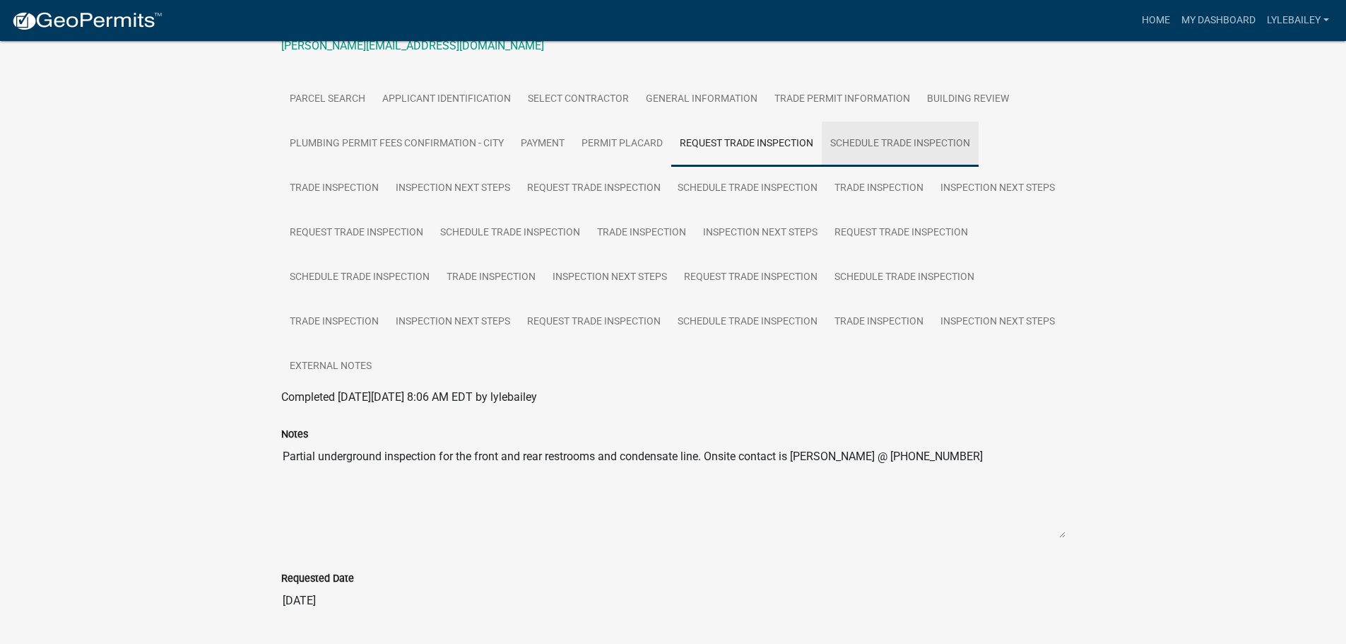
click at [891, 157] on link "Schedule Trade Inspection" at bounding box center [900, 144] width 157 height 45
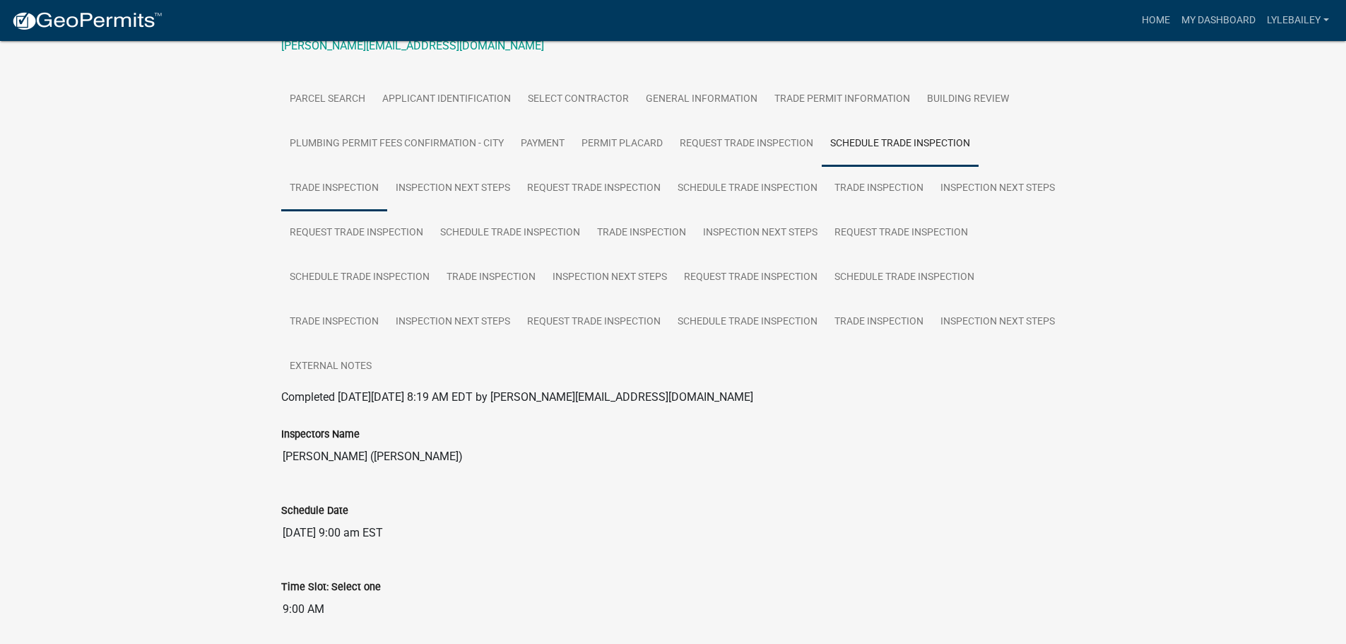
click at [294, 201] on link "Trade Inspection" at bounding box center [334, 188] width 106 height 45
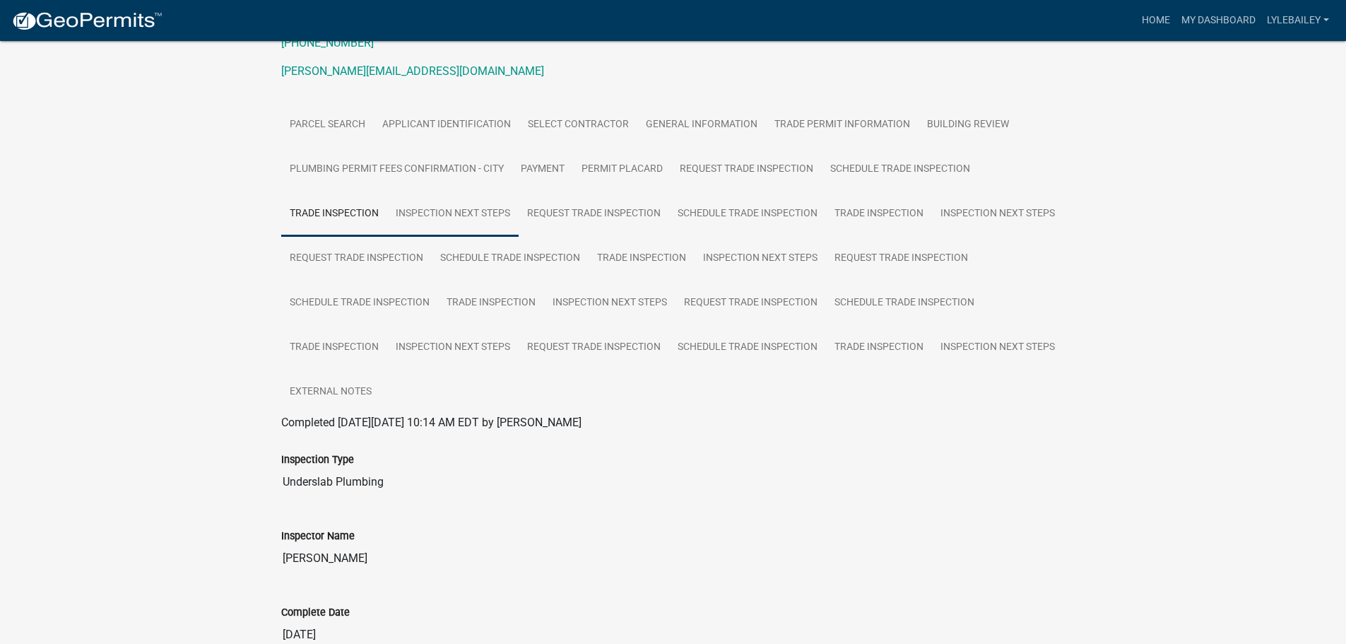
scroll to position [202, 0]
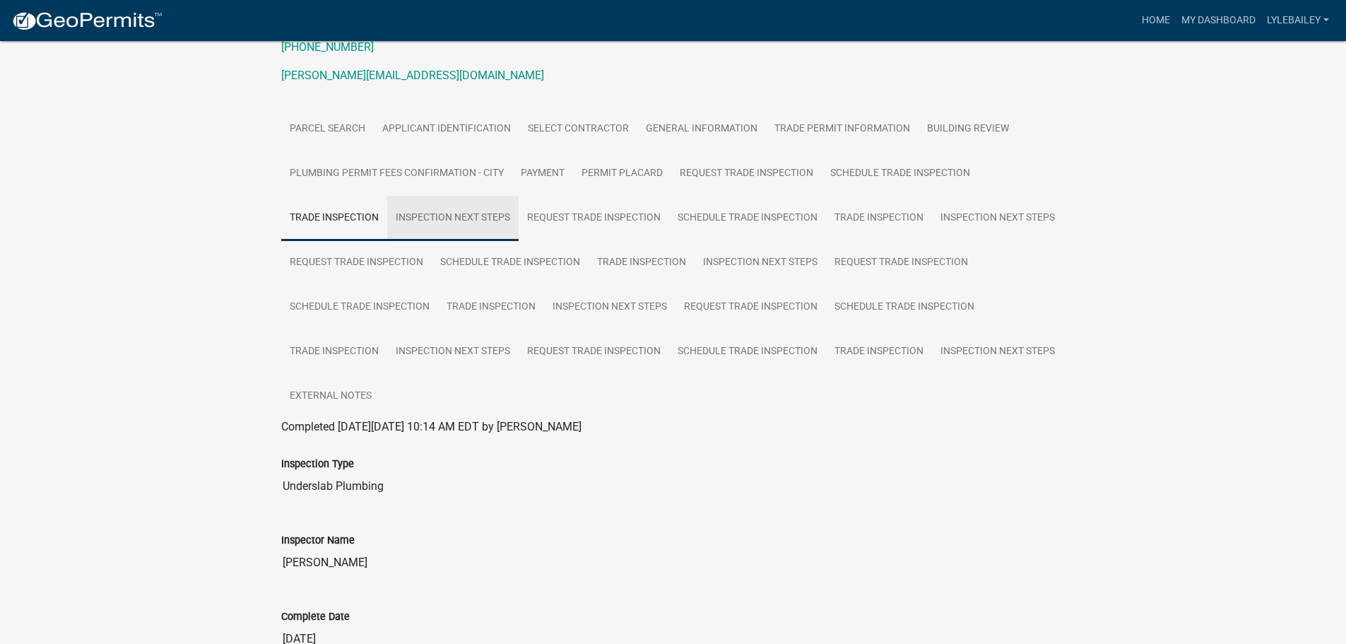
click at [495, 229] on link "Inspection Next Steps" at bounding box center [452, 218] width 131 height 45
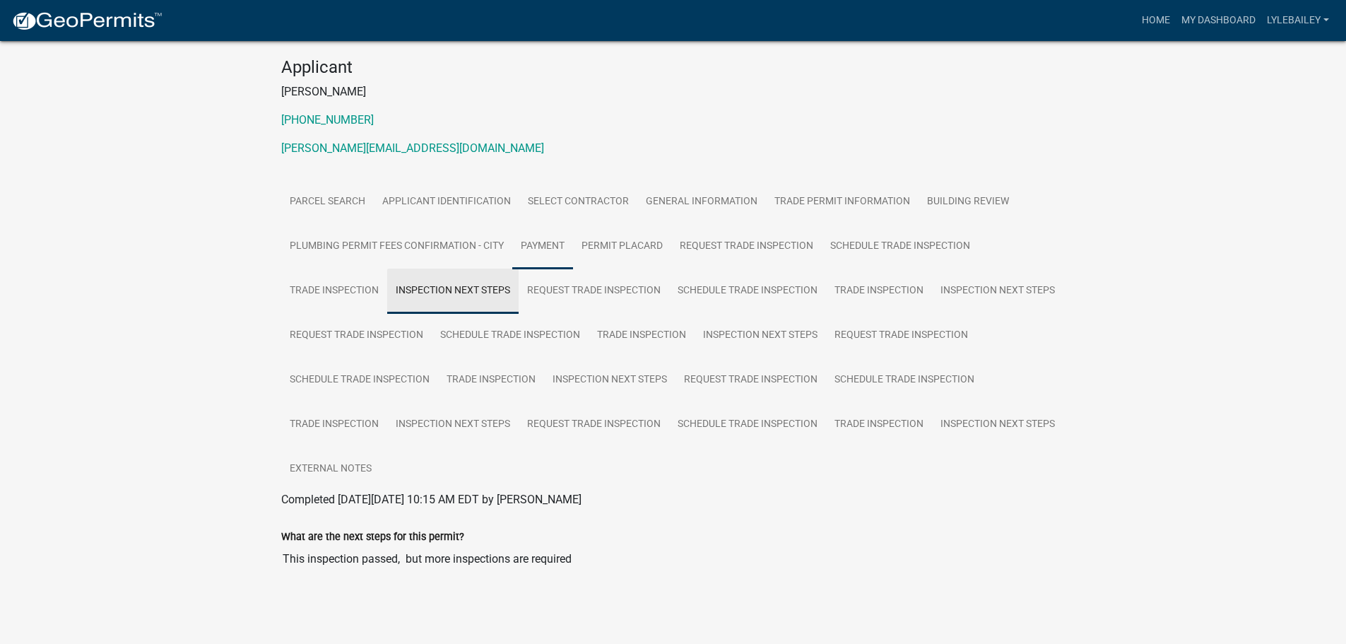
scroll to position [131, 0]
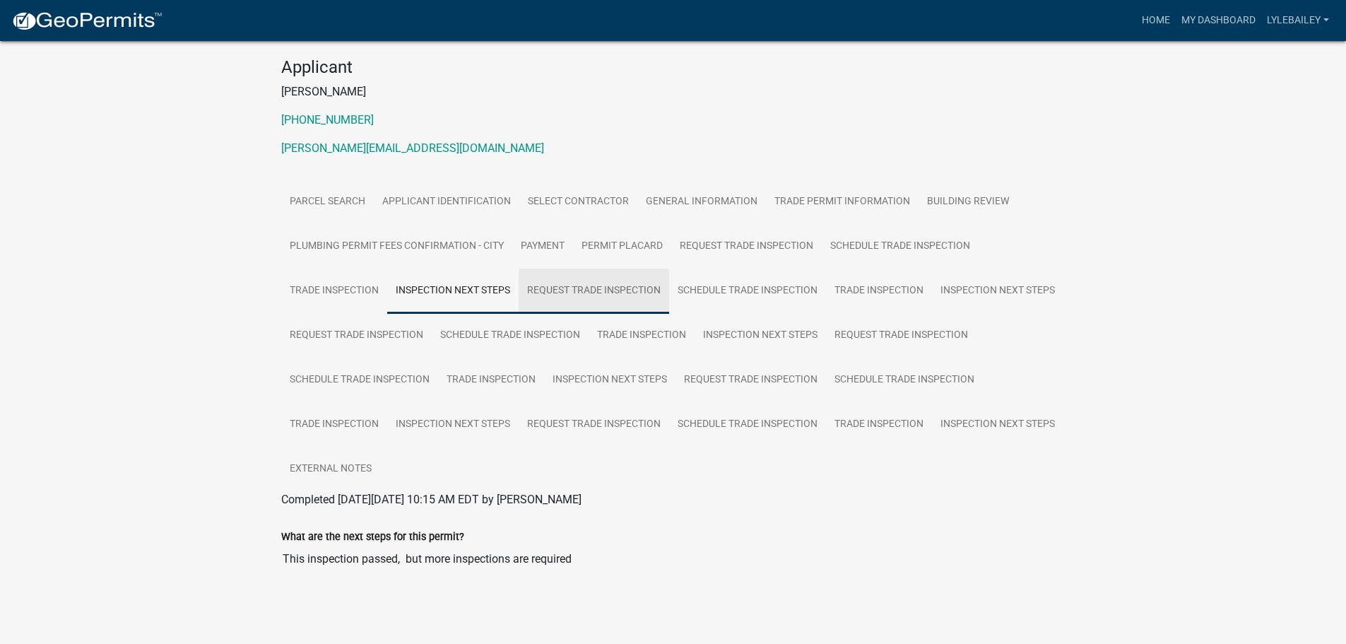
click at [543, 285] on link "Request Trade Inspection" at bounding box center [594, 291] width 151 height 45
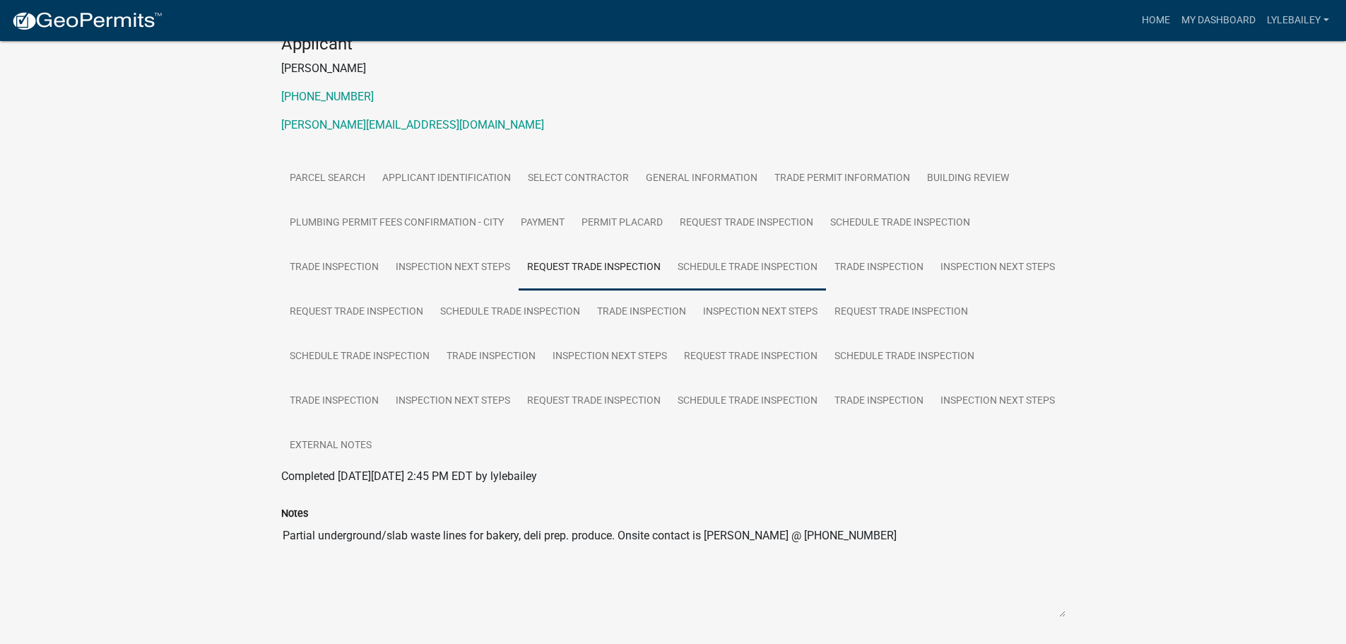
scroll to position [161, 0]
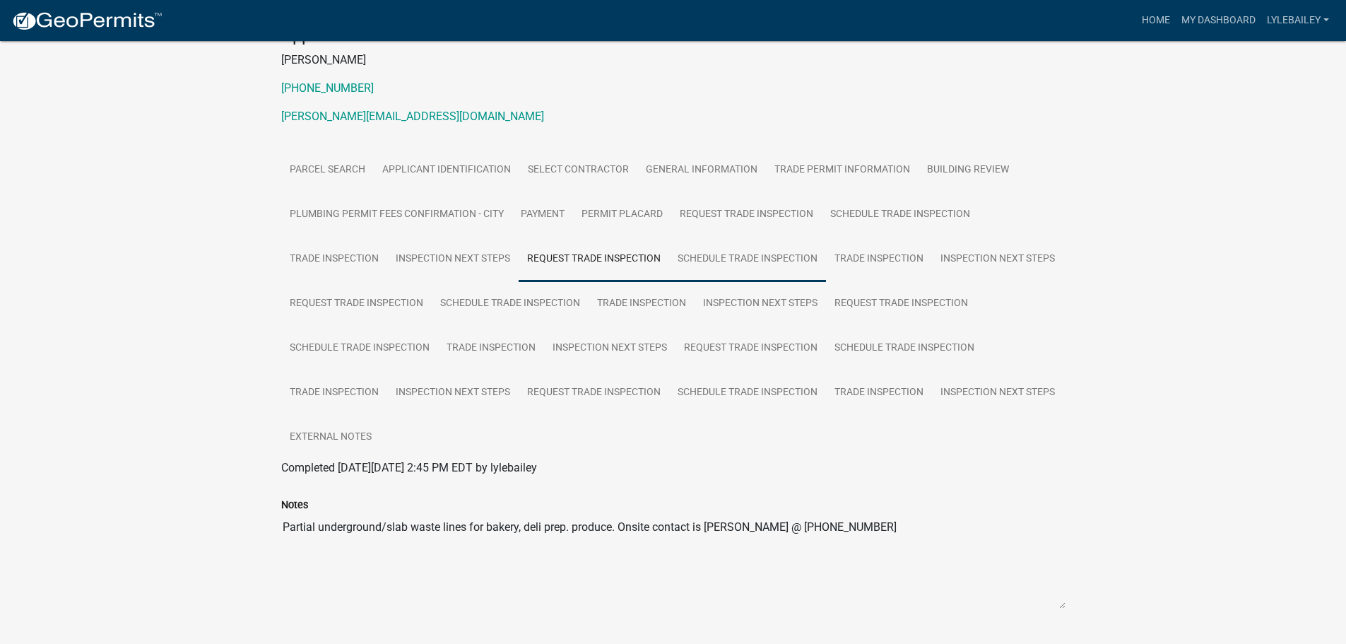
click at [741, 263] on link "Schedule Trade Inspection" at bounding box center [747, 259] width 157 height 45
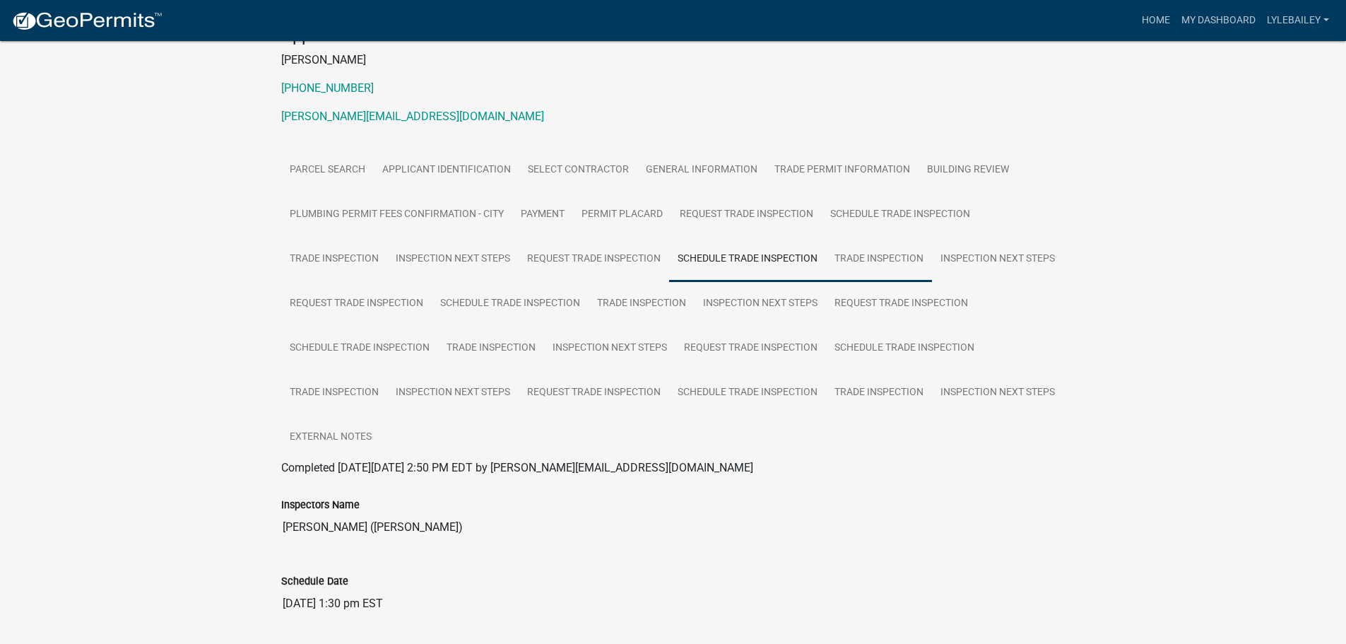
click at [844, 265] on link "Trade Inspection" at bounding box center [879, 259] width 106 height 45
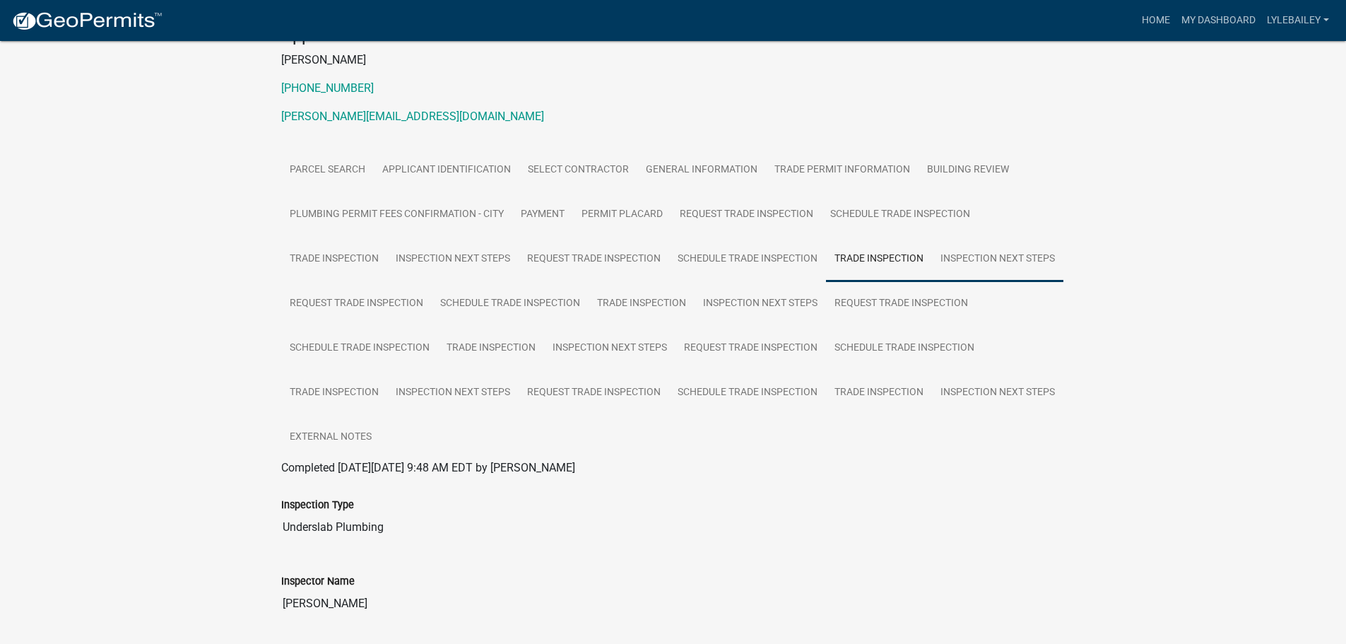
click at [932, 282] on link "Inspection Next Steps" at bounding box center [997, 259] width 131 height 45
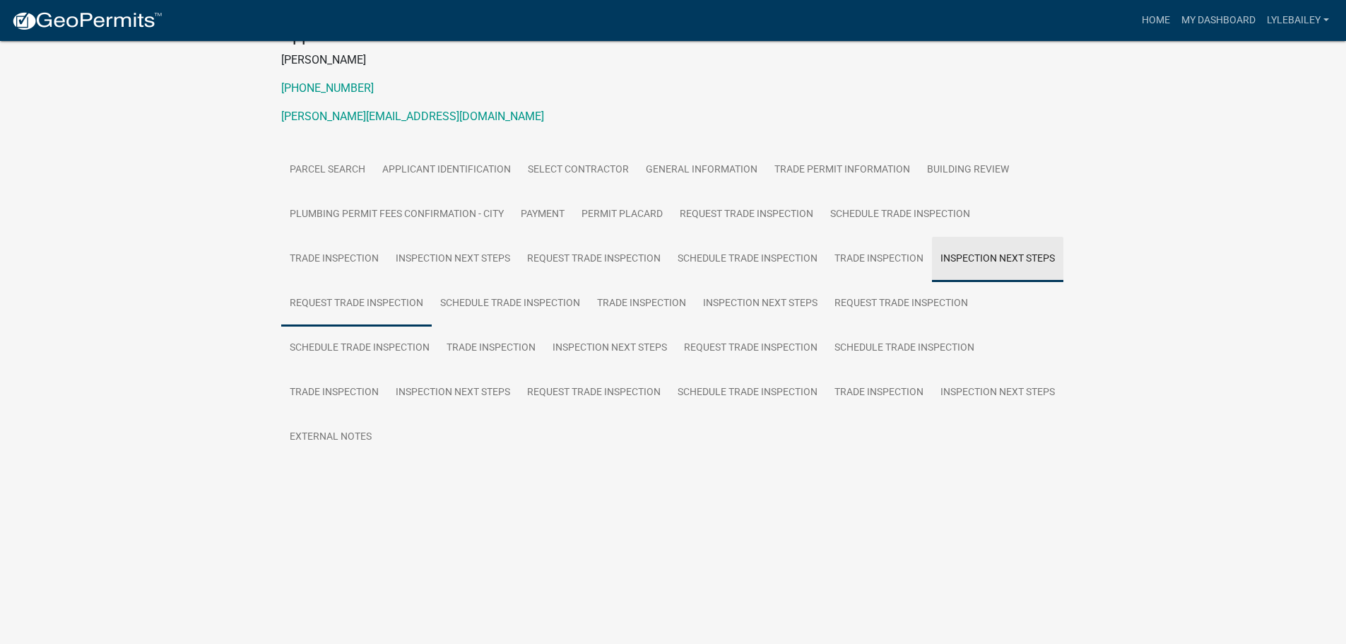
scroll to position [131, 0]
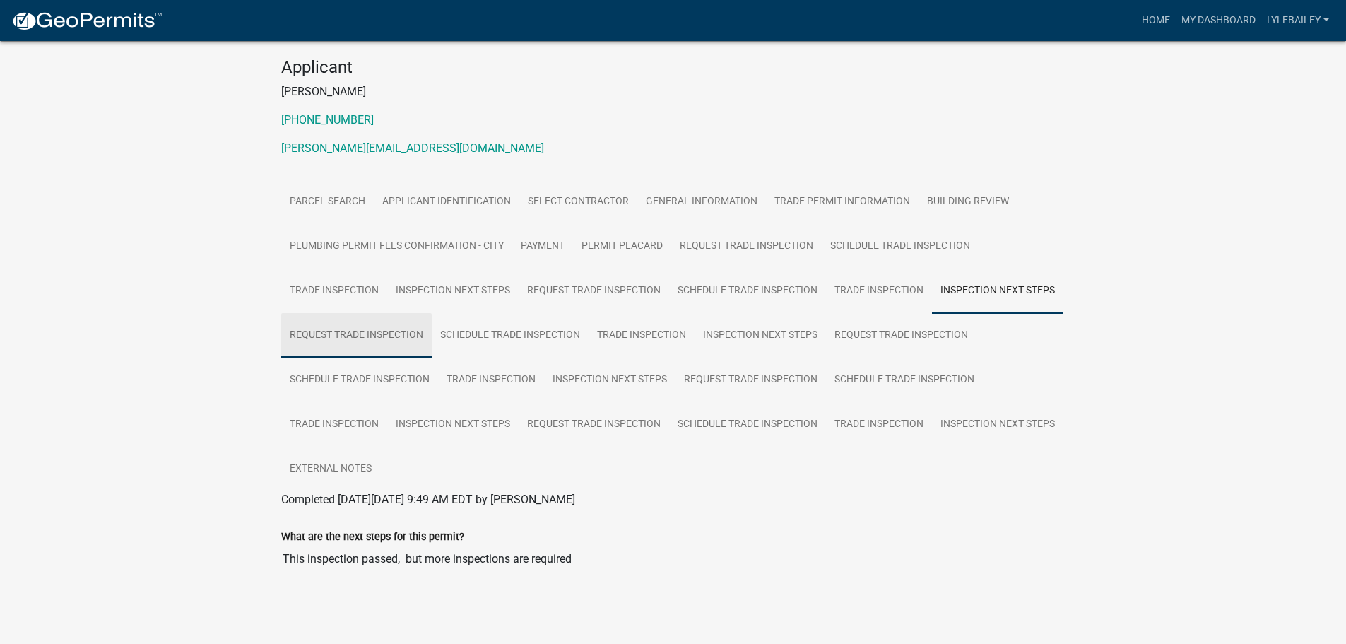
click at [432, 332] on link "Request Trade Inspection" at bounding box center [356, 335] width 151 height 45
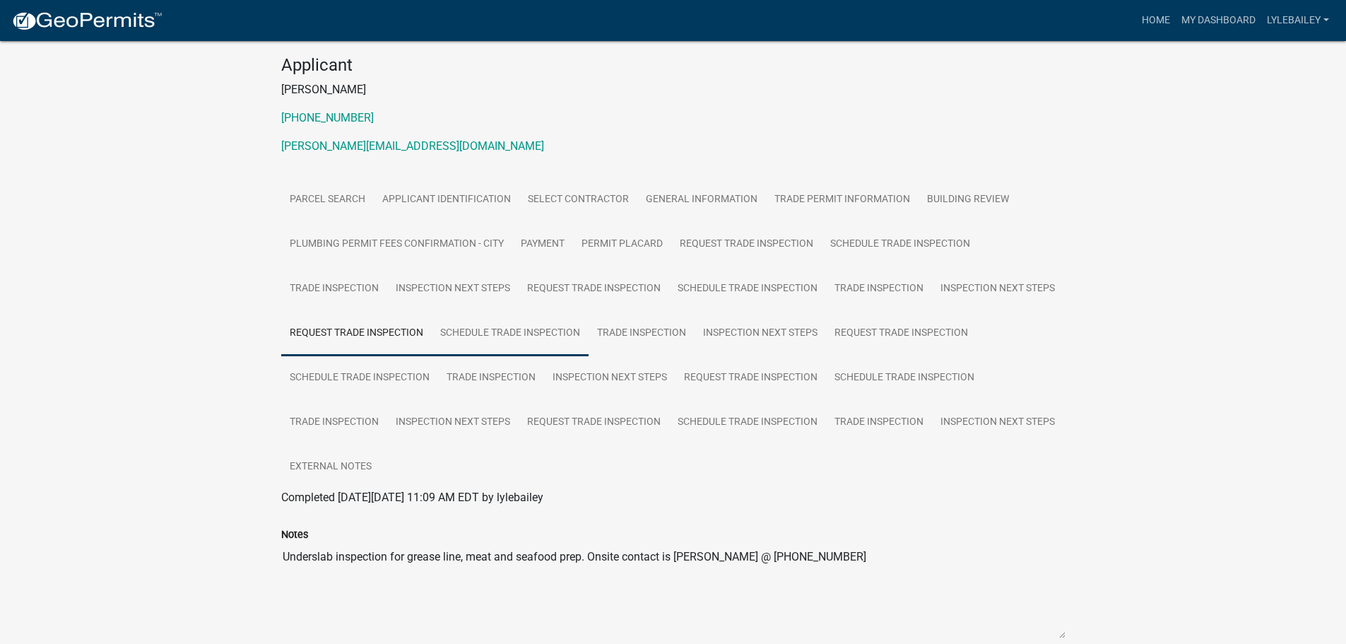
click at [589, 350] on link "Schedule Trade Inspection" at bounding box center [510, 333] width 157 height 45
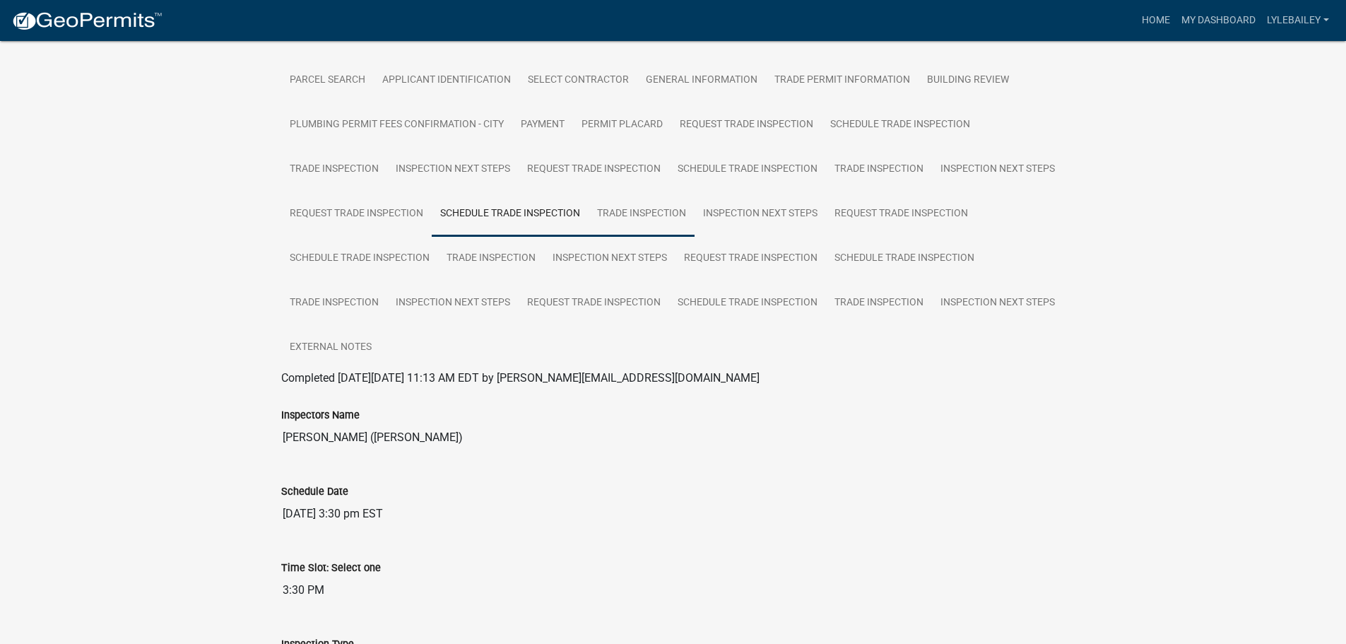
scroll to position [61, 0]
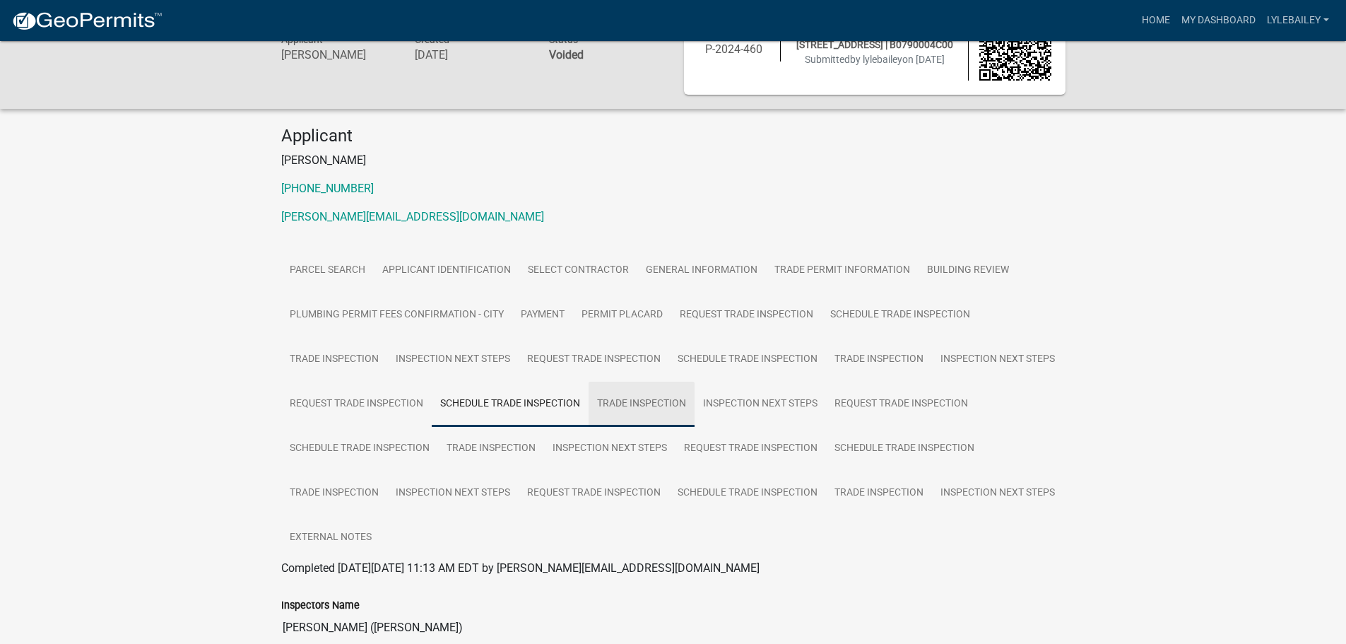
click at [695, 411] on link "Trade Inspection" at bounding box center [642, 404] width 106 height 45
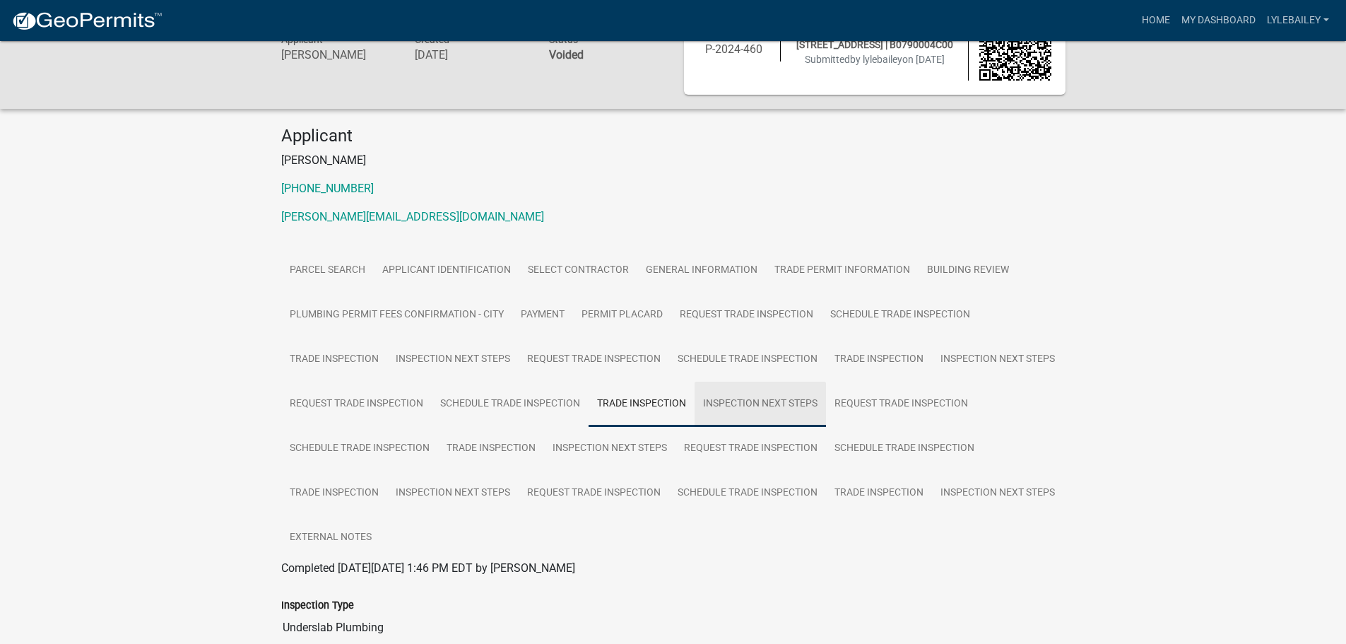
click at [826, 401] on link "Inspection Next Steps" at bounding box center [760, 404] width 131 height 45
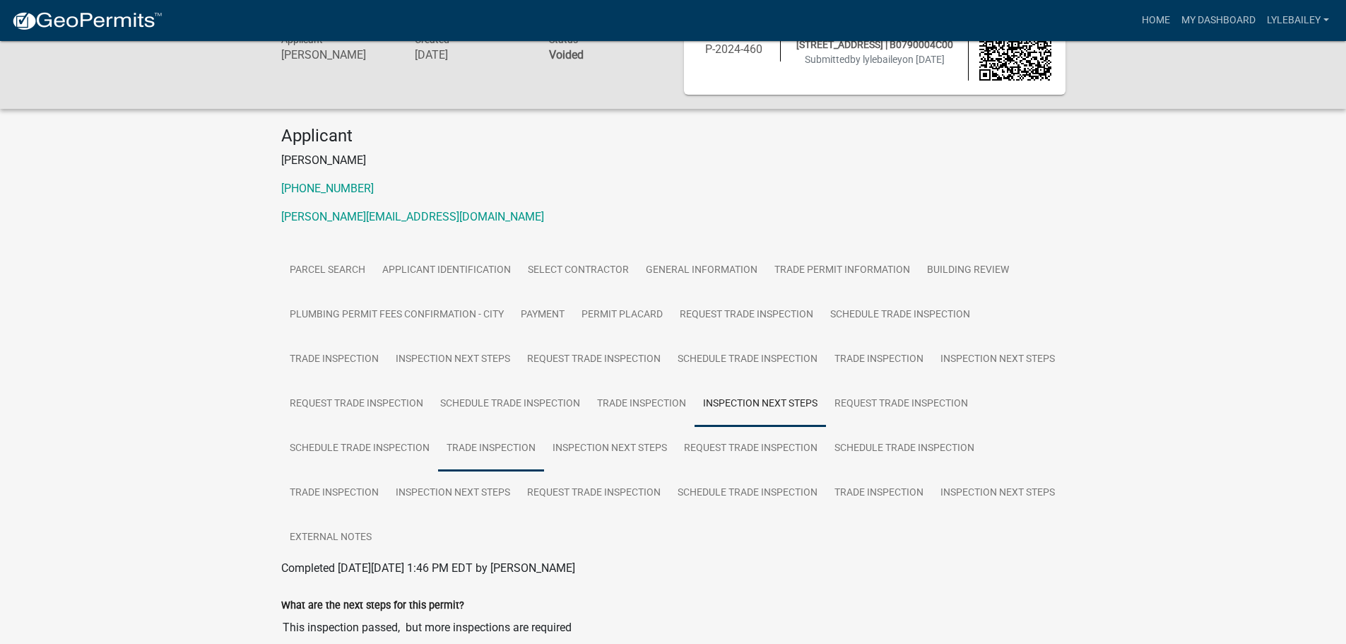
scroll to position [0, 0]
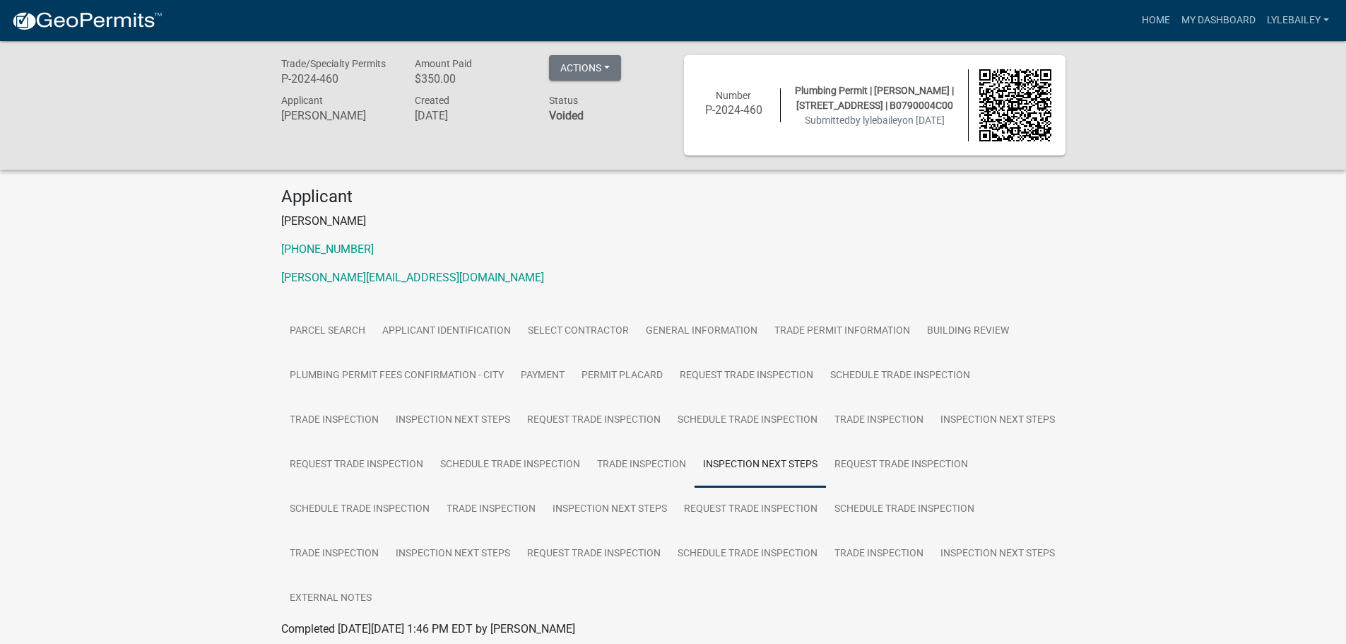
click at [907, 104] on div "Plumbing Permit | Lyle Bailey | 1515 Tallahassee Hwy , Bainbridge 39819 | B0790…" at bounding box center [874, 105] width 187 height 45
click at [1162, 24] on link "Home" at bounding box center [1156, 20] width 40 height 27
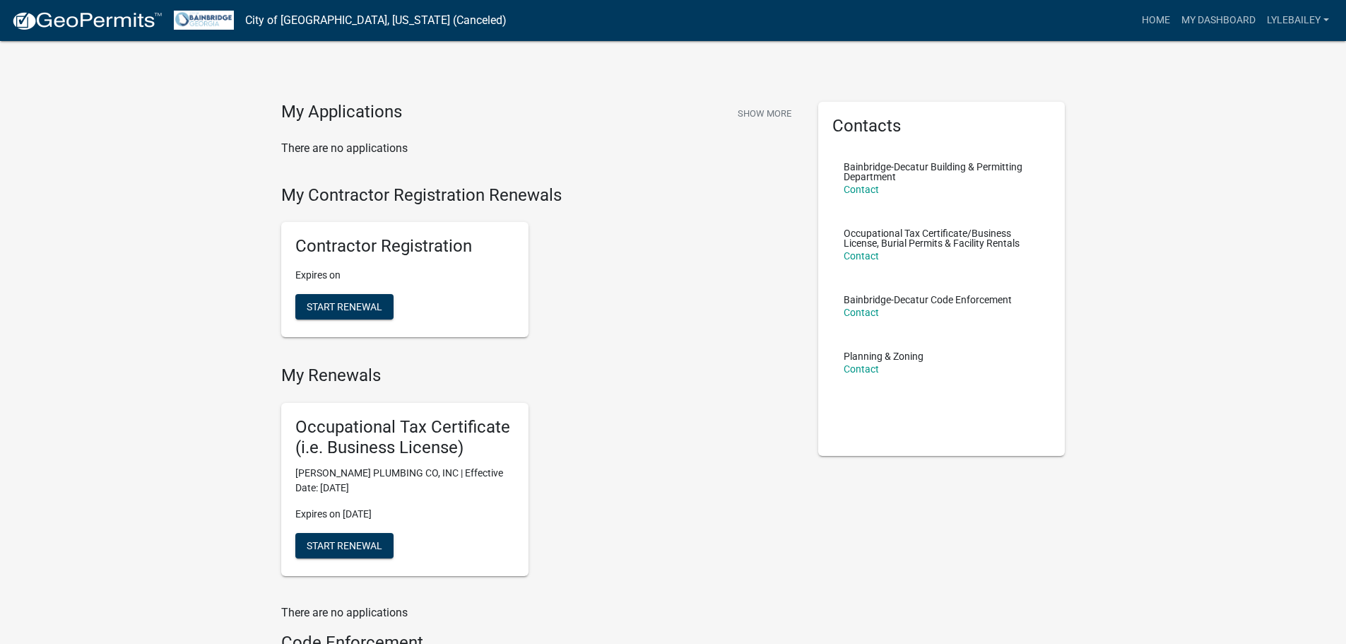
click at [401, 18] on link "City of [GEOGRAPHIC_DATA], [US_STATE] (Canceled)" at bounding box center [375, 20] width 261 height 24
click at [1218, 24] on link "My Dashboard" at bounding box center [1218, 20] width 85 height 27
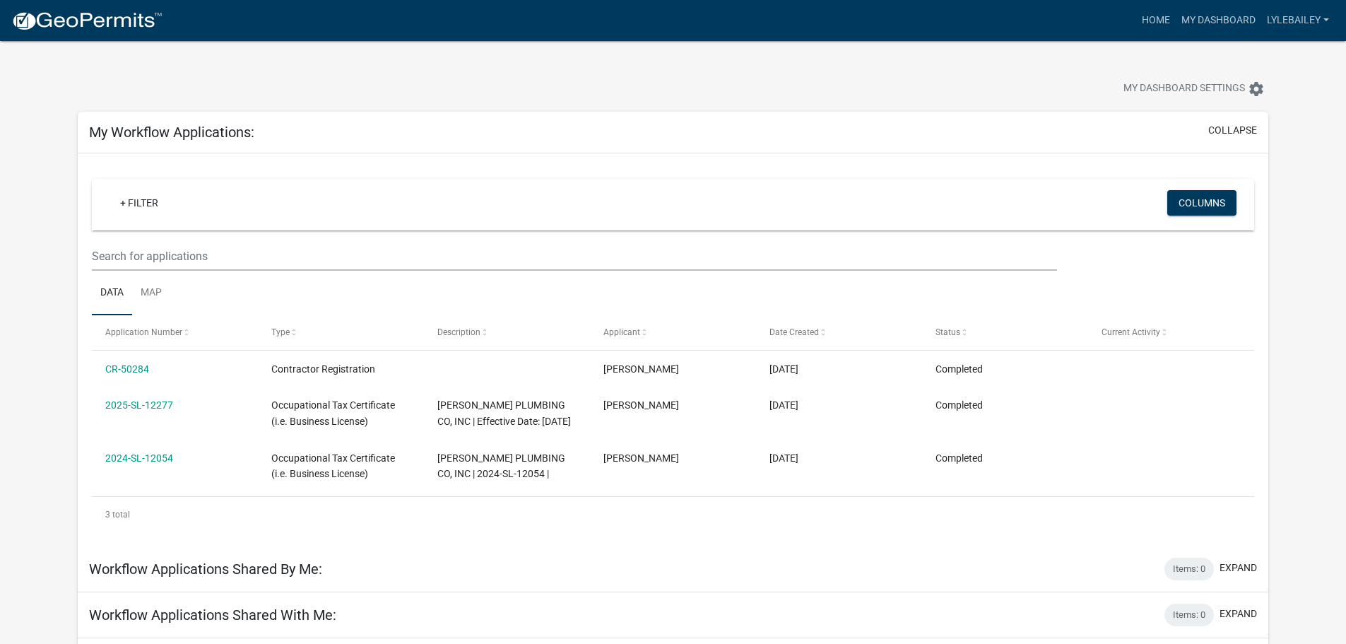
click at [126, 8] on link at bounding box center [86, 21] width 151 height 30
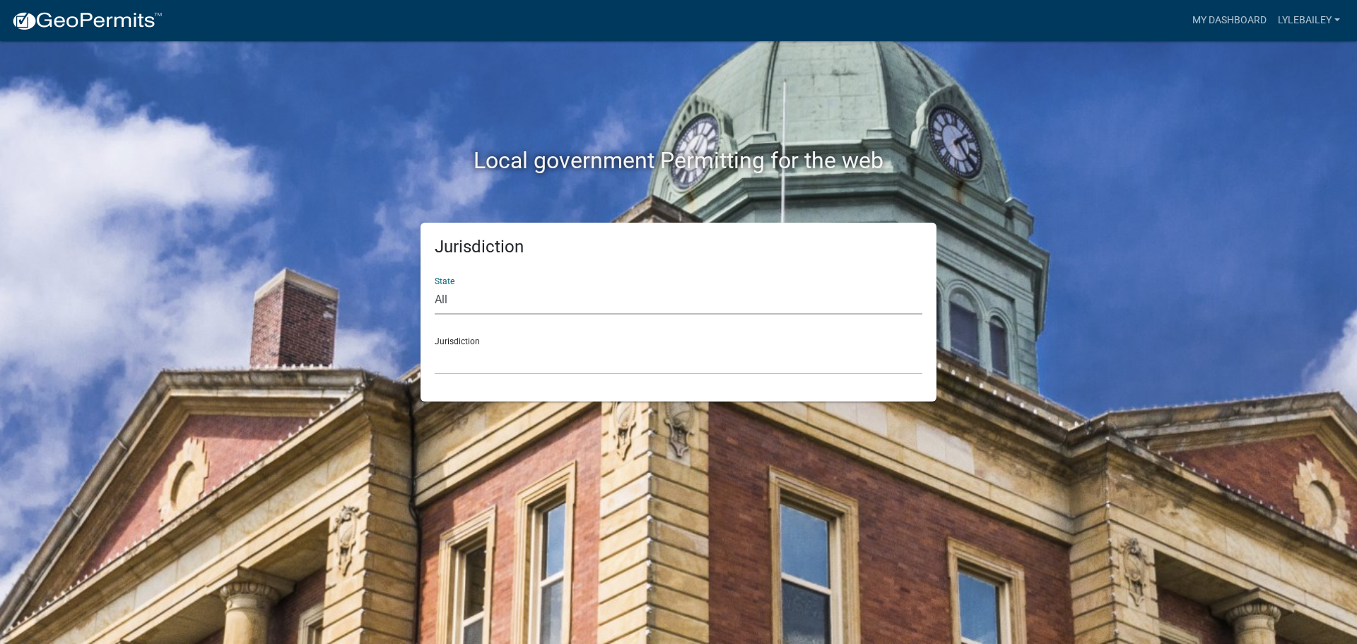
click at [478, 305] on select "All Colorado Georgia Indiana Iowa Kansas Minnesota Ohio South Carolina Wisconsin" at bounding box center [679, 299] width 488 height 29
select select "Georgia"
click at [435, 285] on select "All Colorado Georgia Indiana Iowa Kansas Minnesota Ohio South Carolina Wisconsin" at bounding box center [679, 299] width 488 height 29
click at [491, 336] on div "Jurisdiction Cook County, Georgia Crawford County, Georgia Gilmer County, Georg…" at bounding box center [679, 350] width 488 height 49
click at [481, 351] on select "Cook County, Georgia Crawford County, Georgia Gilmer County, Georgia Haralson C…" at bounding box center [679, 360] width 488 height 29
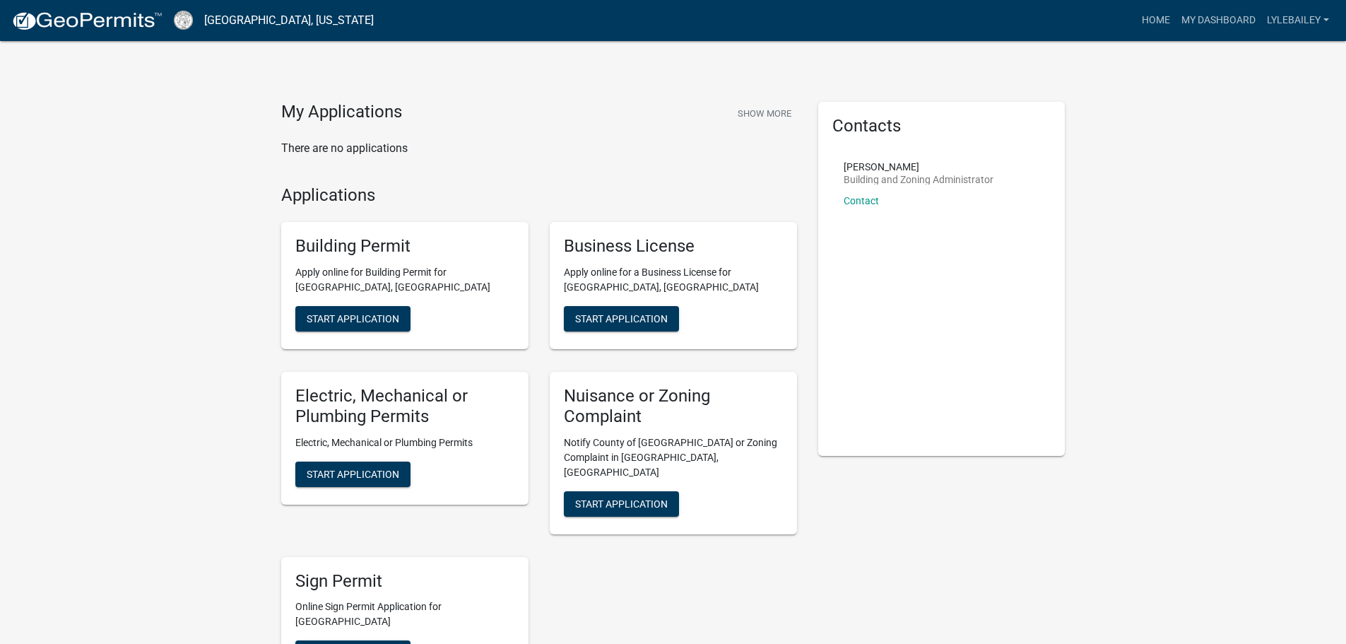
click at [119, 16] on img at bounding box center [86, 21] width 151 height 21
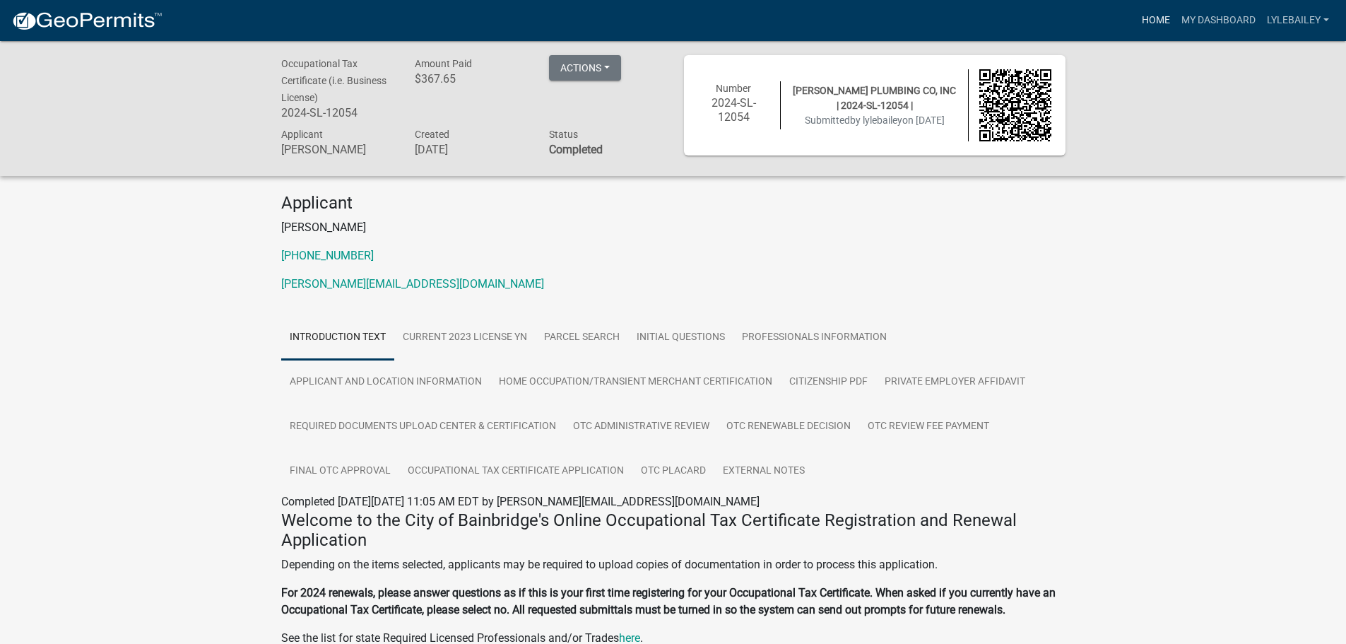
click at [1146, 18] on link "Home" at bounding box center [1156, 20] width 40 height 27
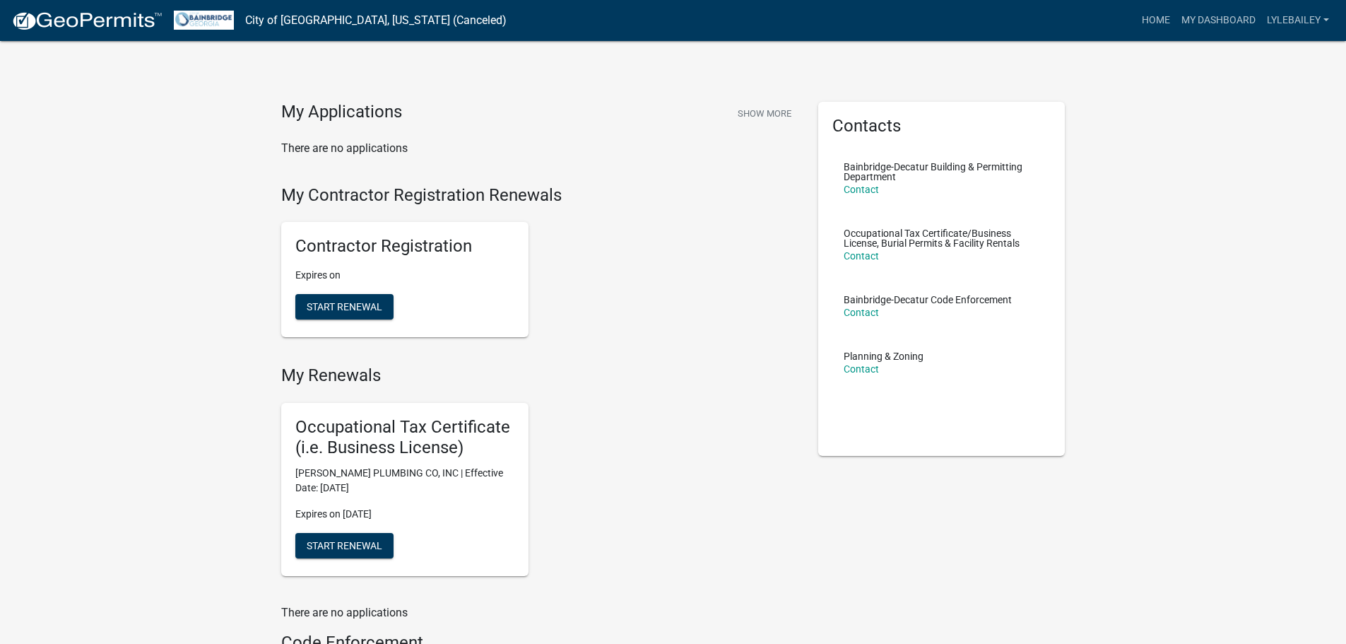
click at [363, 18] on link "City of [GEOGRAPHIC_DATA], [US_STATE] (Canceled)" at bounding box center [375, 20] width 261 height 24
drag, startPoint x: 459, startPoint y: 20, endPoint x: 247, endPoint y: 25, distance: 212.1
click at [247, 25] on nav "City of Bainbridge, Georgia (Canceled) more_horiz Home My Dashboard lylebailey …" at bounding box center [673, 20] width 1346 height 41
copy nav "City of Bainbridge, Georgia (Canceled) more_horiz"
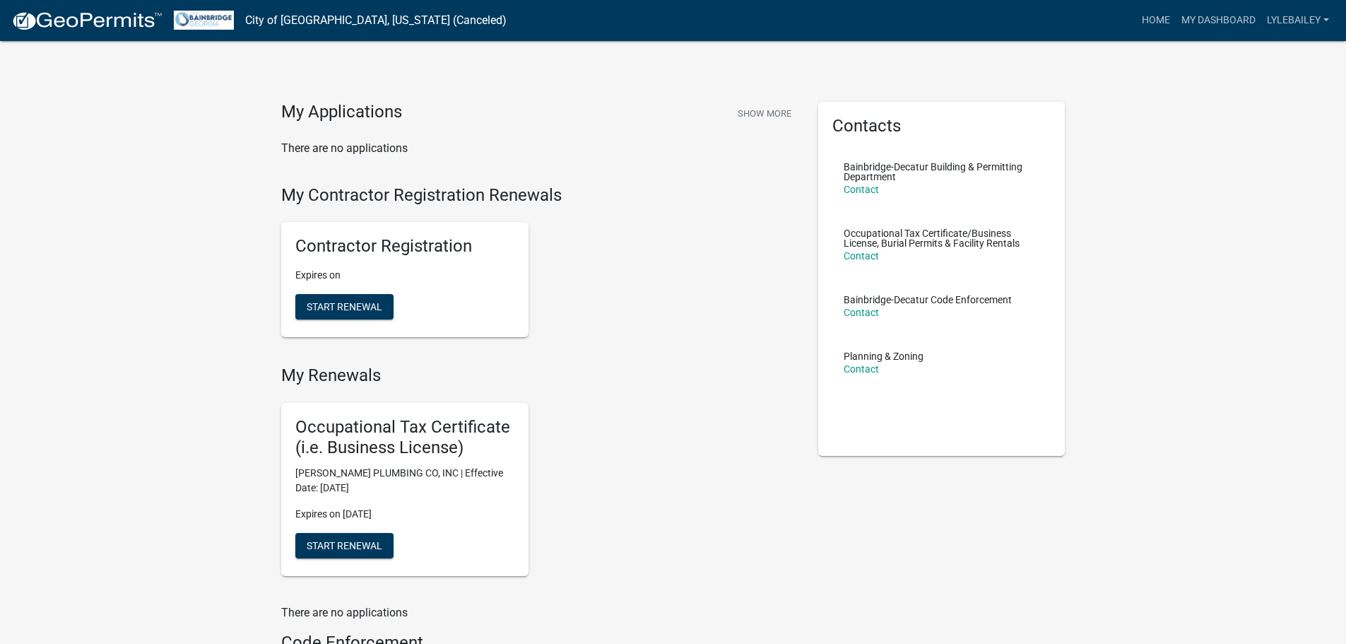
click at [578, 193] on h4 "My Contractor Registration Renewals" at bounding box center [539, 195] width 516 height 20
click at [1195, 20] on link "My Dashboard" at bounding box center [1218, 20] width 85 height 27
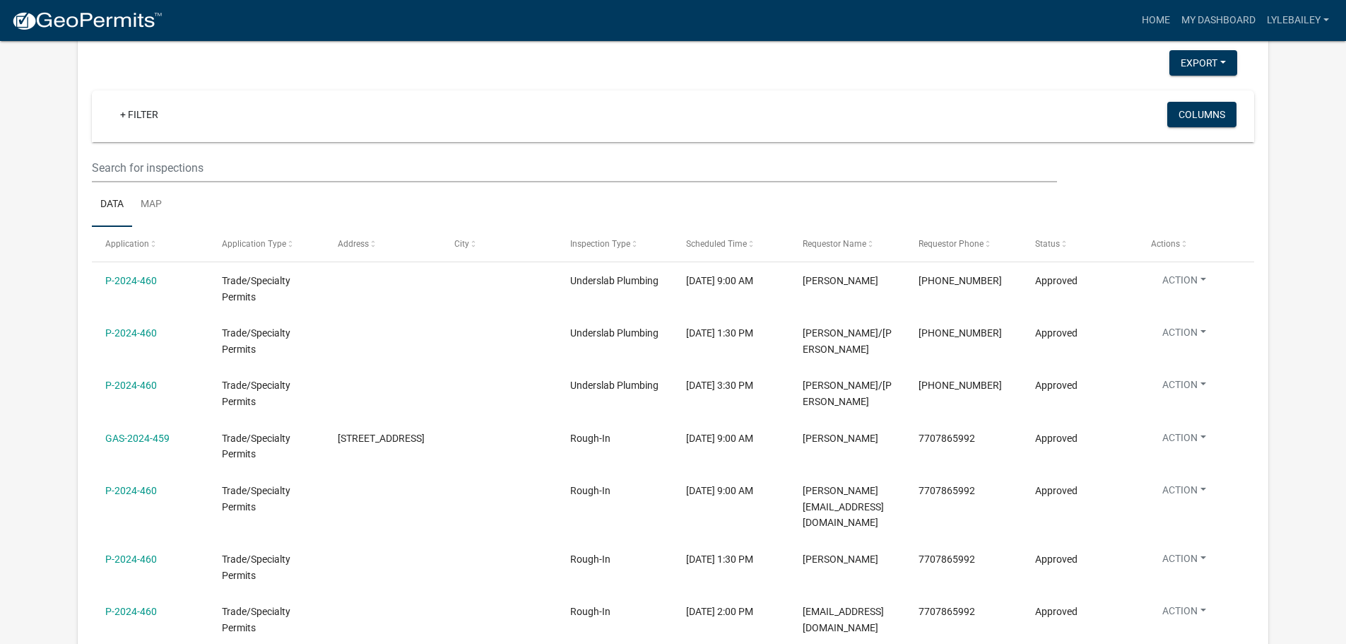
scroll to position [778, 0]
